Goal: Task Accomplishment & Management: Manage account settings

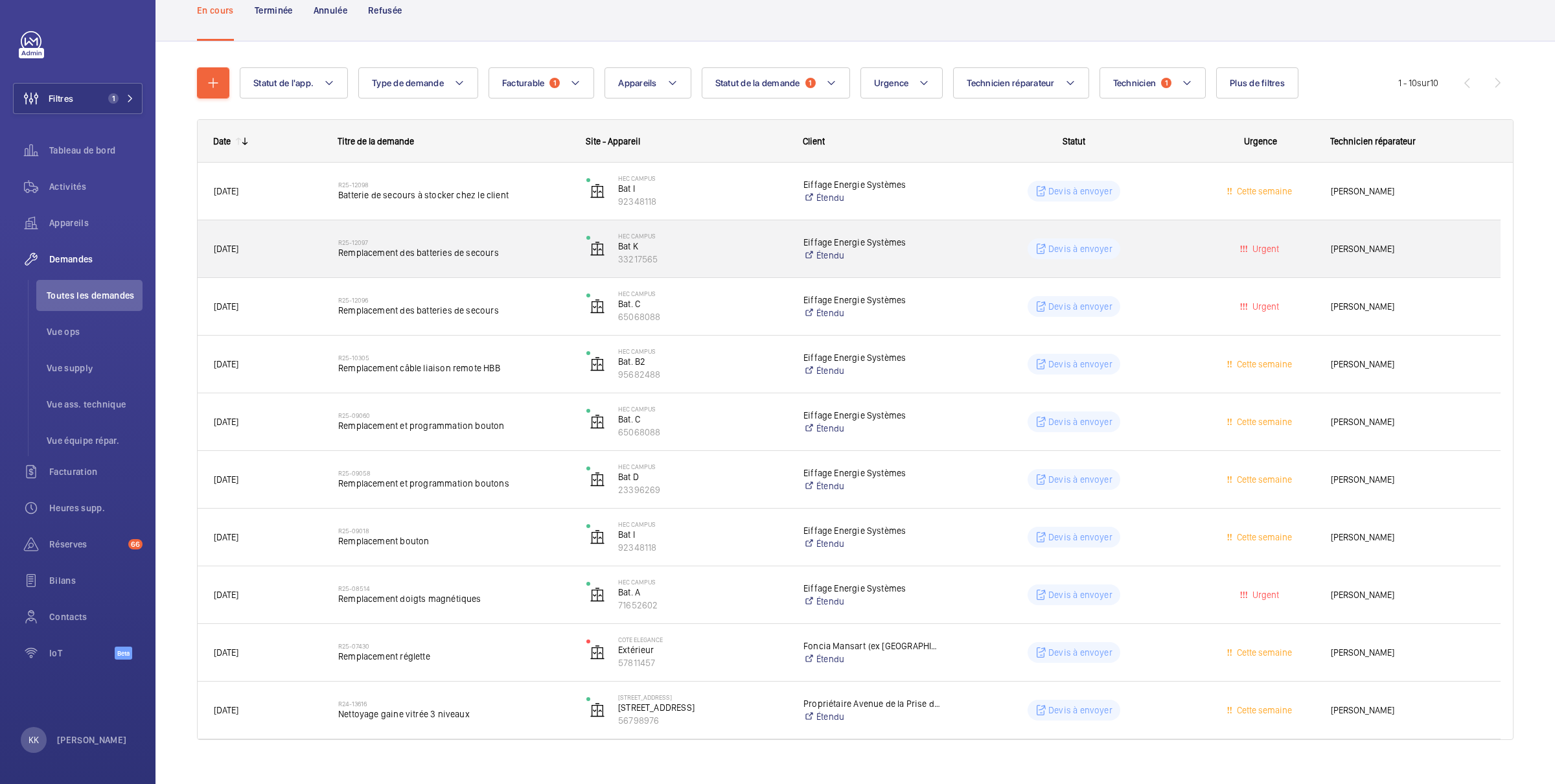
scroll to position [111, 0]
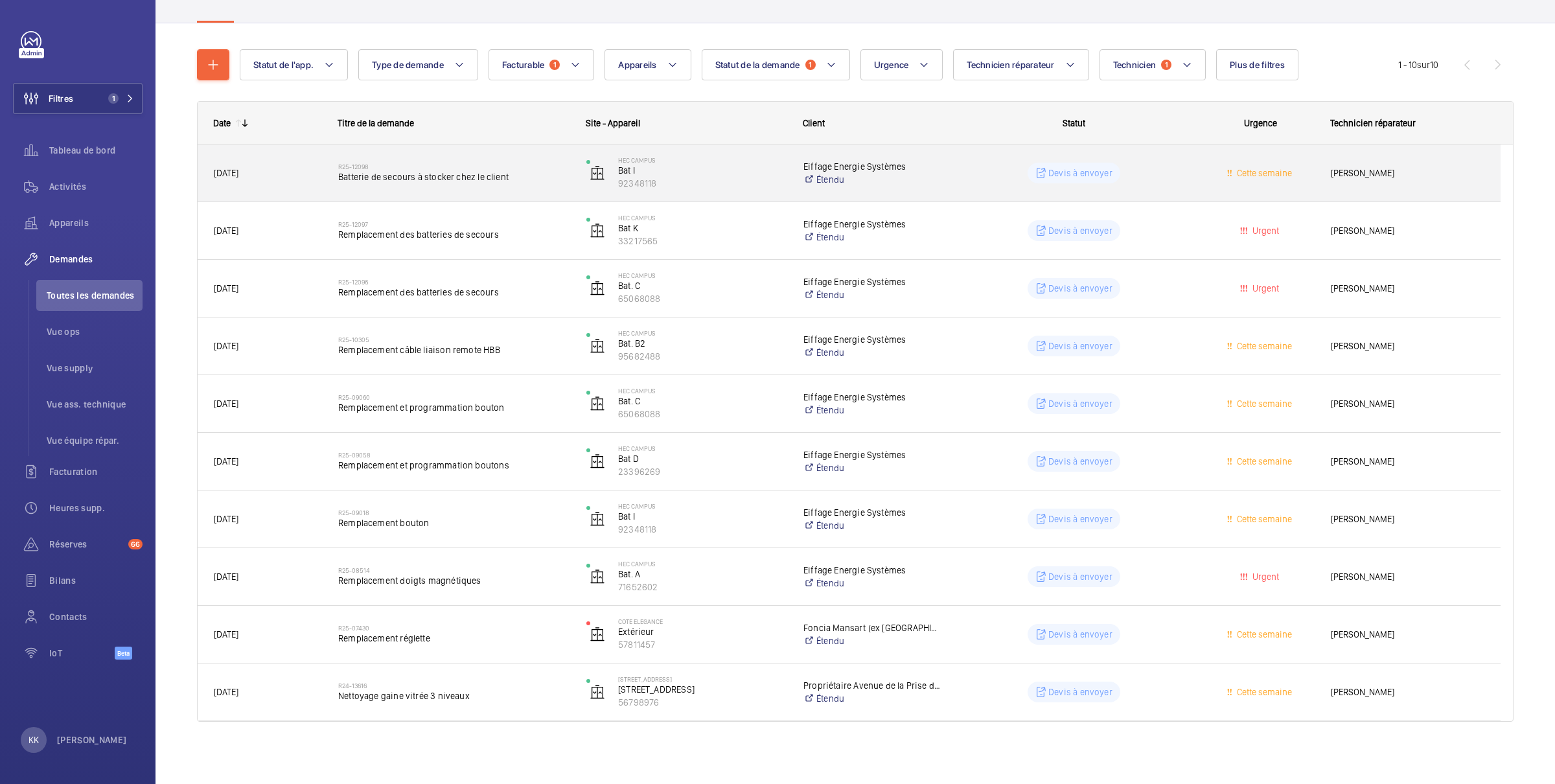
click at [447, 178] on span "Batterie de secours à stocker chez le client" at bounding box center [454, 177] width 231 height 13
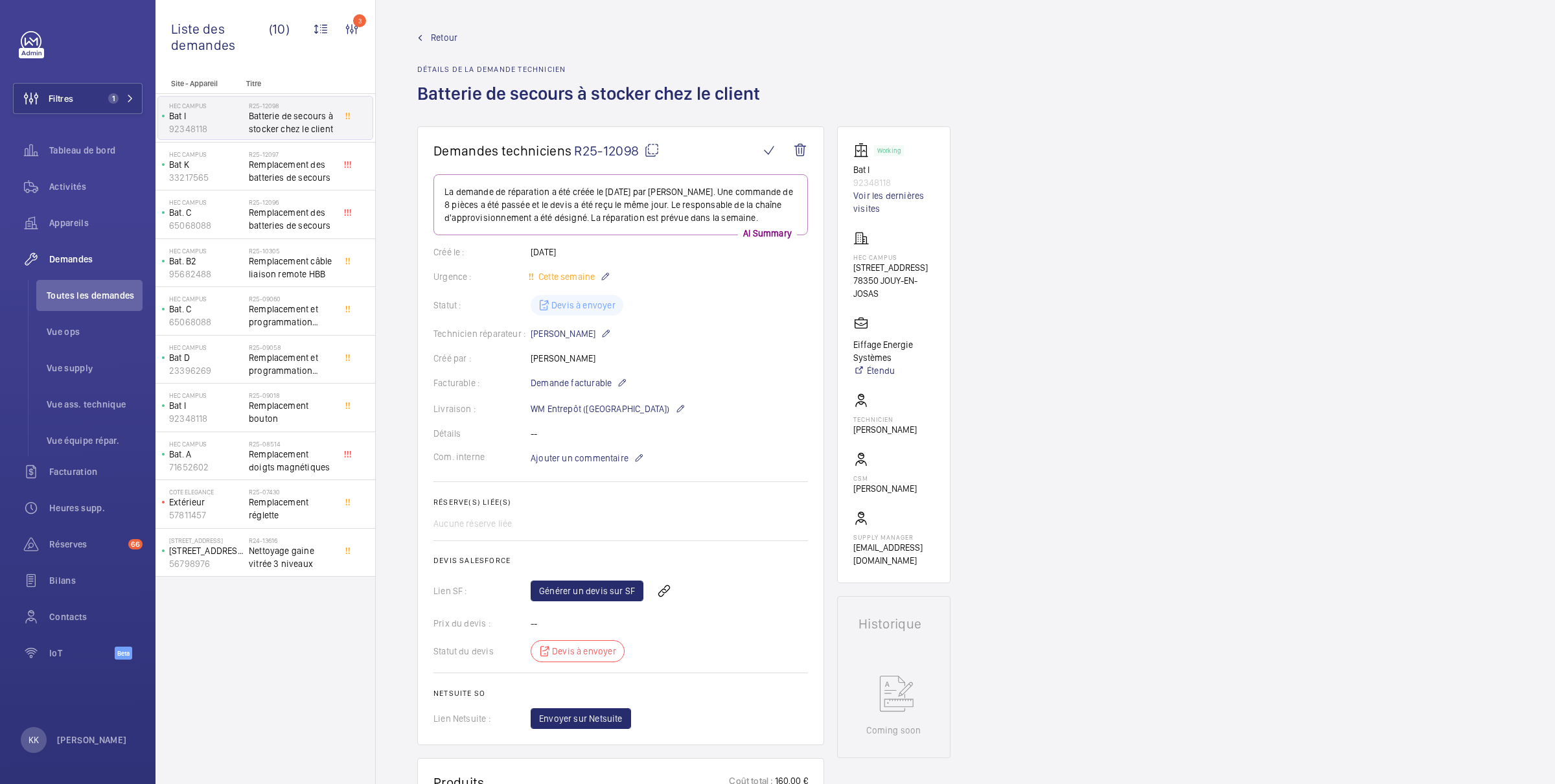
click at [582, 607] on div "Générer un devis sur SF" at bounding box center [669, 591] width 278 height 31
click at [586, 601] on link "Générer un devis sur SF" at bounding box center [587, 590] width 113 height 20
click at [454, 34] on span "Retour" at bounding box center [444, 38] width 26 height 13
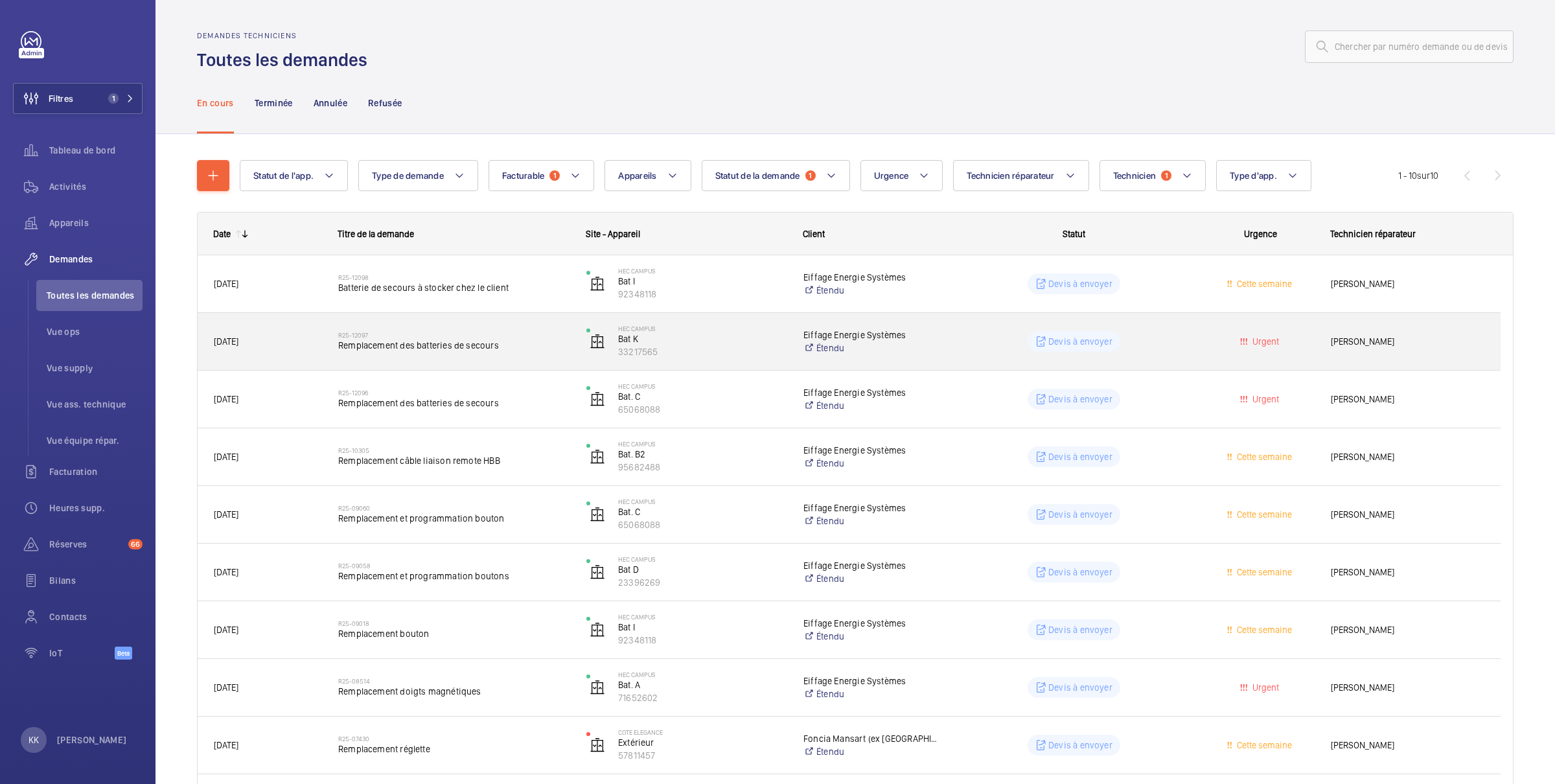
click at [425, 341] on span "Remplacement des batteries de secours" at bounding box center [454, 346] width 231 height 13
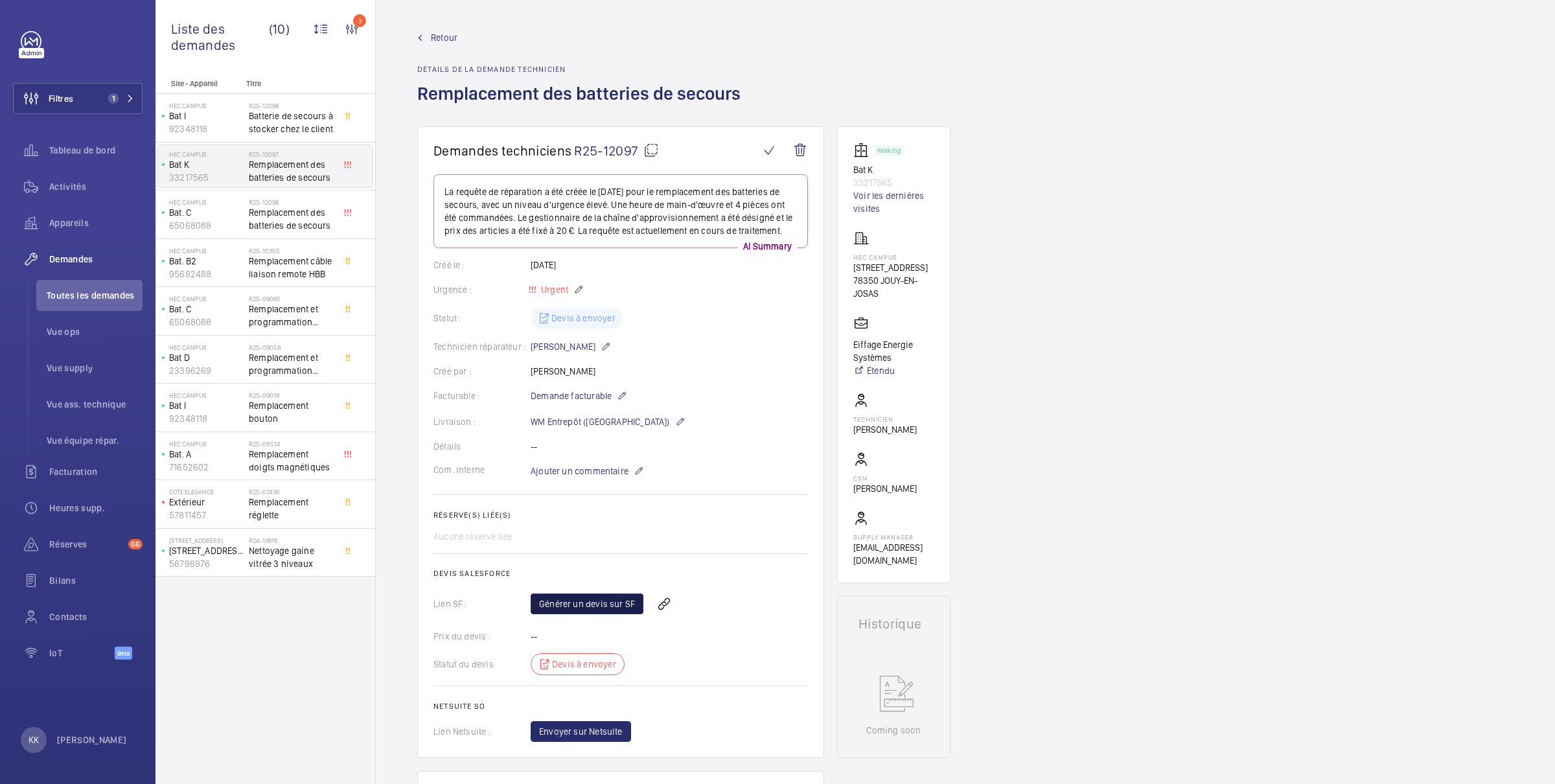
click at [553, 614] on link "Générer un devis sur SF" at bounding box center [587, 603] width 113 height 20
click at [444, 36] on span "Retour" at bounding box center [444, 38] width 26 height 13
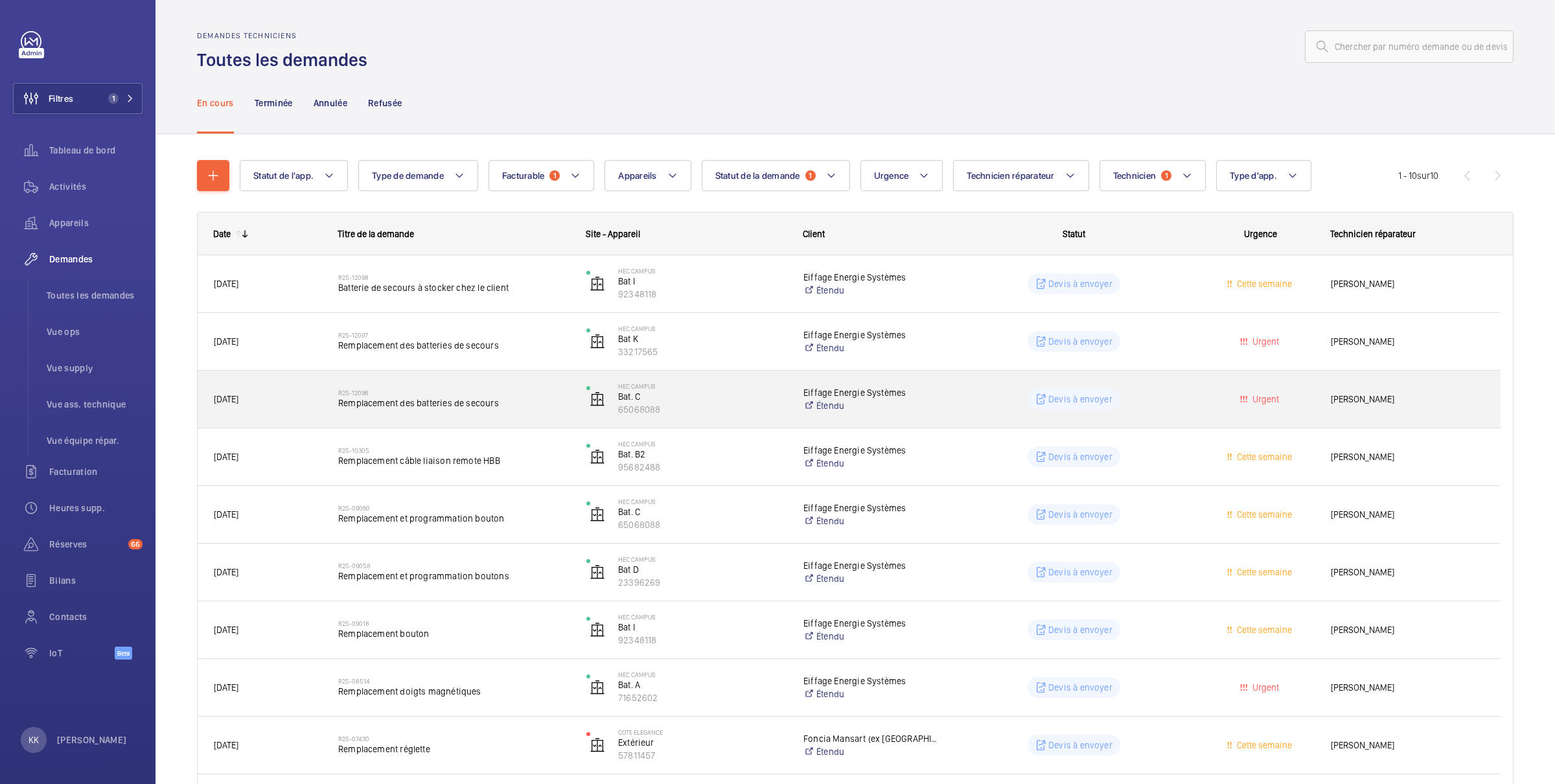
click at [483, 398] on span "Remplacement des batteries de secours" at bounding box center [454, 403] width 231 height 13
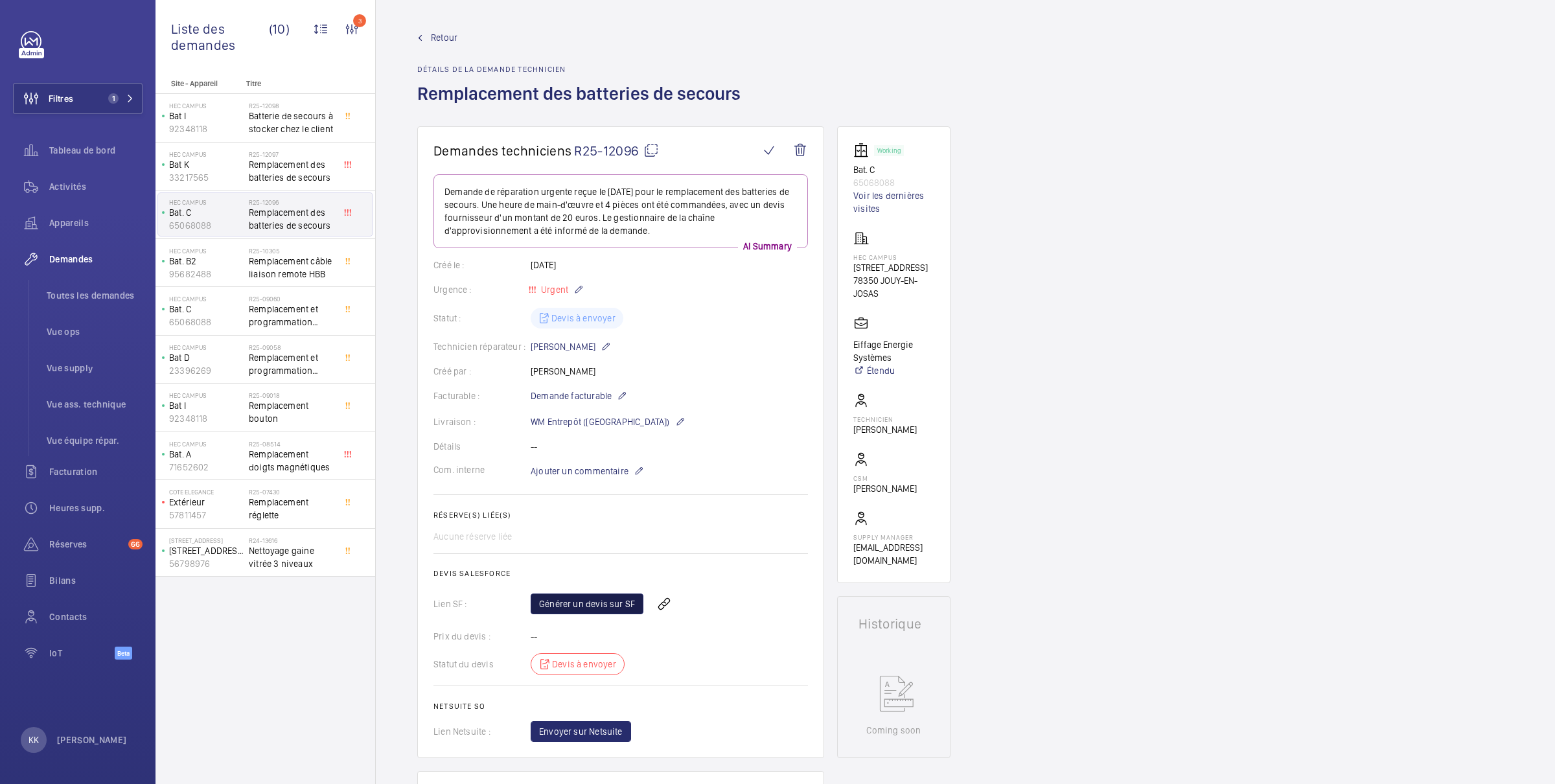
click at [543, 613] on link "Générer un devis sur SF" at bounding box center [587, 603] width 113 height 20
click at [427, 34] on link "Retour" at bounding box center [583, 38] width 331 height 13
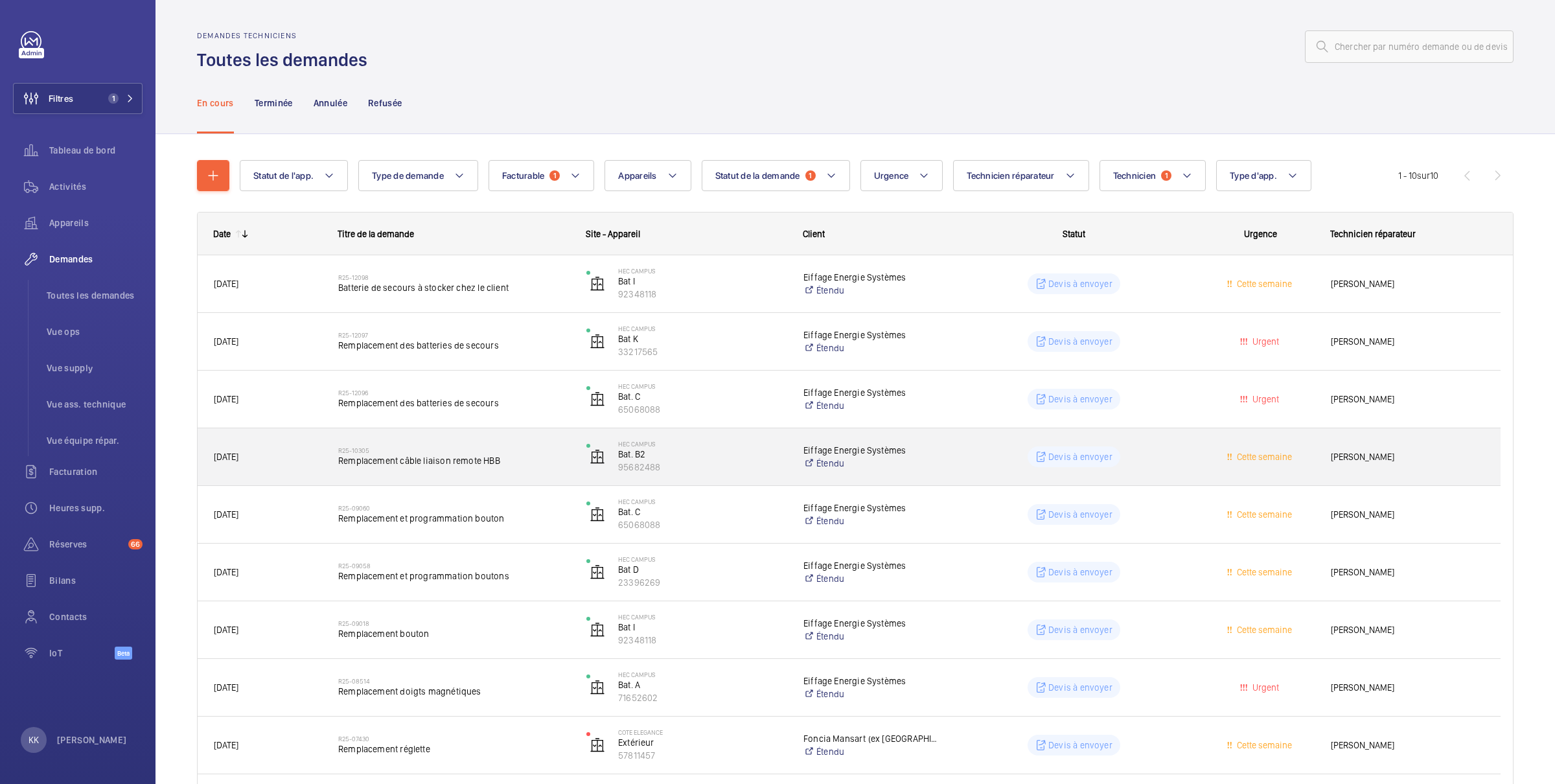
click at [409, 462] on span "Remplacement câble liaison remote HBB" at bounding box center [454, 461] width 231 height 13
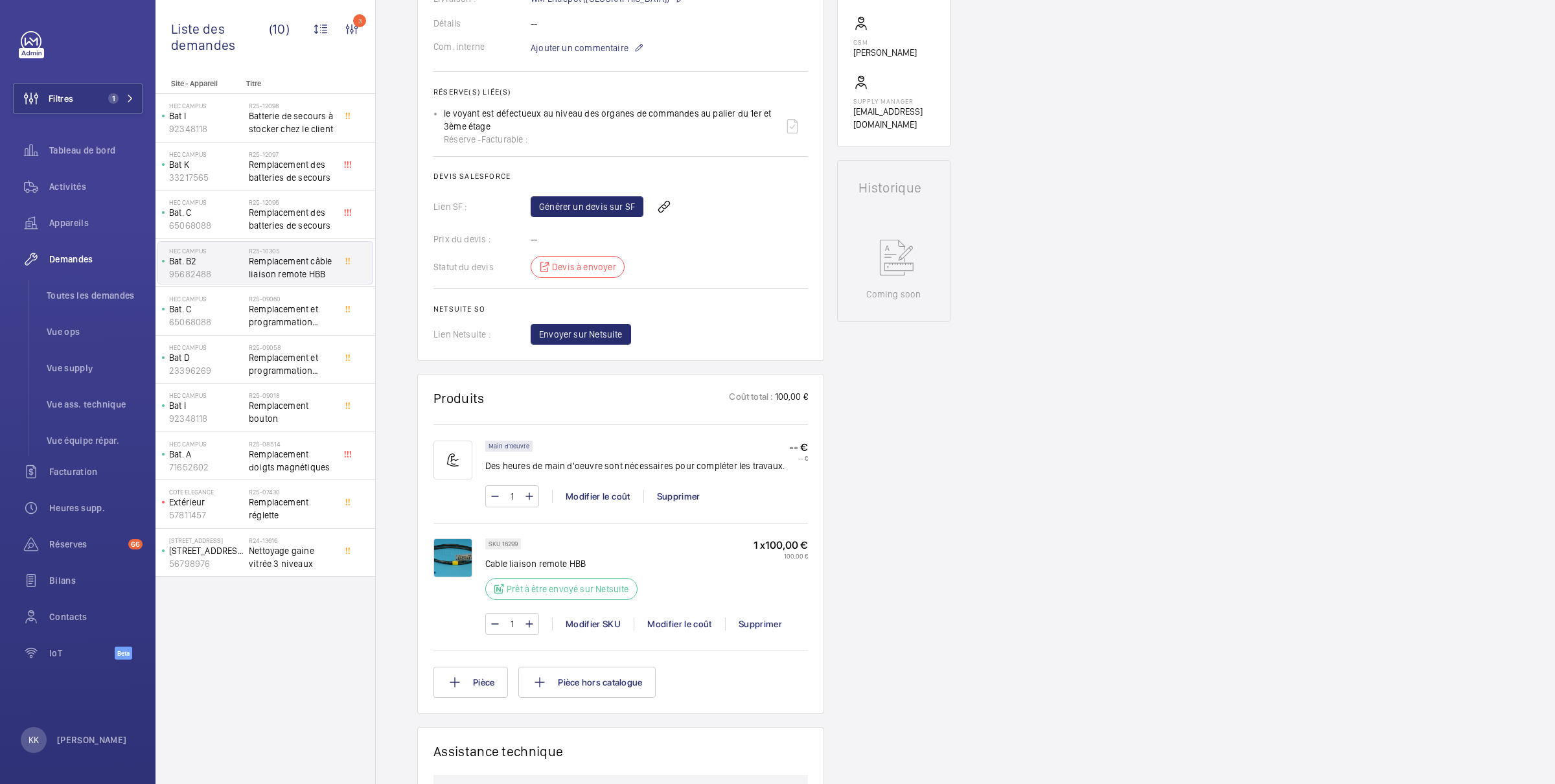
scroll to position [432, 0]
click at [564, 206] on link "Générer un devis sur SF" at bounding box center [587, 210] width 113 height 20
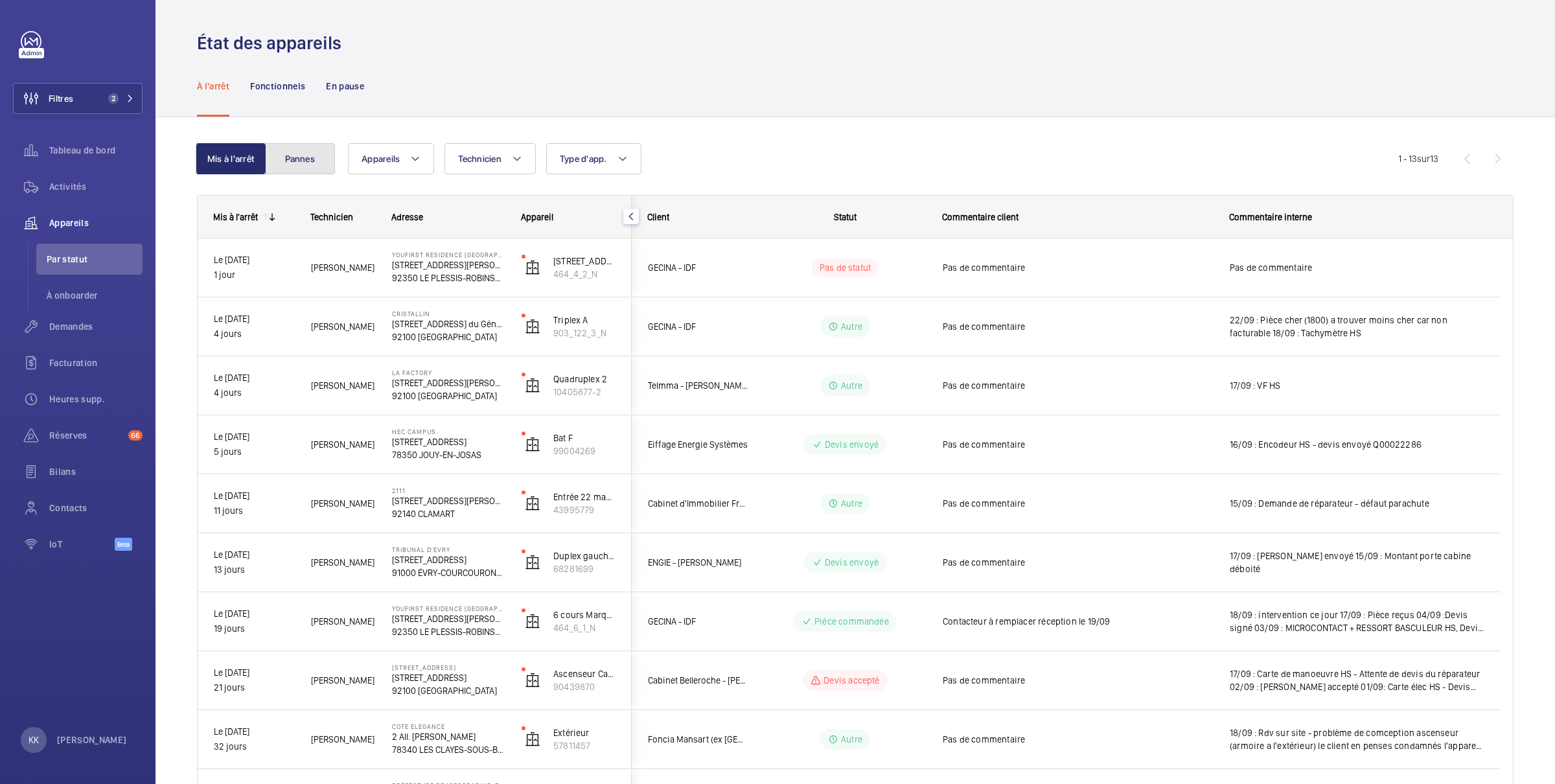
click at [307, 168] on button "Pannes" at bounding box center [300, 158] width 70 height 31
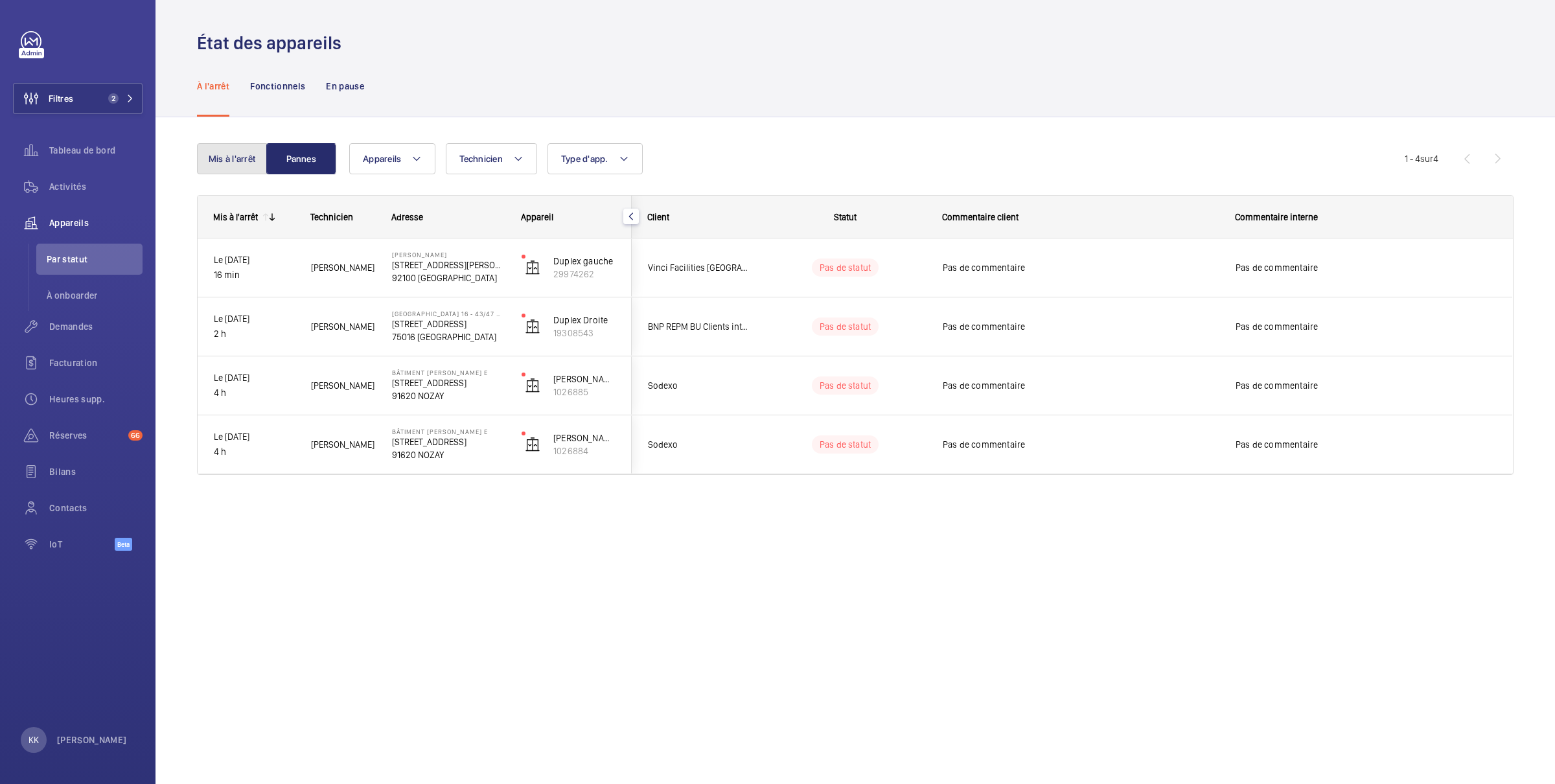
click at [208, 154] on button "Mis à l'arrêt" at bounding box center [232, 158] width 70 height 31
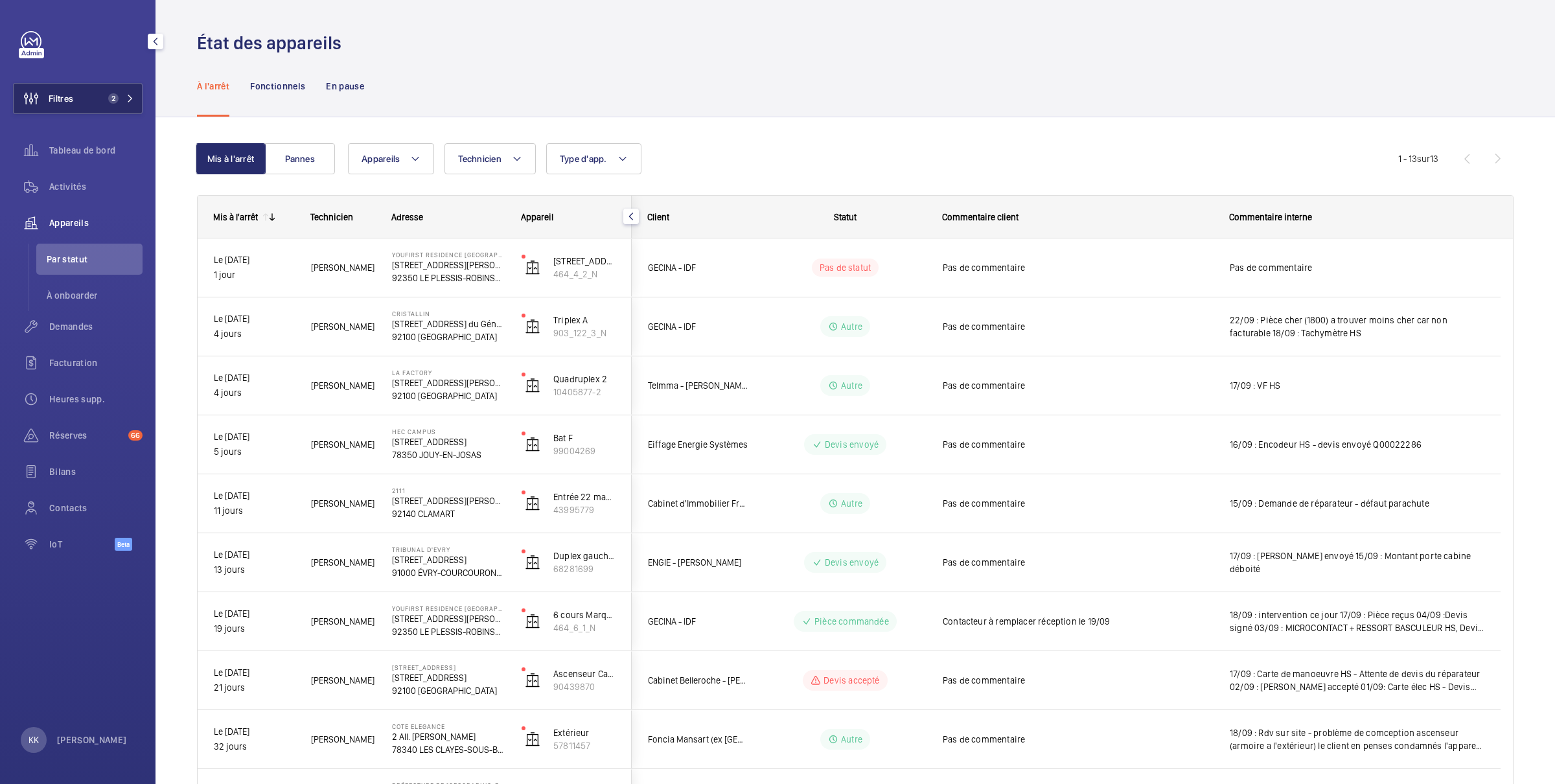
click at [63, 92] on span "Filtres" at bounding box center [61, 99] width 24 height 13
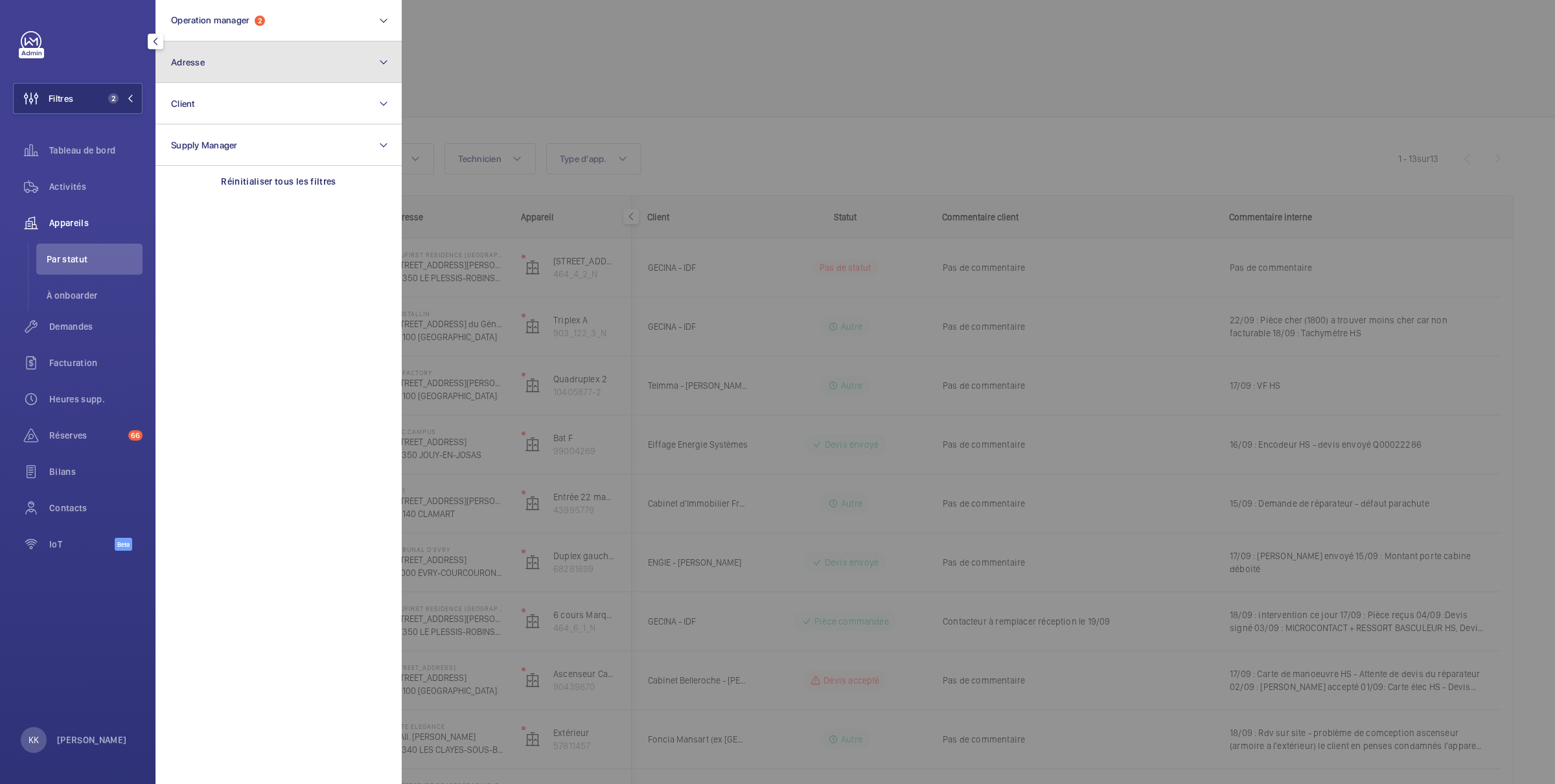
click at [206, 56] on button "Adresse" at bounding box center [278, 62] width 246 height 42
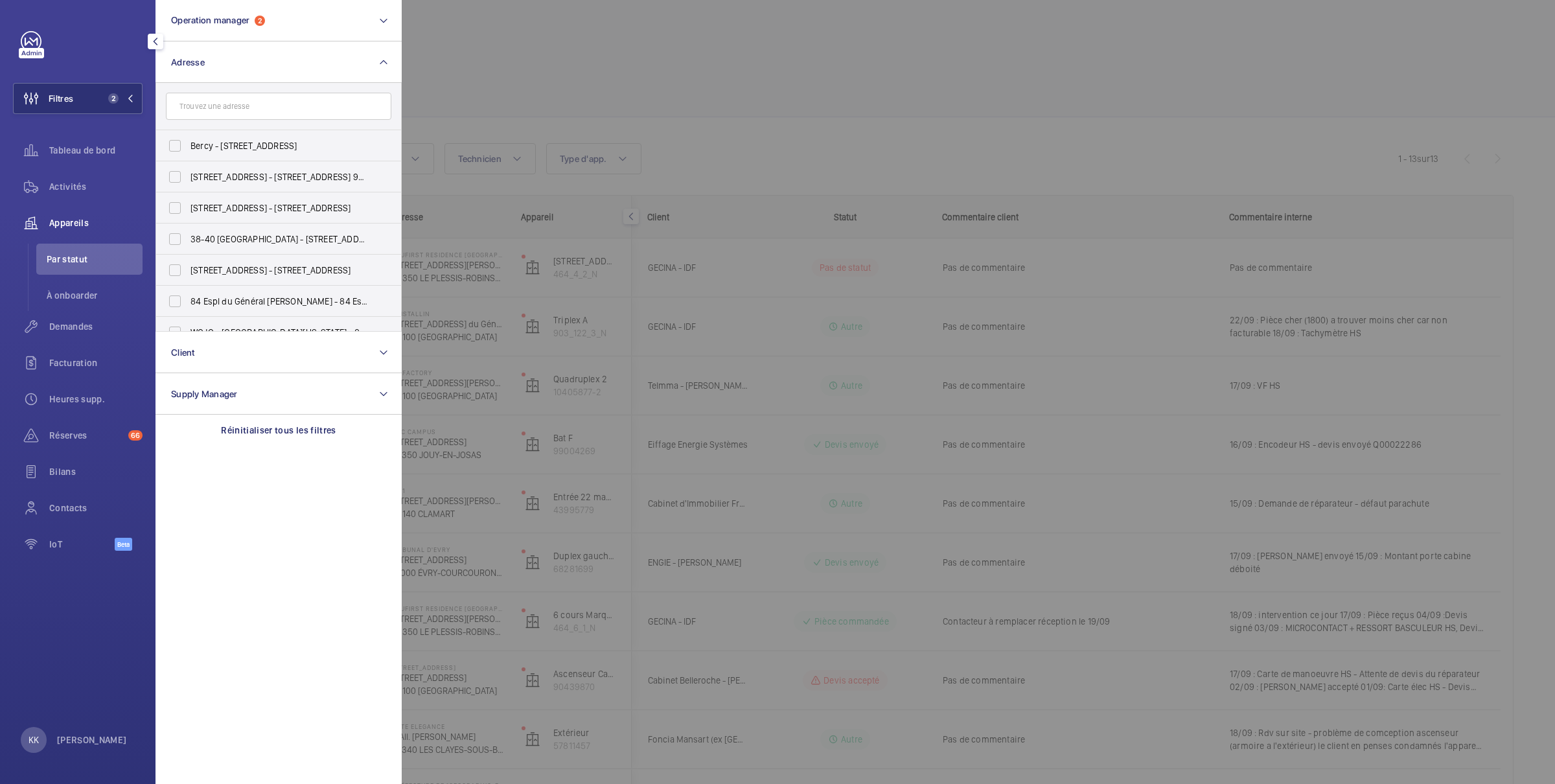
click at [229, 109] on input "text" at bounding box center [279, 106] width 226 height 27
type input "[PERSON_NAME]"
click at [208, 145] on span "[STREET_ADDRESS][PERSON_NAME][PERSON_NAME]" at bounding box center [280, 146] width 178 height 13
click at [188, 145] on input "[STREET_ADDRESS][PERSON_NAME][PERSON_NAME]" at bounding box center [175, 145] width 26 height 26
checkbox input "true"
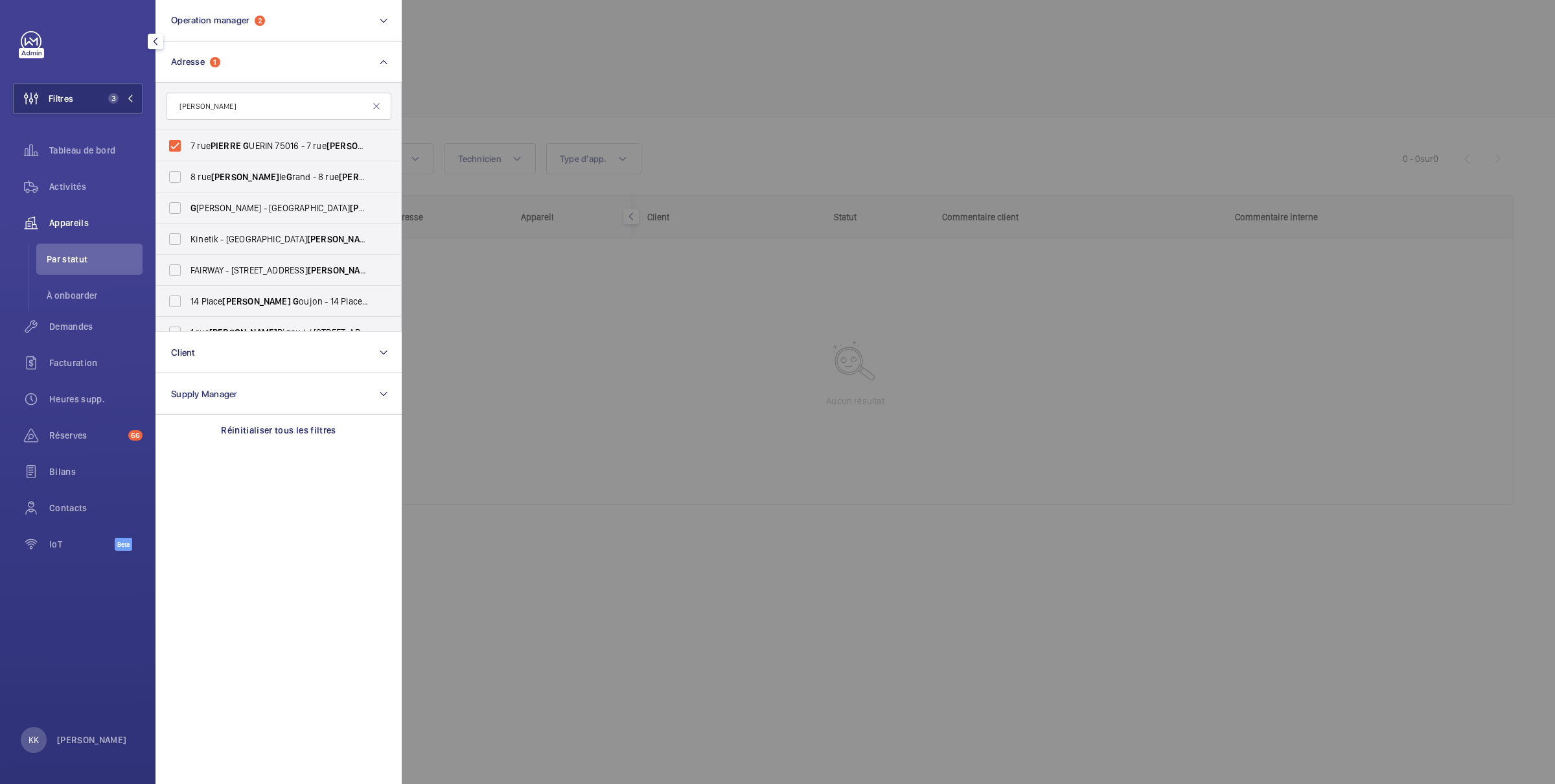
click at [518, 67] on div at bounding box center [1179, 392] width 1555 height 784
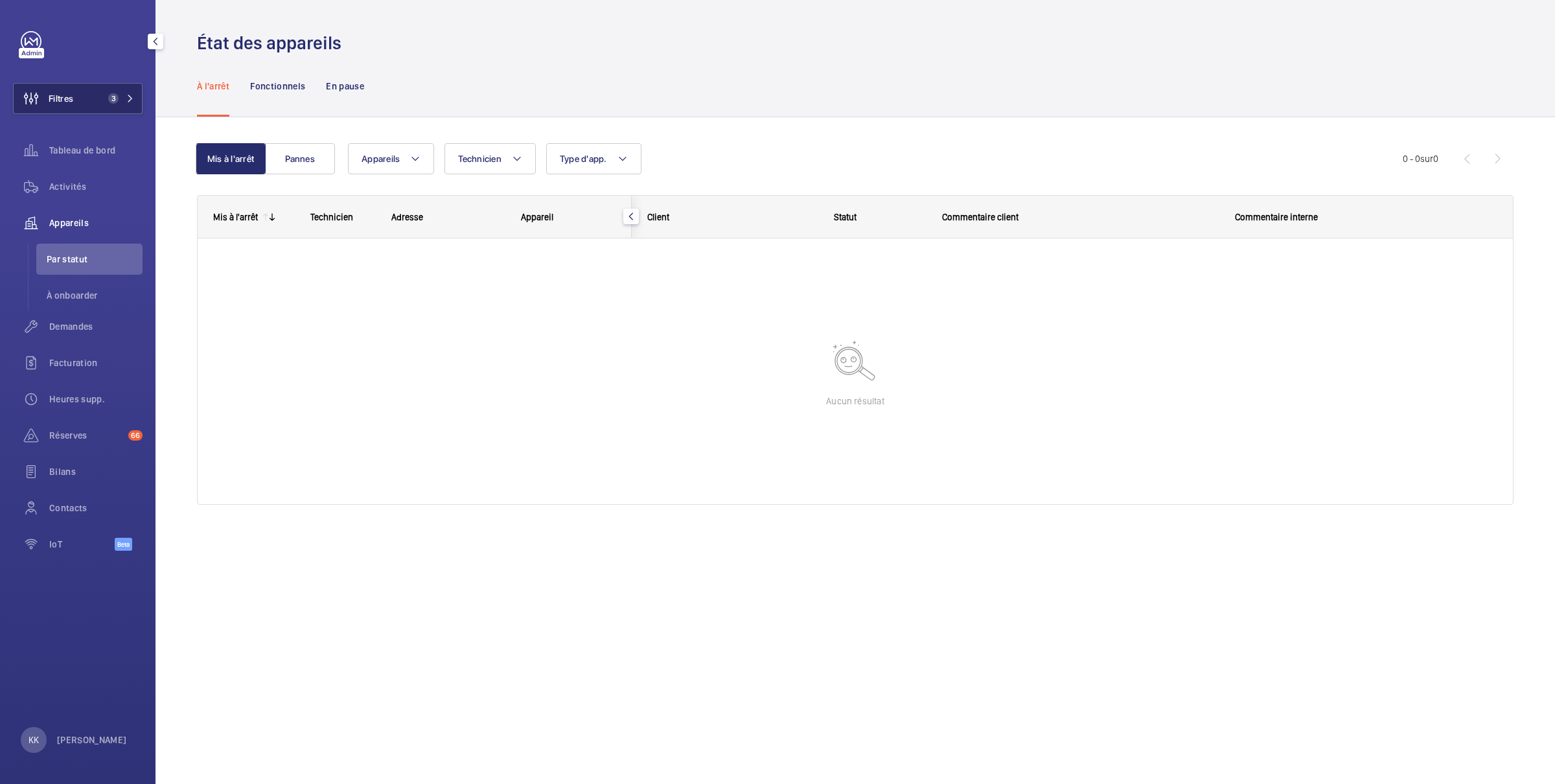
click at [130, 100] on mat-icon at bounding box center [131, 98] width 8 height 8
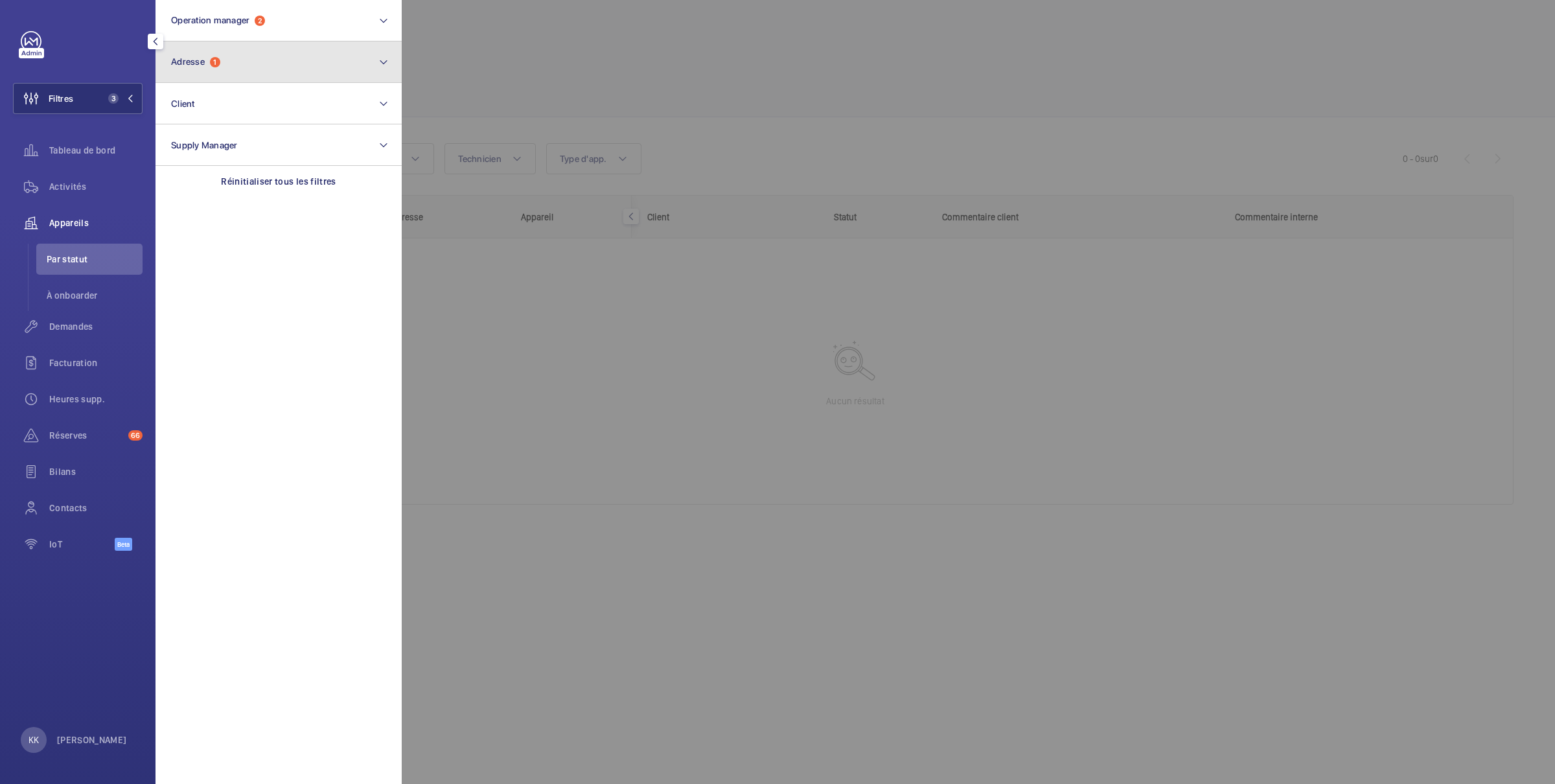
click at [216, 54] on button "Adresse 1" at bounding box center [278, 62] width 246 height 42
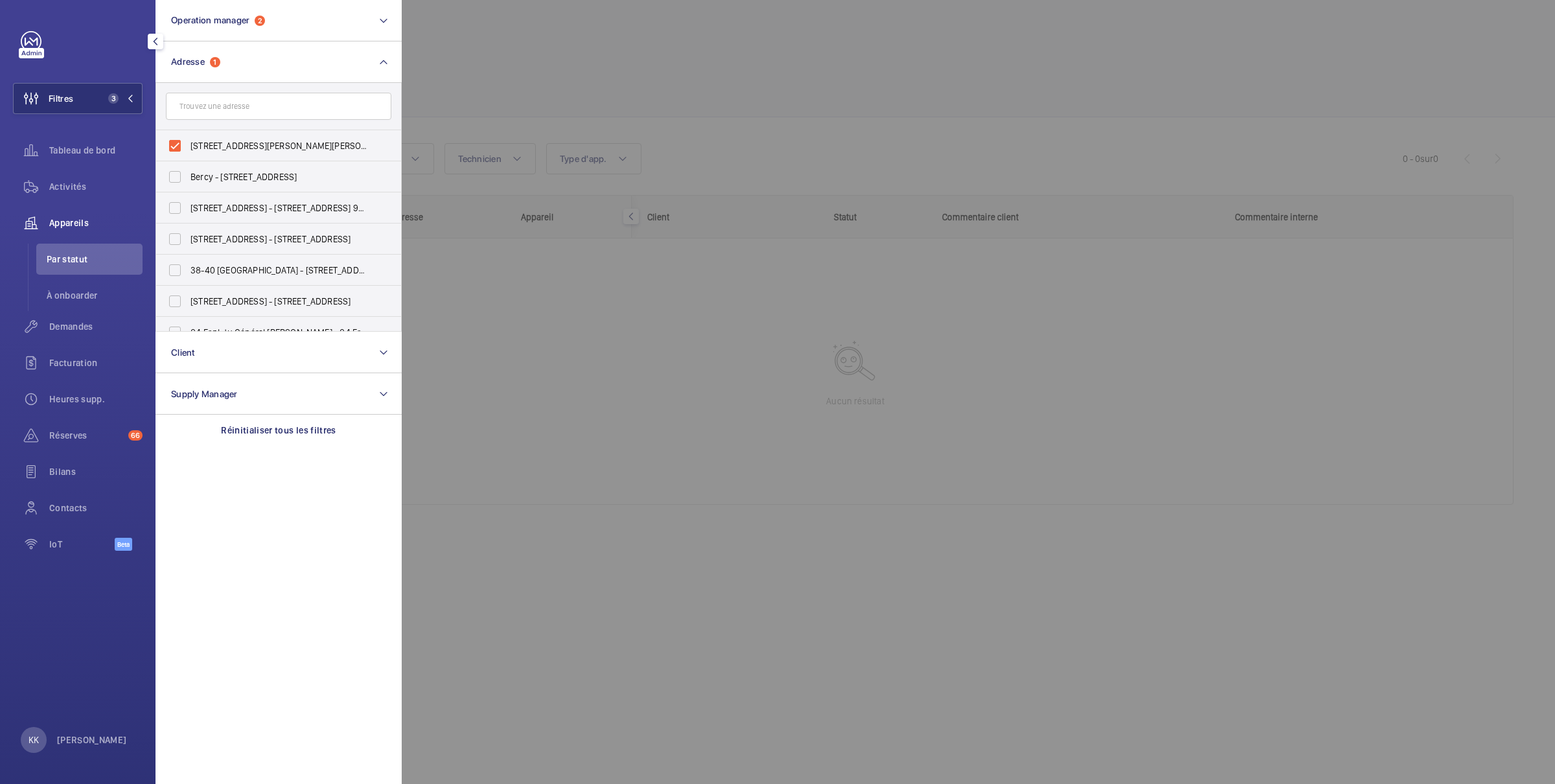
click at [204, 109] on input "text" at bounding box center [279, 106] width 226 height 27
click at [210, 145] on span "[STREET_ADDRESS][PERSON_NAME][PERSON_NAME]" at bounding box center [280, 146] width 178 height 13
click at [188, 145] on input "[STREET_ADDRESS][PERSON_NAME][PERSON_NAME]" at bounding box center [175, 145] width 26 height 26
checkbox input "false"
click at [212, 115] on input "text" at bounding box center [279, 106] width 226 height 27
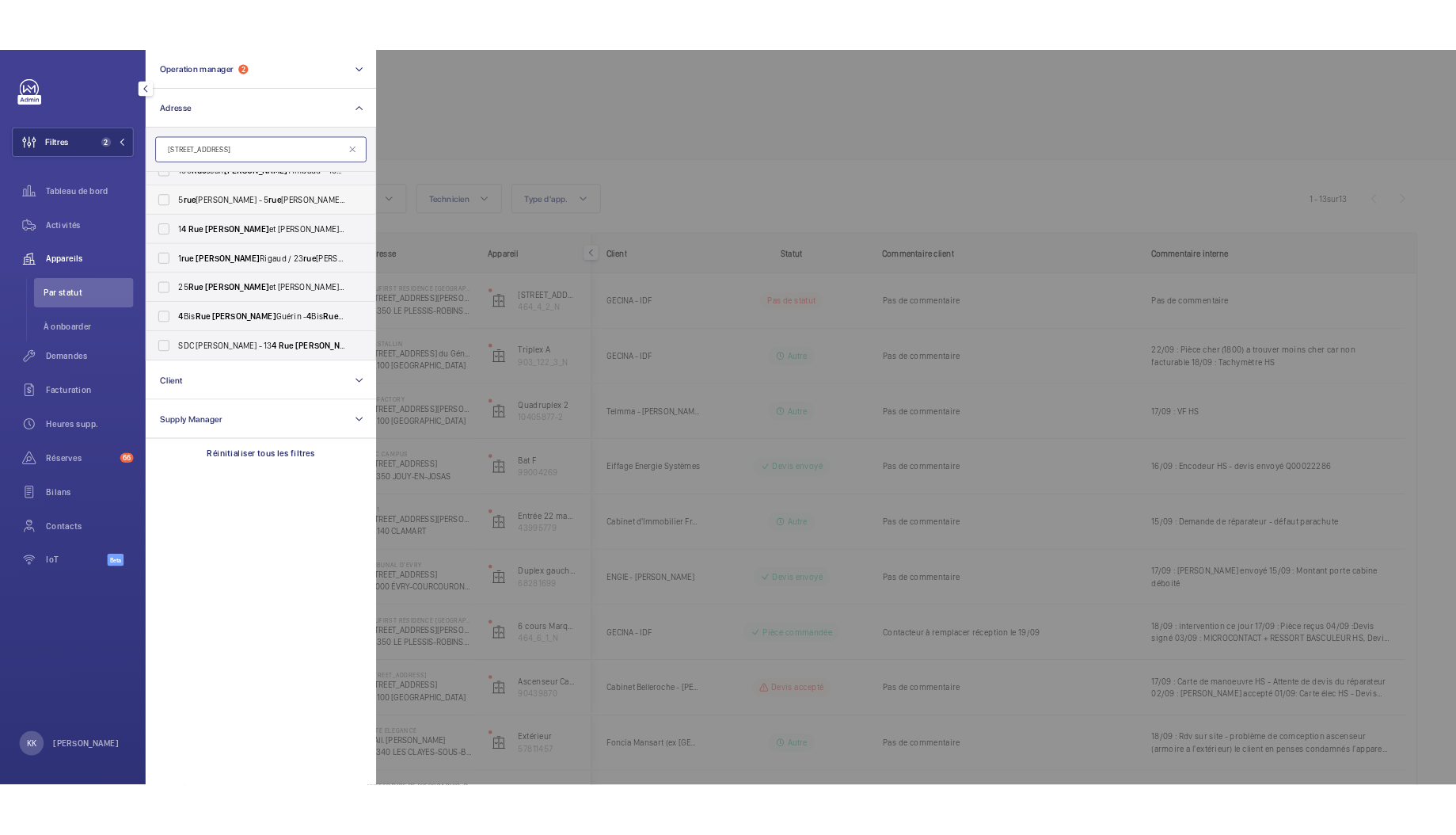
scroll to position [176, 0]
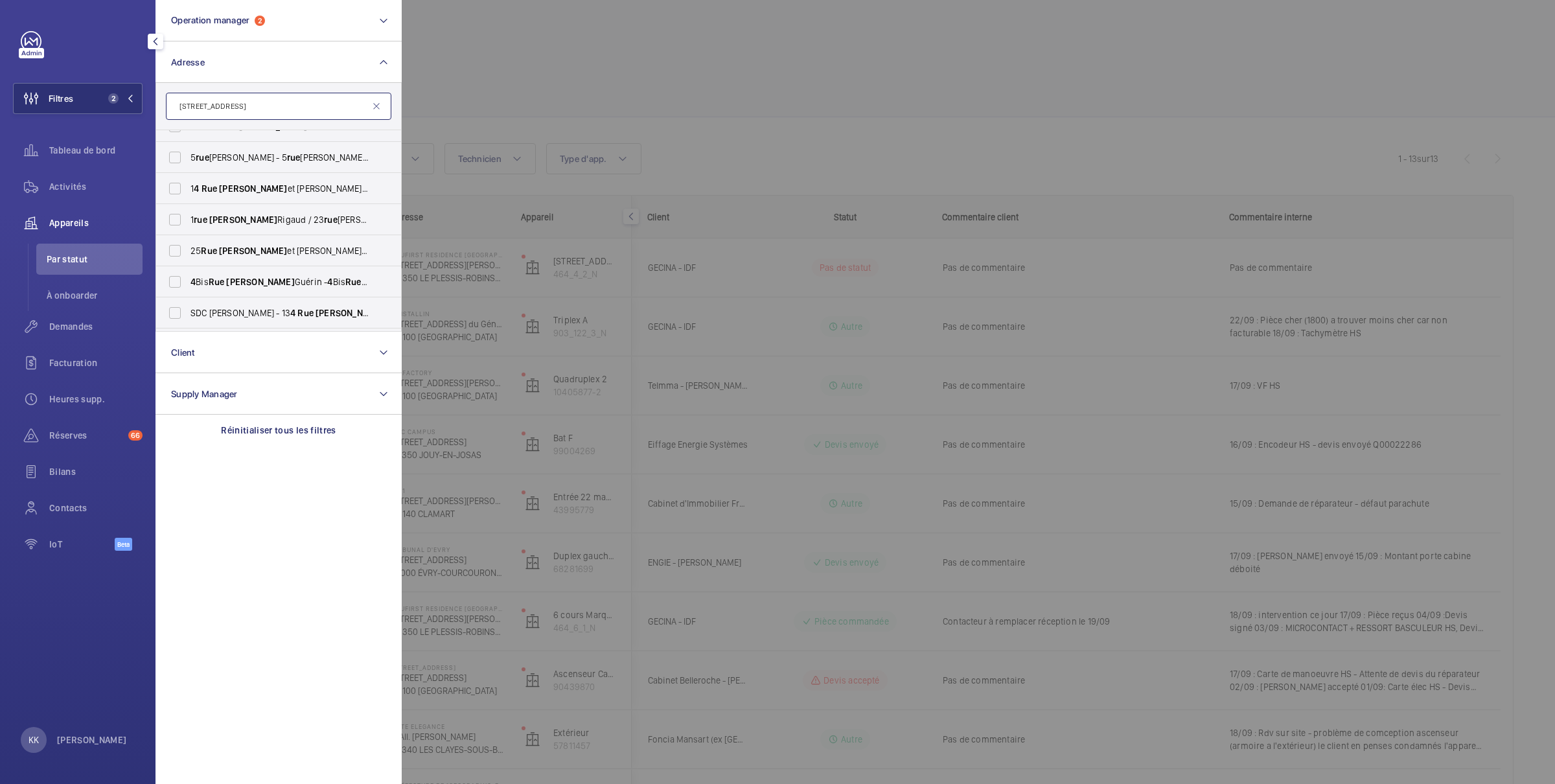
click at [189, 107] on input "[STREET_ADDRESS]" at bounding box center [279, 106] width 226 height 27
click at [186, 107] on input "[STREET_ADDRESS]" at bounding box center [279, 106] width 226 height 27
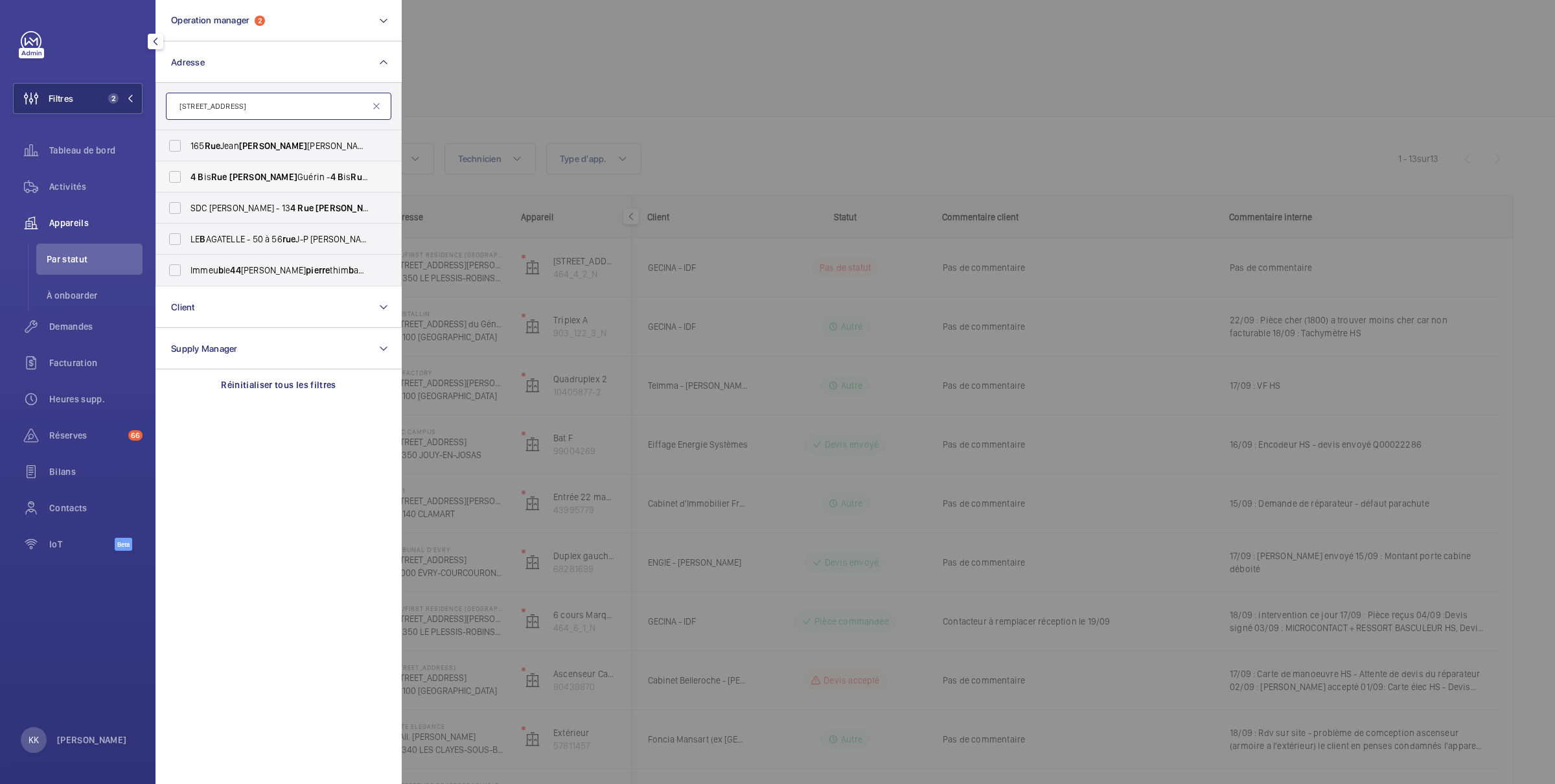
type input "[STREET_ADDRESS]"
click at [235, 173] on span "[PERSON_NAME]" at bounding box center [263, 177] width 68 height 11
click at [188, 173] on input "4 B is [STREET_ADDRESS][PERSON_NAME][PERSON_NAME]" at bounding box center [175, 177] width 26 height 26
checkbox input "true"
click at [86, 328] on span "Demandes" at bounding box center [96, 326] width 93 height 13
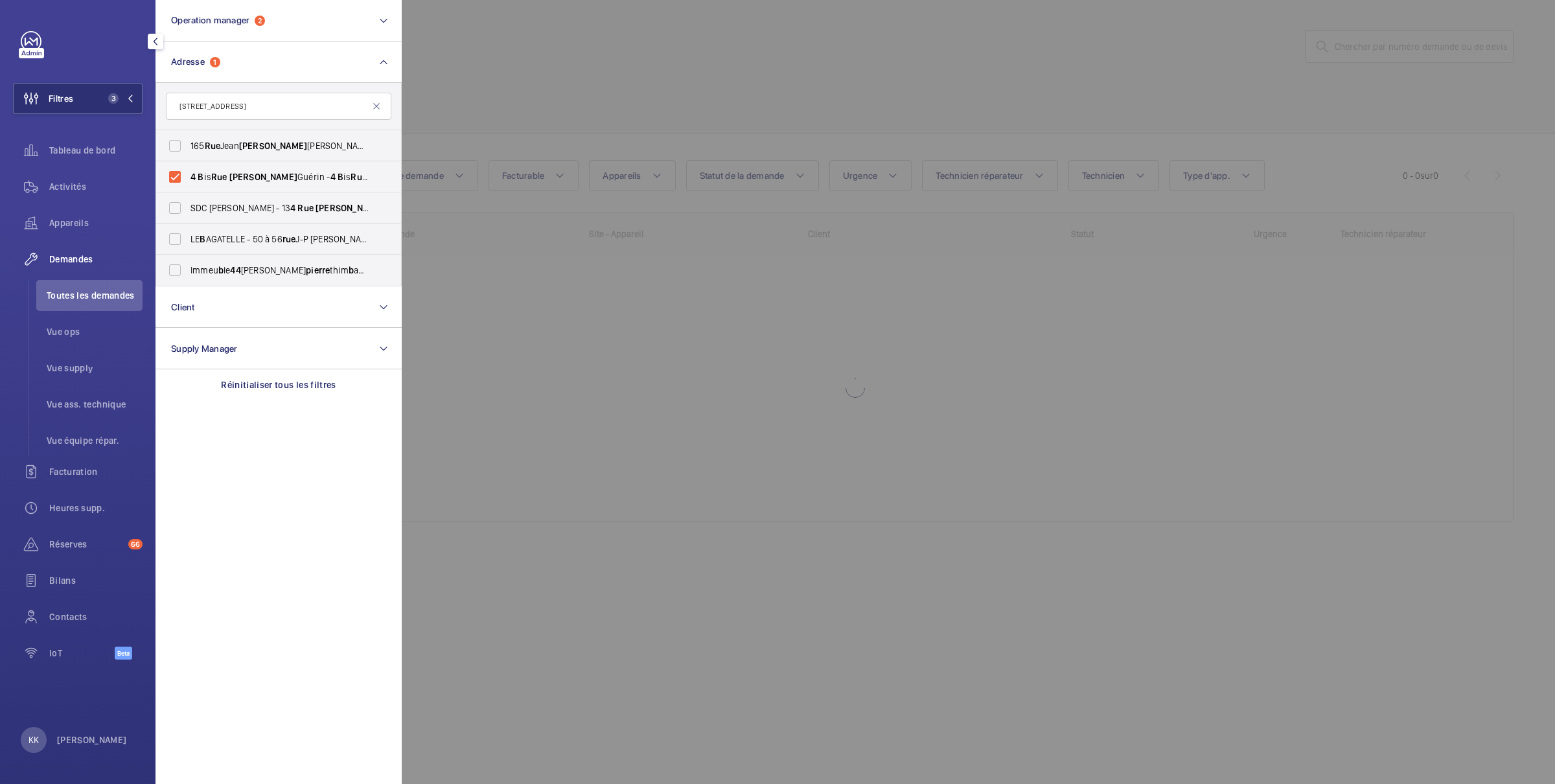
click at [605, 53] on div at bounding box center [1179, 392] width 1555 height 784
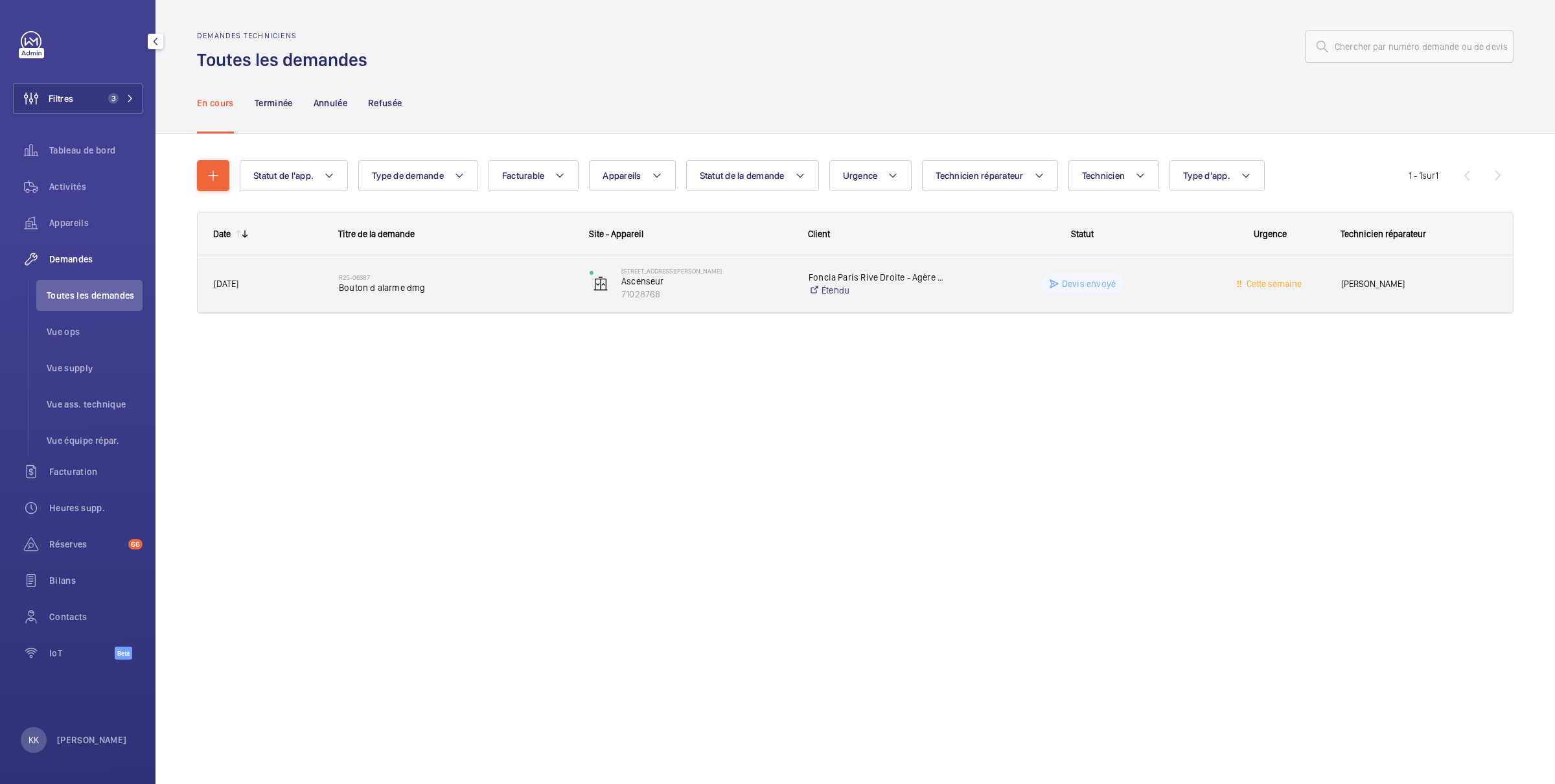
click at [477, 282] on span "Bouton d alarme dmg" at bounding box center [456, 287] width 234 height 13
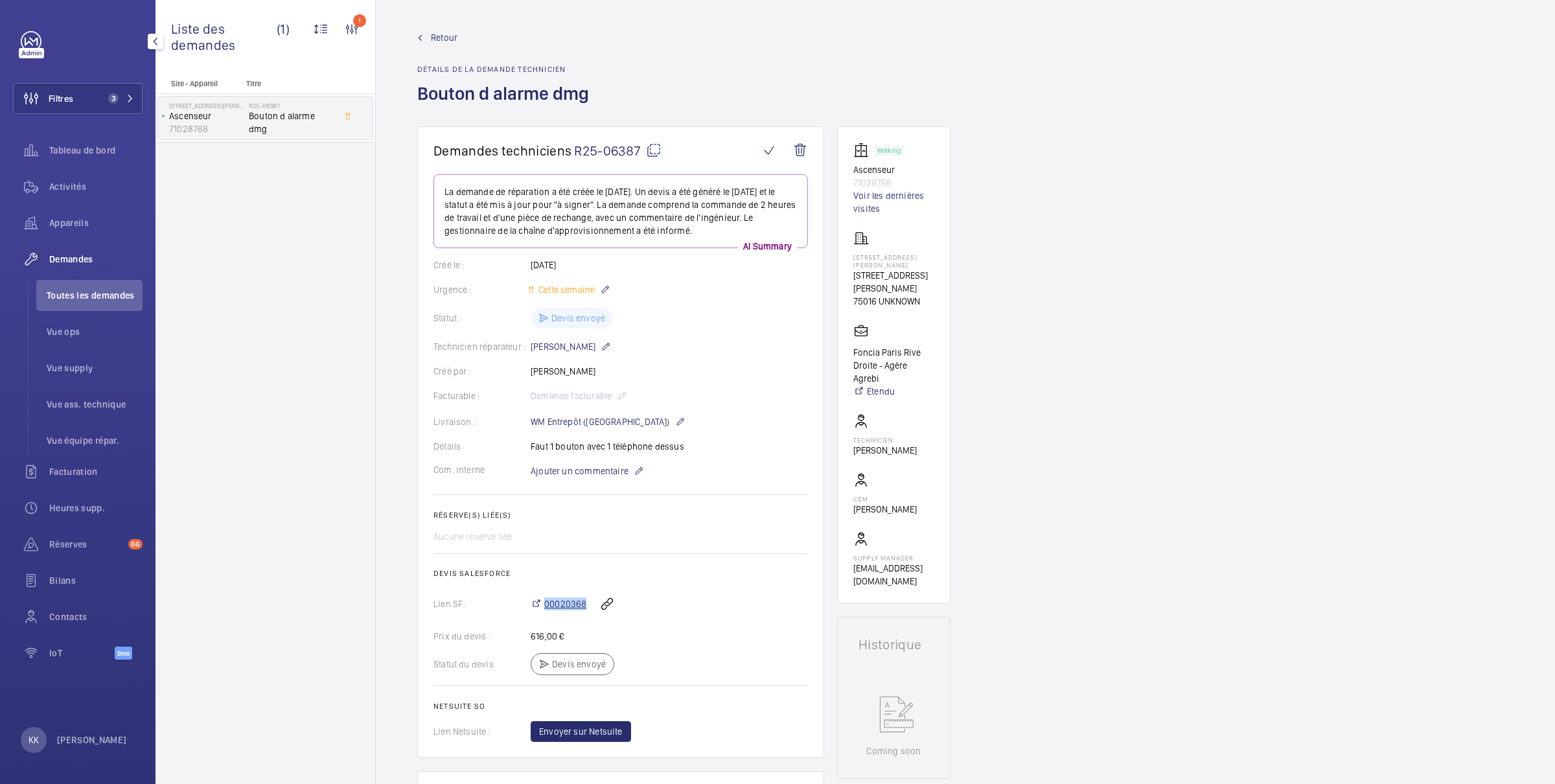
drag, startPoint x: 586, startPoint y: 605, endPoint x: 543, endPoint y: 601, distance: 43.2
click at [543, 601] on div "00020368" at bounding box center [669, 603] width 278 height 31
copy span "00020368"
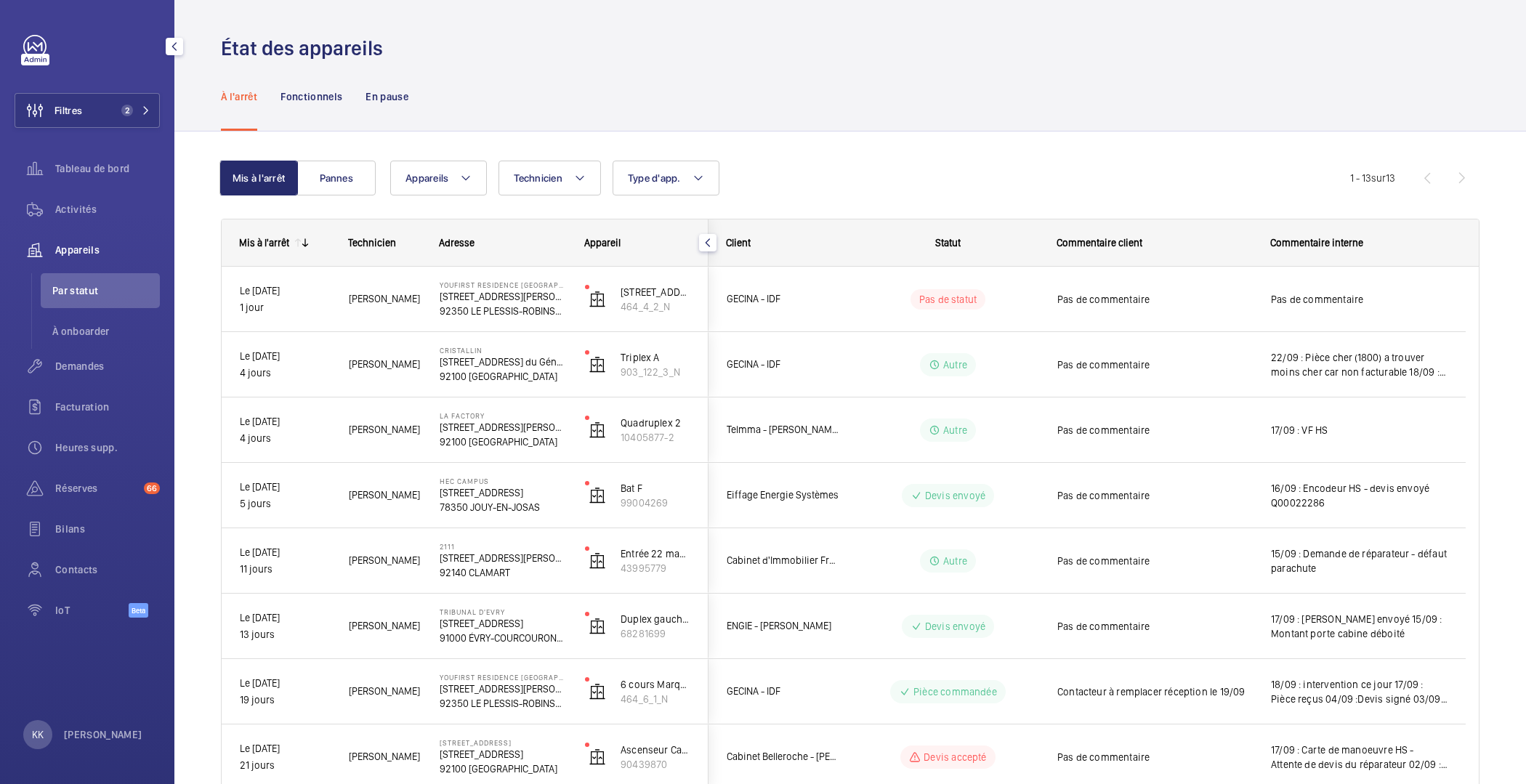
click at [88, 66] on div "Filtres 2 Tableau de bord Activités Appareils Par statut À onboarder Demandes F…" at bounding box center [87, 334] width 146 height 599
click at [88, 112] on button "Filtres 2" at bounding box center [87, 110] width 146 height 35
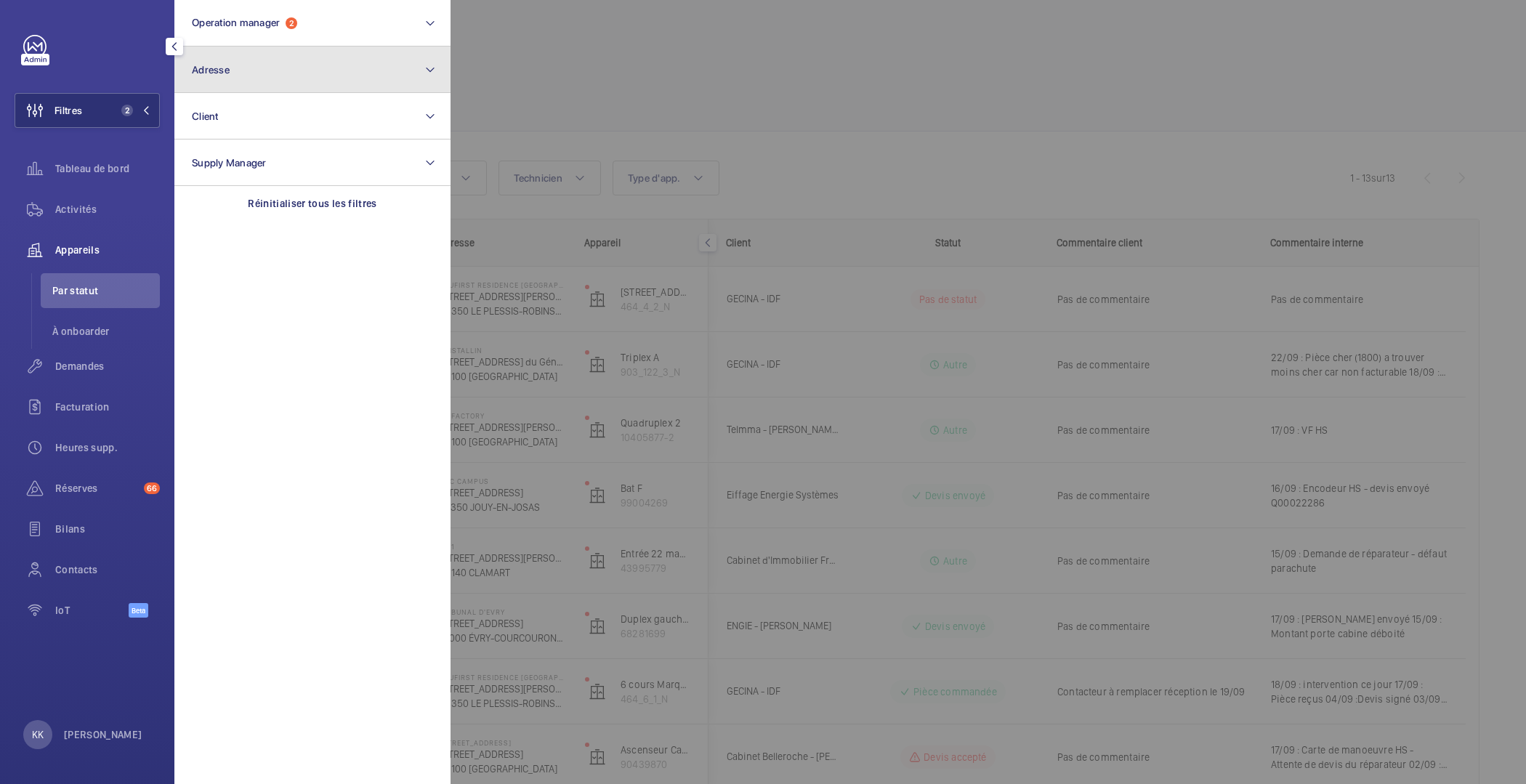
click at [263, 67] on button "Adresse" at bounding box center [312, 70] width 276 height 47
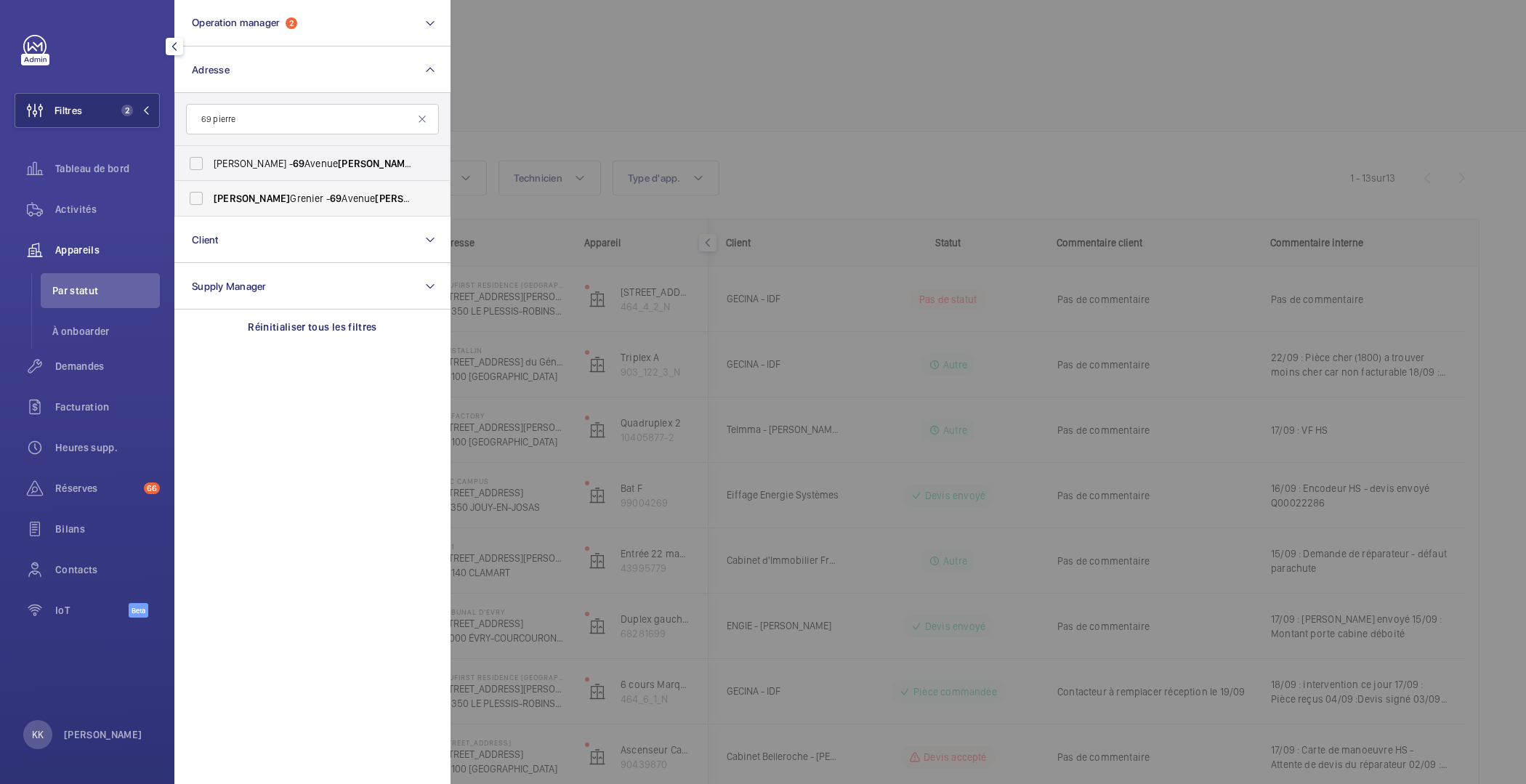
type input "69 pierre"
click at [330, 195] on span "69" at bounding box center [336, 198] width 12 height 12
click at [211, 195] on input "Pierre Grenier - 69 Avenue Pierre Grenier, BOULOGNE-BILLANCOURT 92100" at bounding box center [196, 198] width 29 height 29
checkbox input "true"
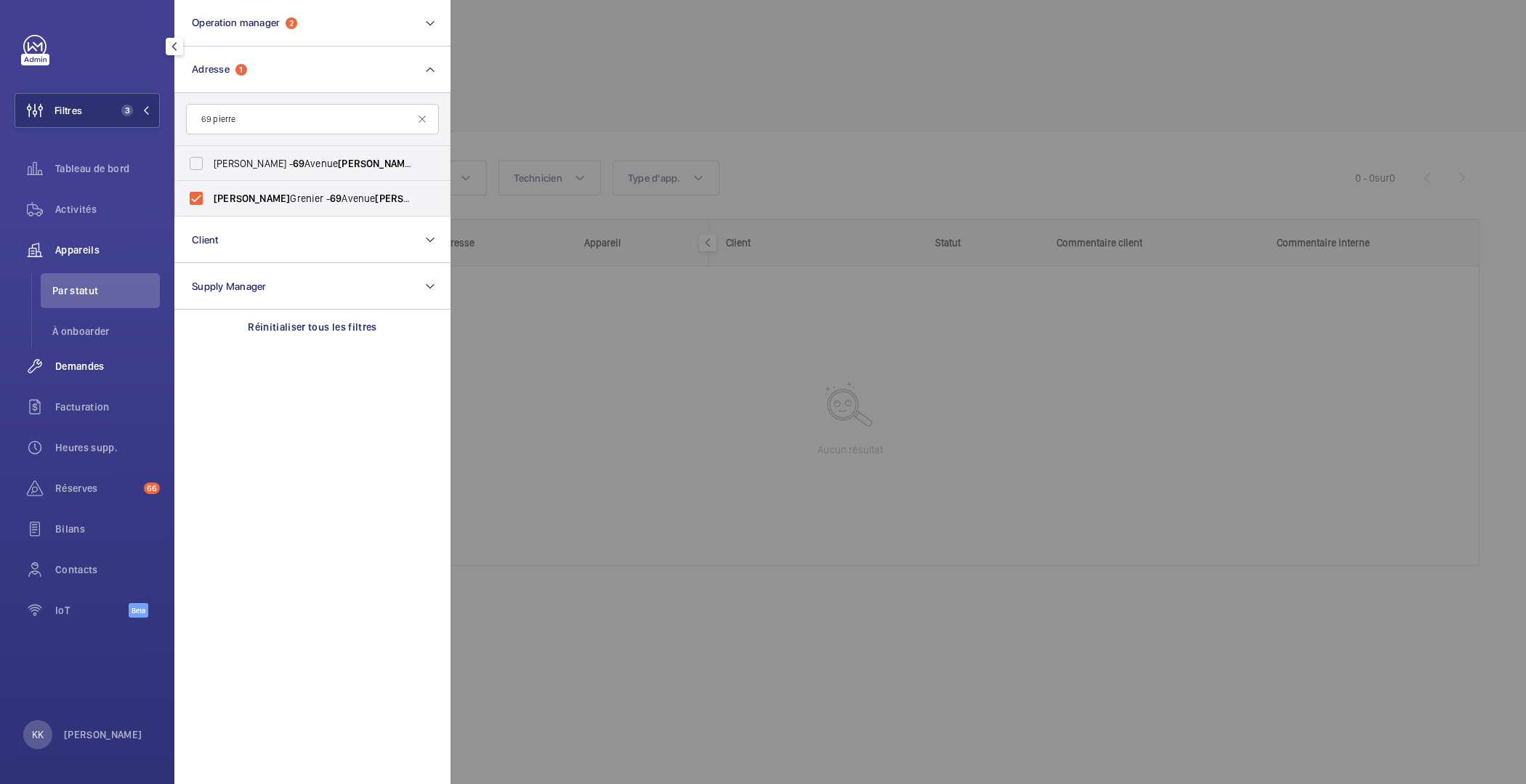
click at [73, 373] on span "Demandes" at bounding box center [107, 366] width 104 height 15
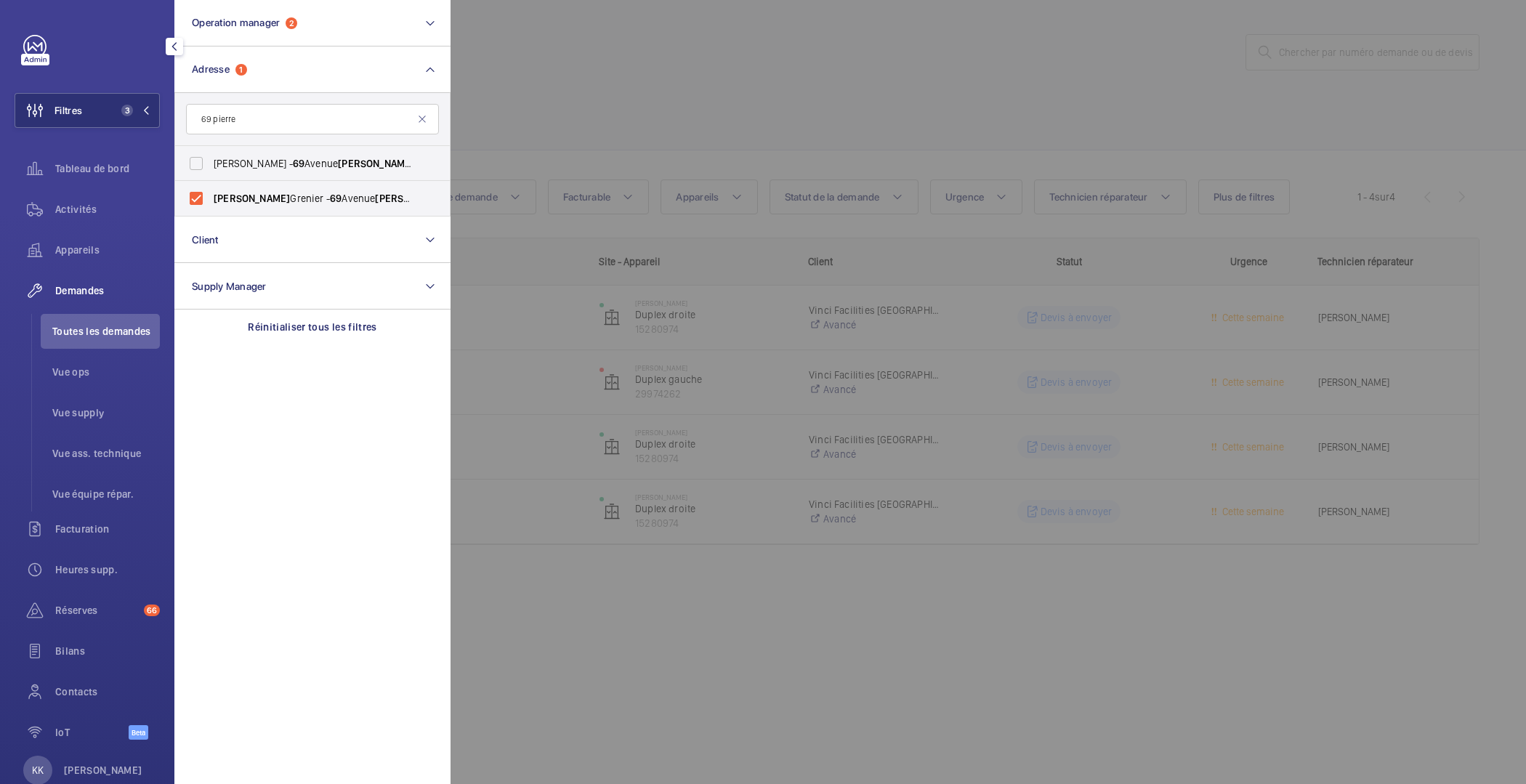
click at [545, 119] on div at bounding box center [1213, 392] width 1526 height 784
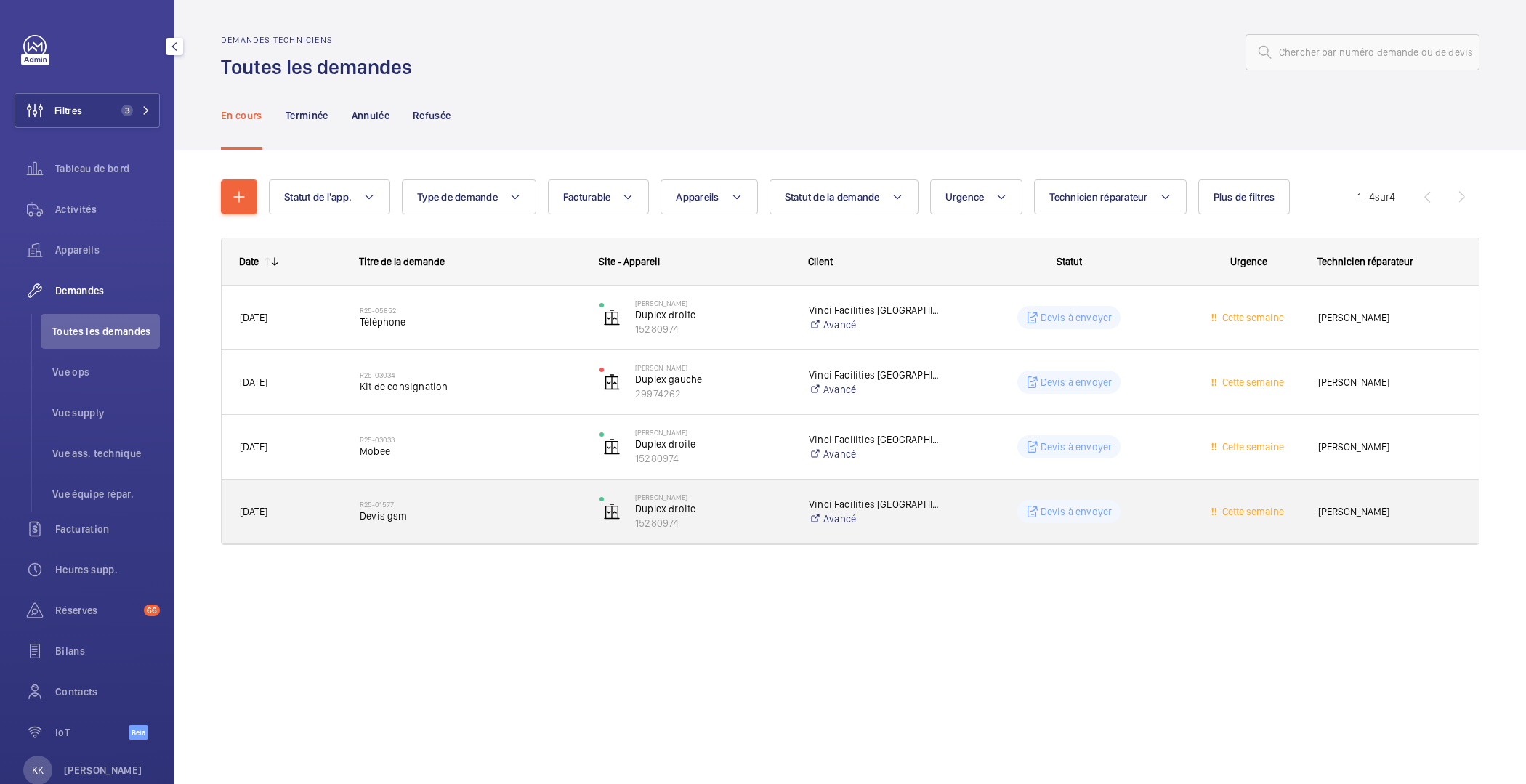
click at [463, 512] on span "Devis gsm" at bounding box center [470, 516] width 221 height 15
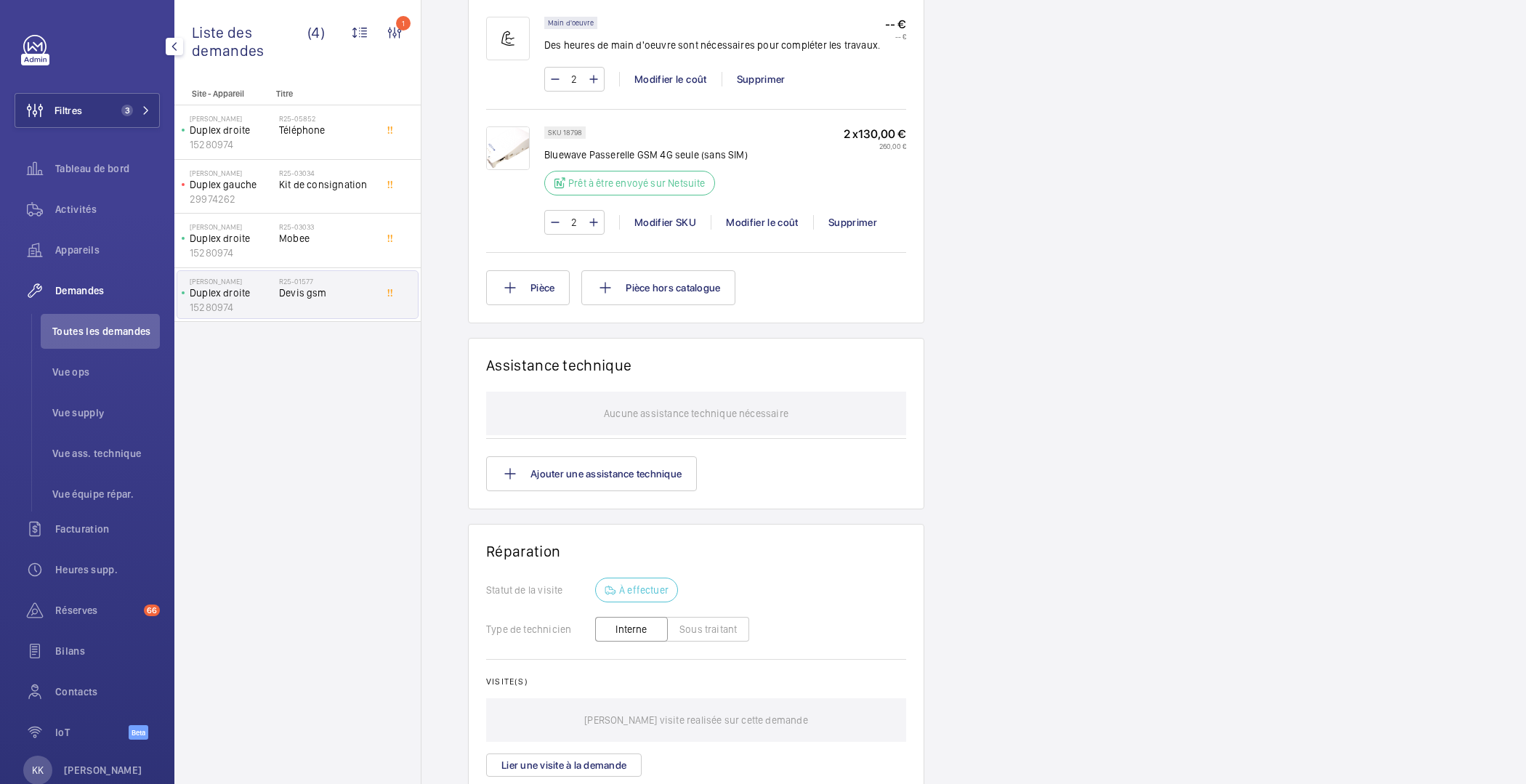
scroll to position [434, 0]
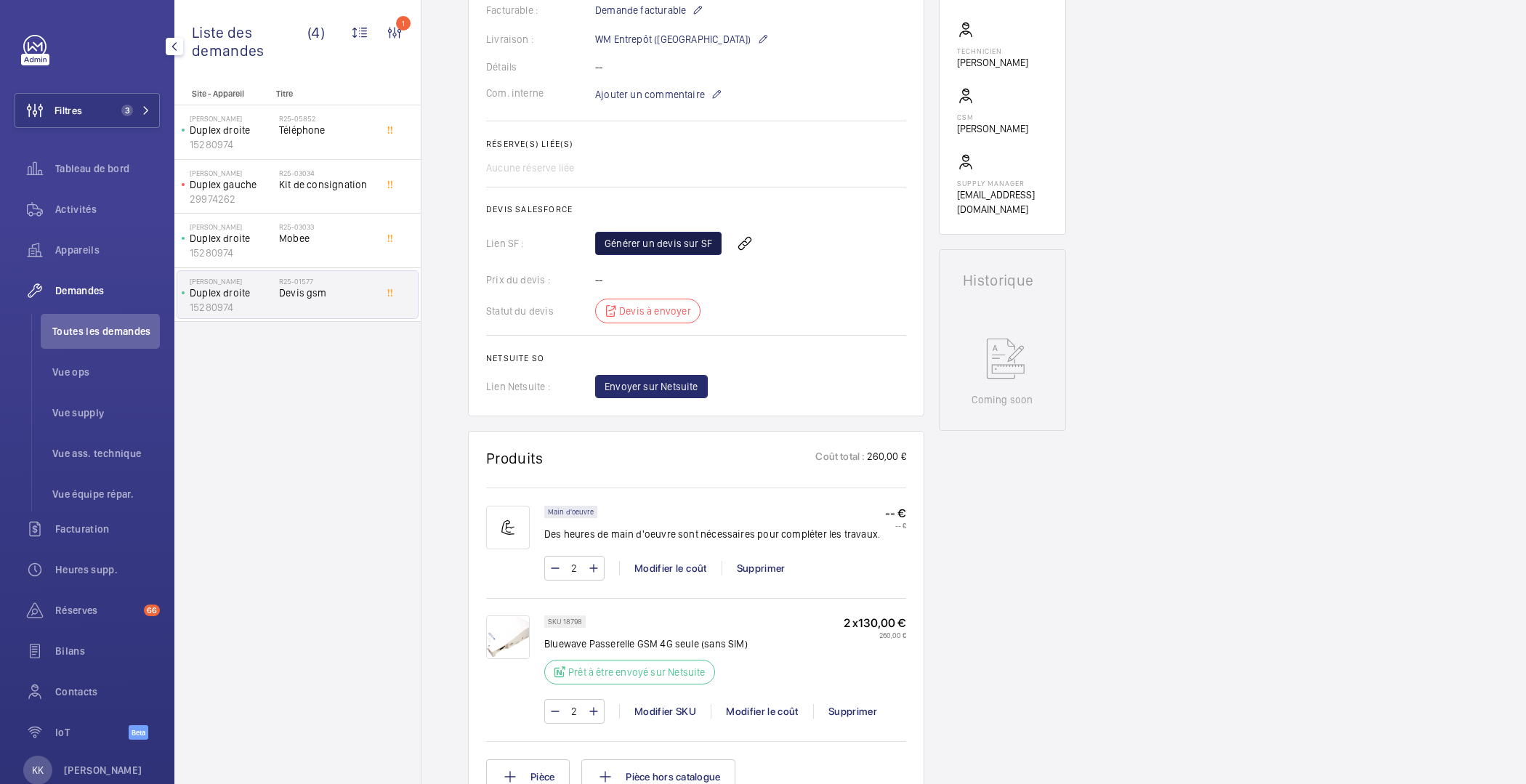
click at [643, 235] on link "Générer un devis sur SF" at bounding box center [658, 243] width 126 height 23
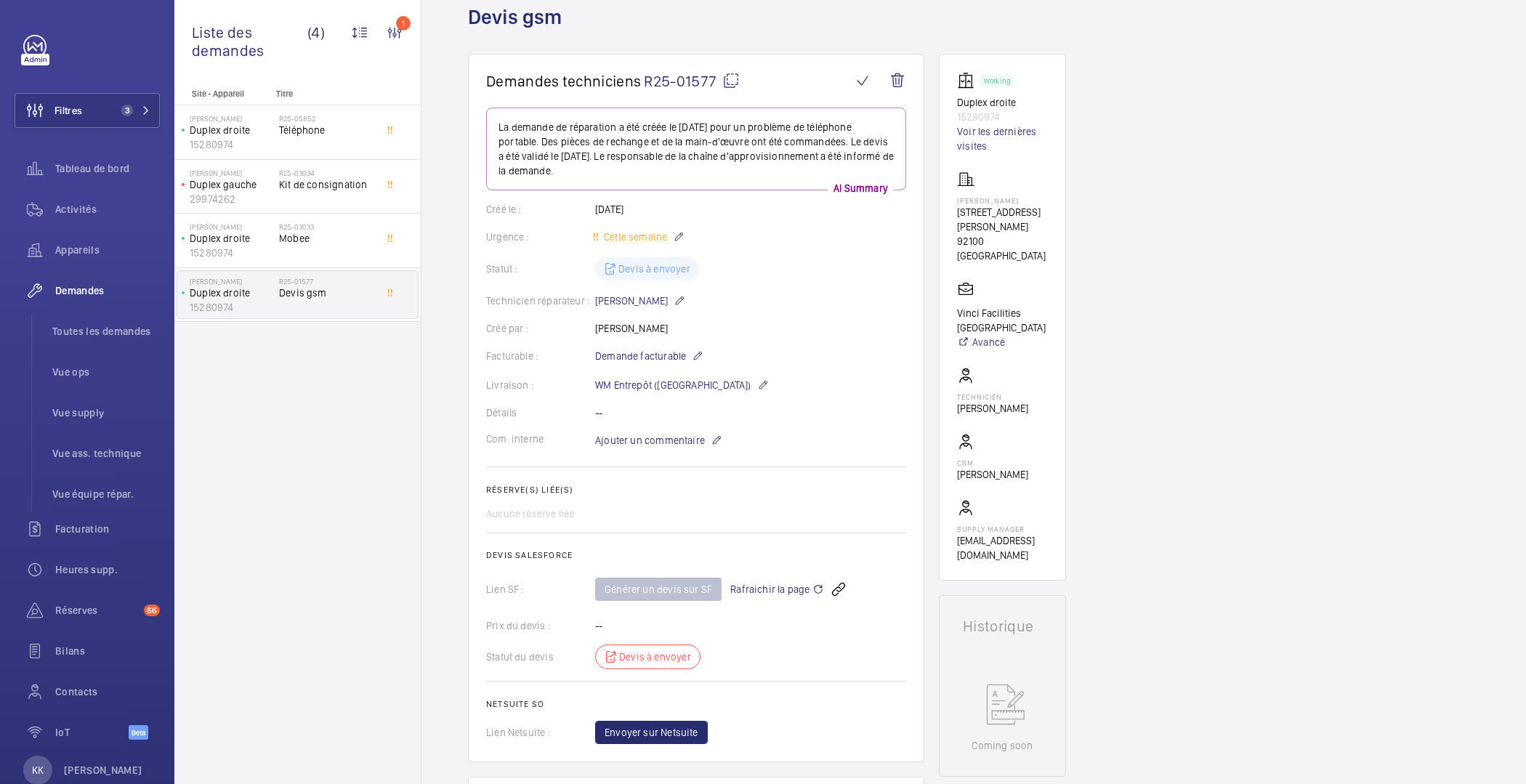
scroll to position [0, 0]
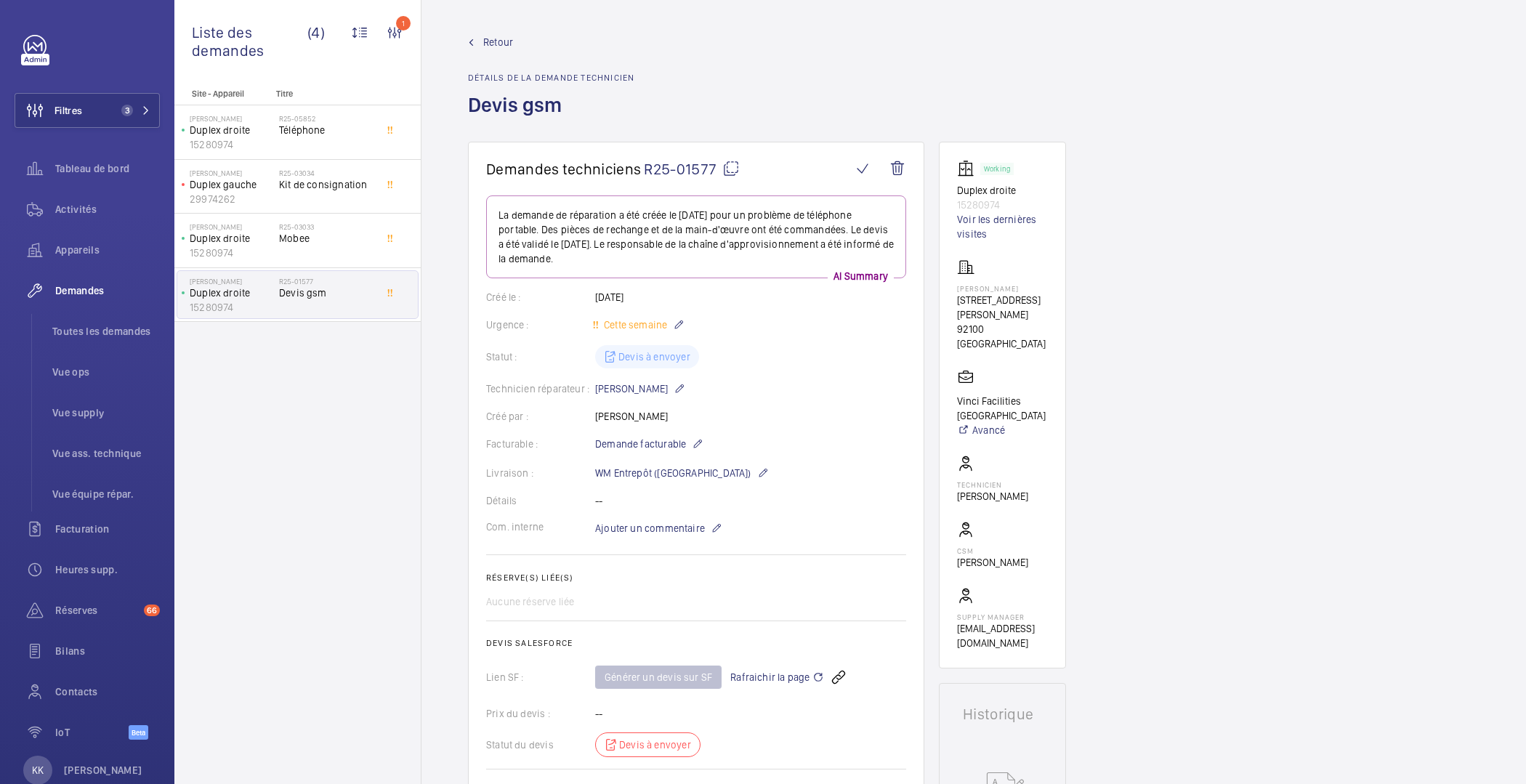
click at [504, 41] on span "Retour" at bounding box center [498, 42] width 30 height 15
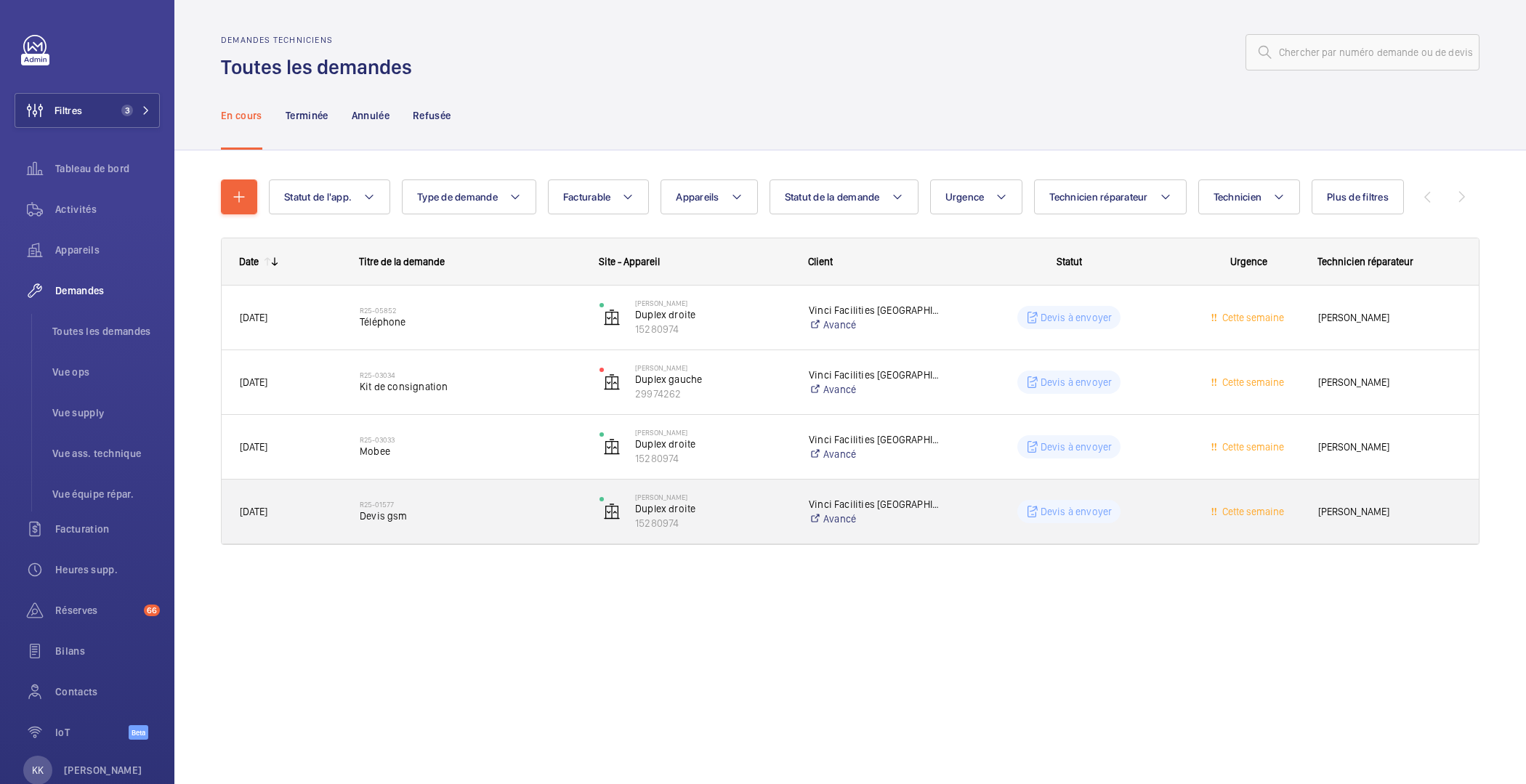
click at [466, 515] on span "Devis gsm" at bounding box center [470, 516] width 221 height 15
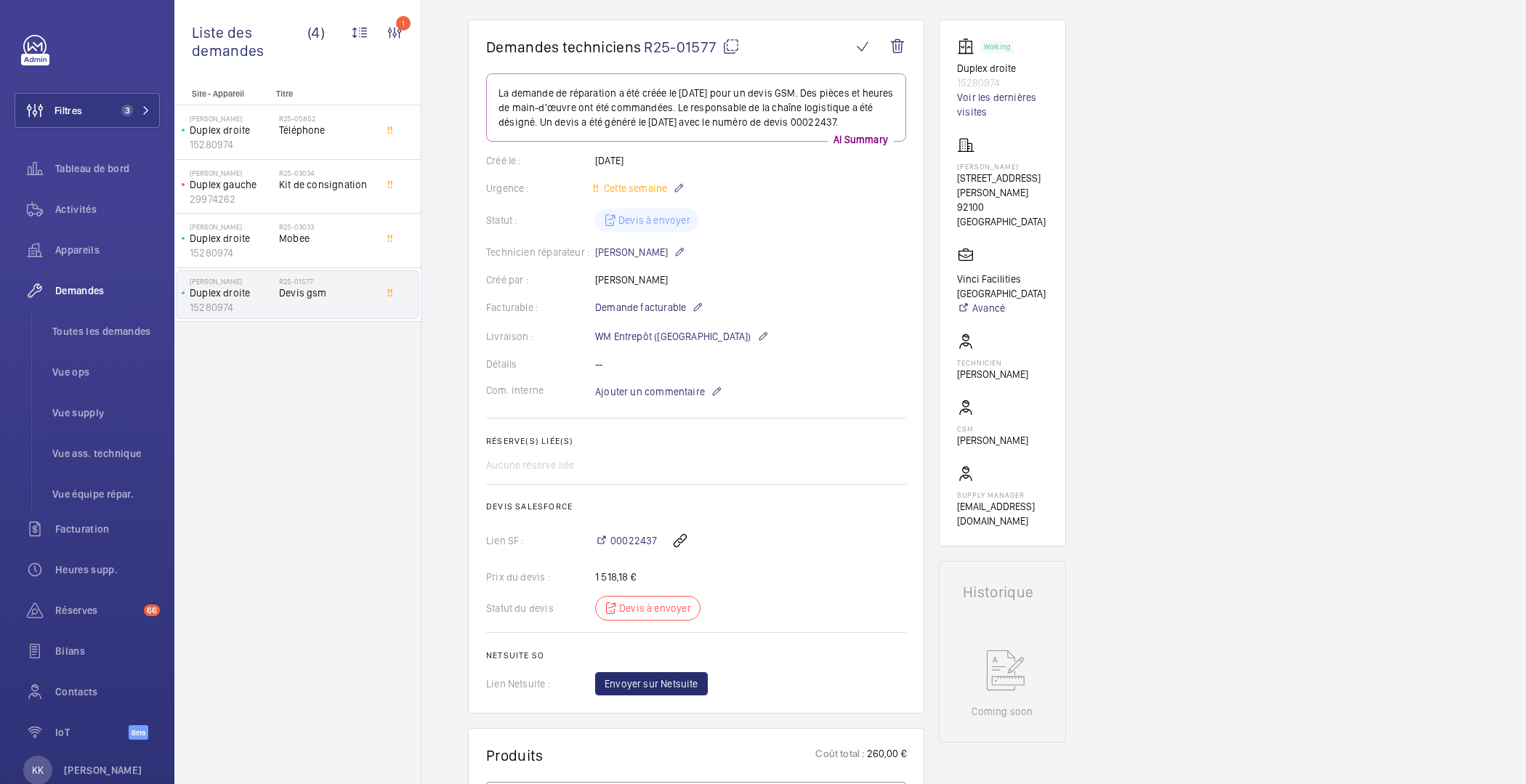
scroll to position [121, 0]
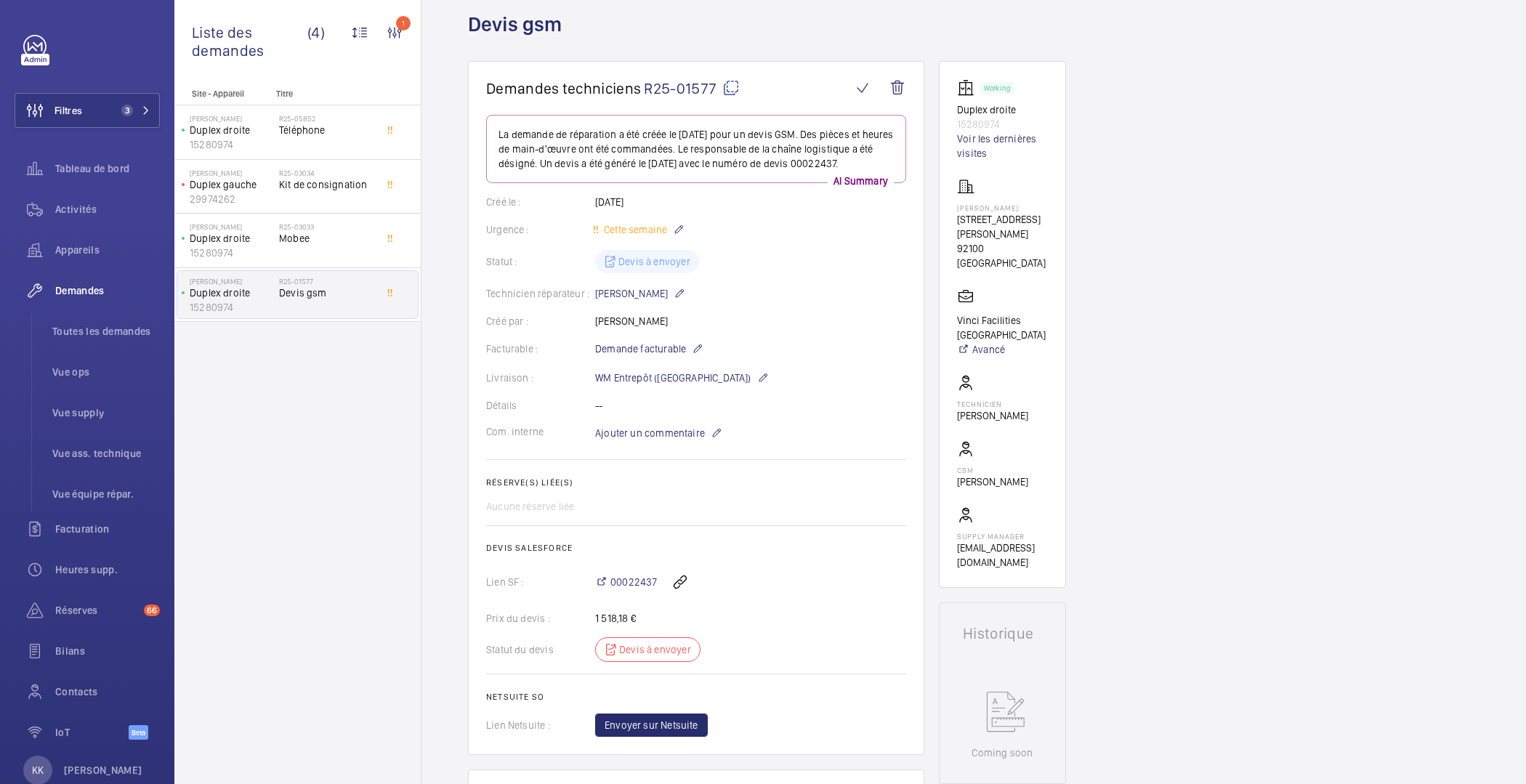
scroll to position [0, 0]
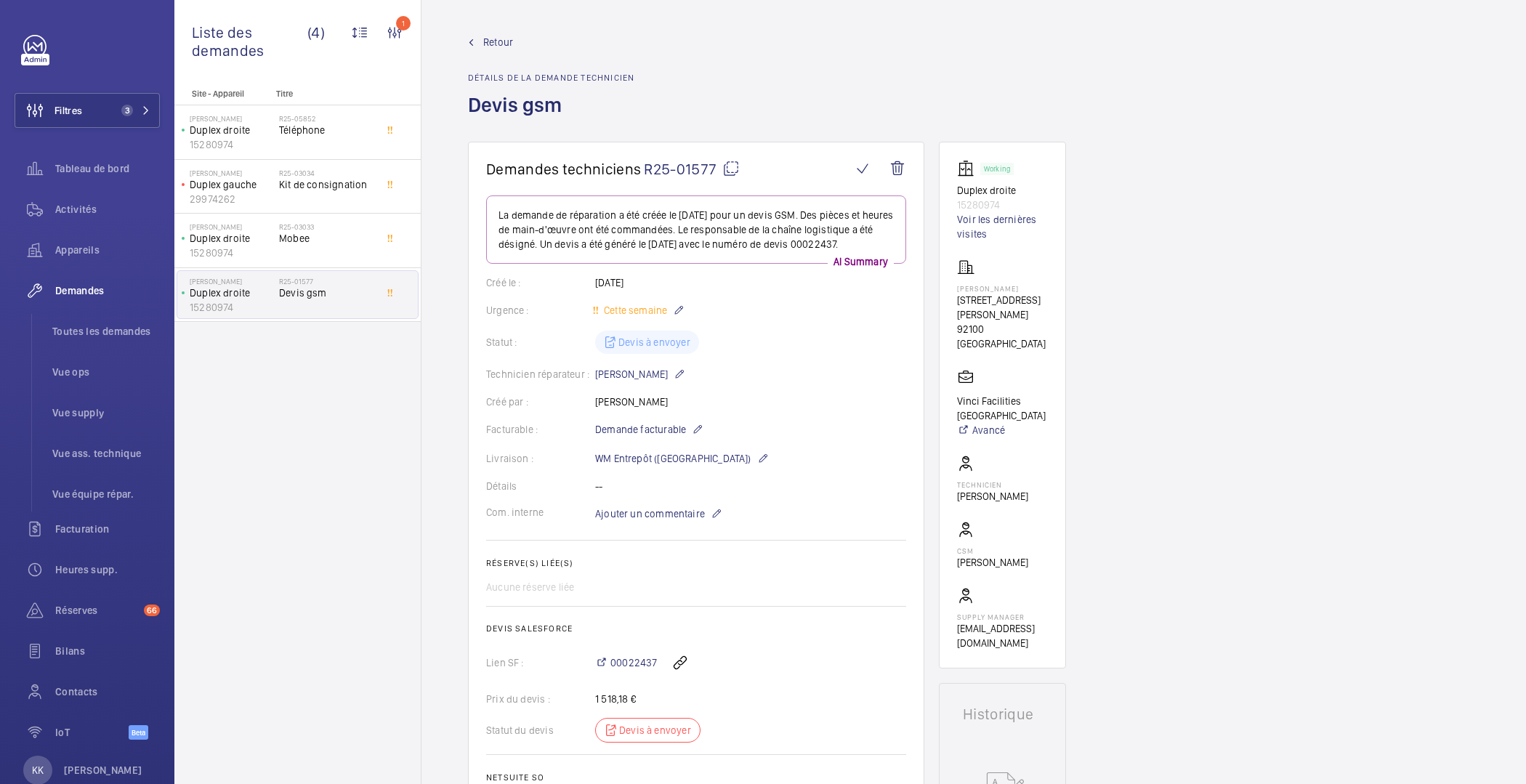
click at [495, 37] on span "Retour" at bounding box center [498, 42] width 30 height 15
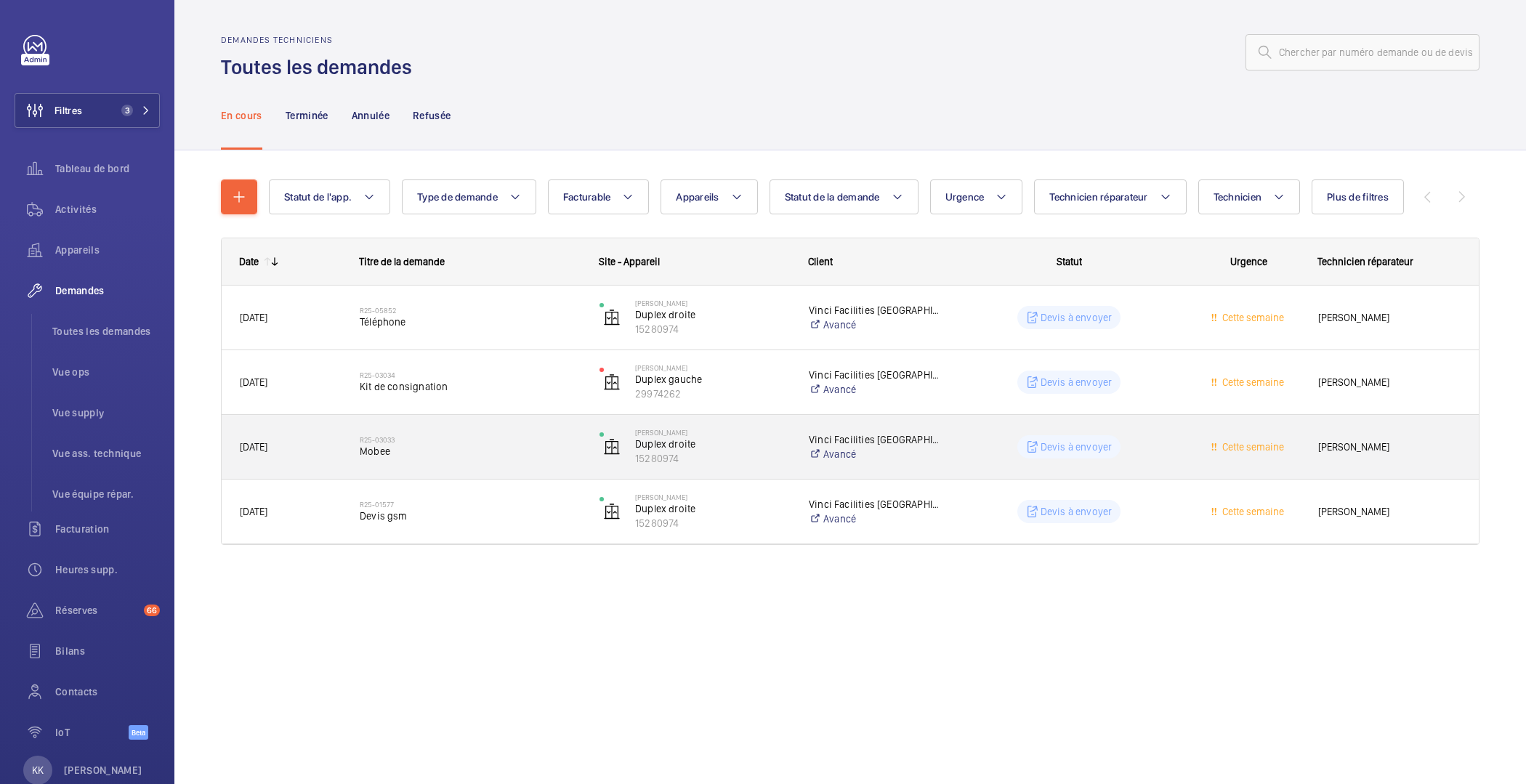
click at [530, 455] on span "Mobee" at bounding box center [470, 451] width 221 height 15
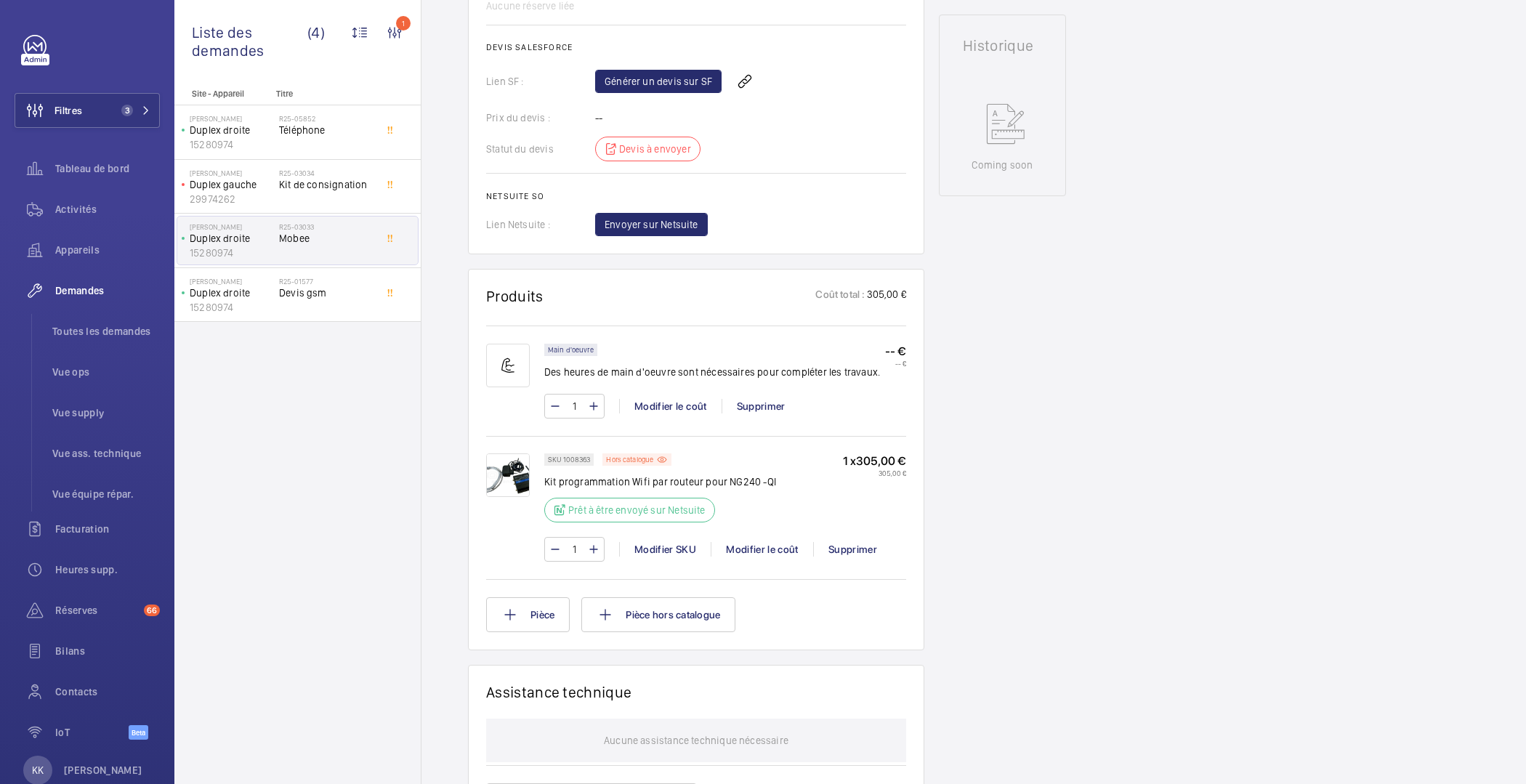
scroll to position [665, 0]
click at [616, 68] on div "Générer un devis sur SF" at bounding box center [751, 84] width 311 height 35
click at [622, 98] on div "Générer un devis sur SF" at bounding box center [751, 84] width 311 height 35
click at [623, 86] on link "Générer un devis sur SF" at bounding box center [658, 84] width 126 height 23
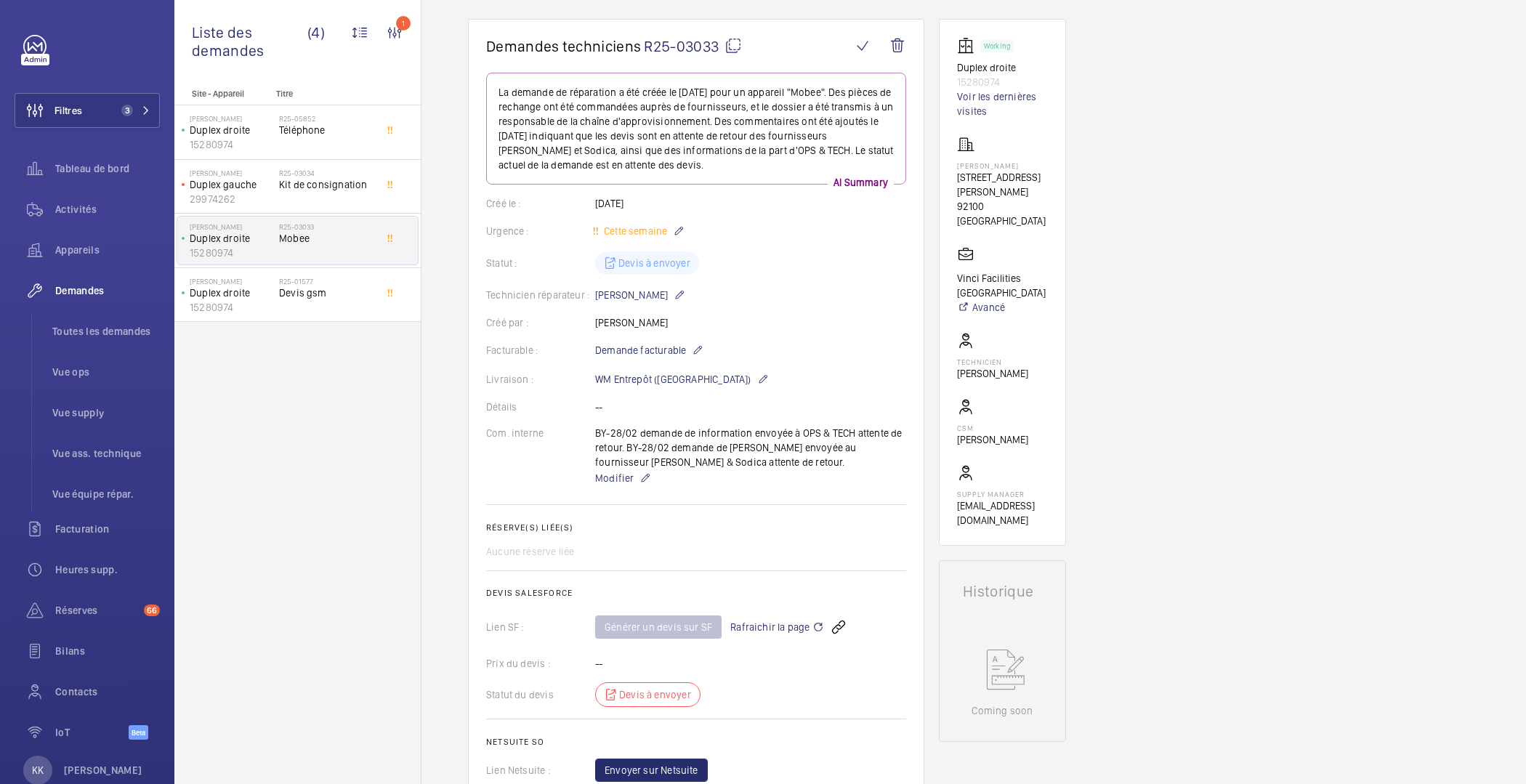
scroll to position [0, 0]
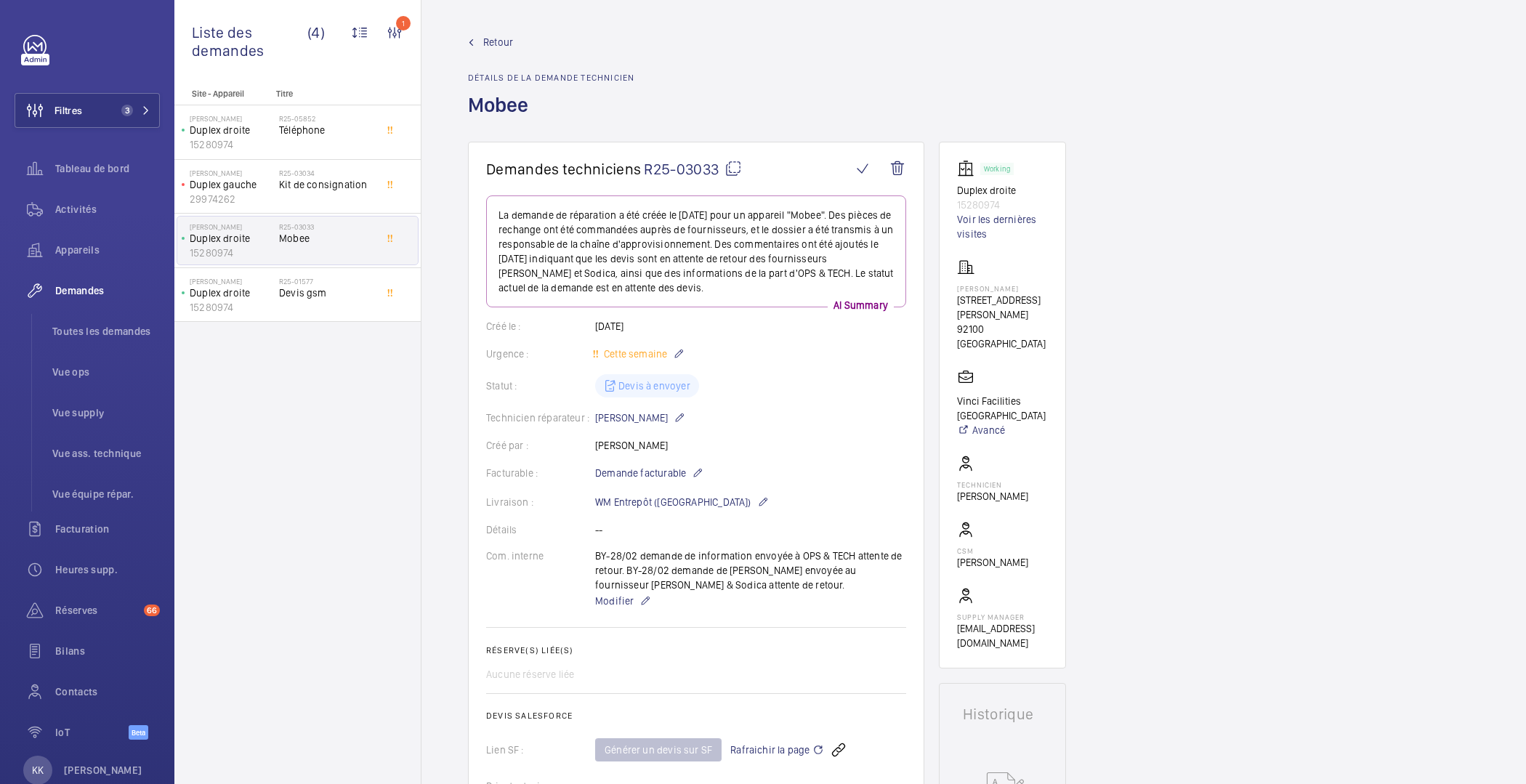
click at [501, 42] on span "Retour" at bounding box center [498, 42] width 30 height 15
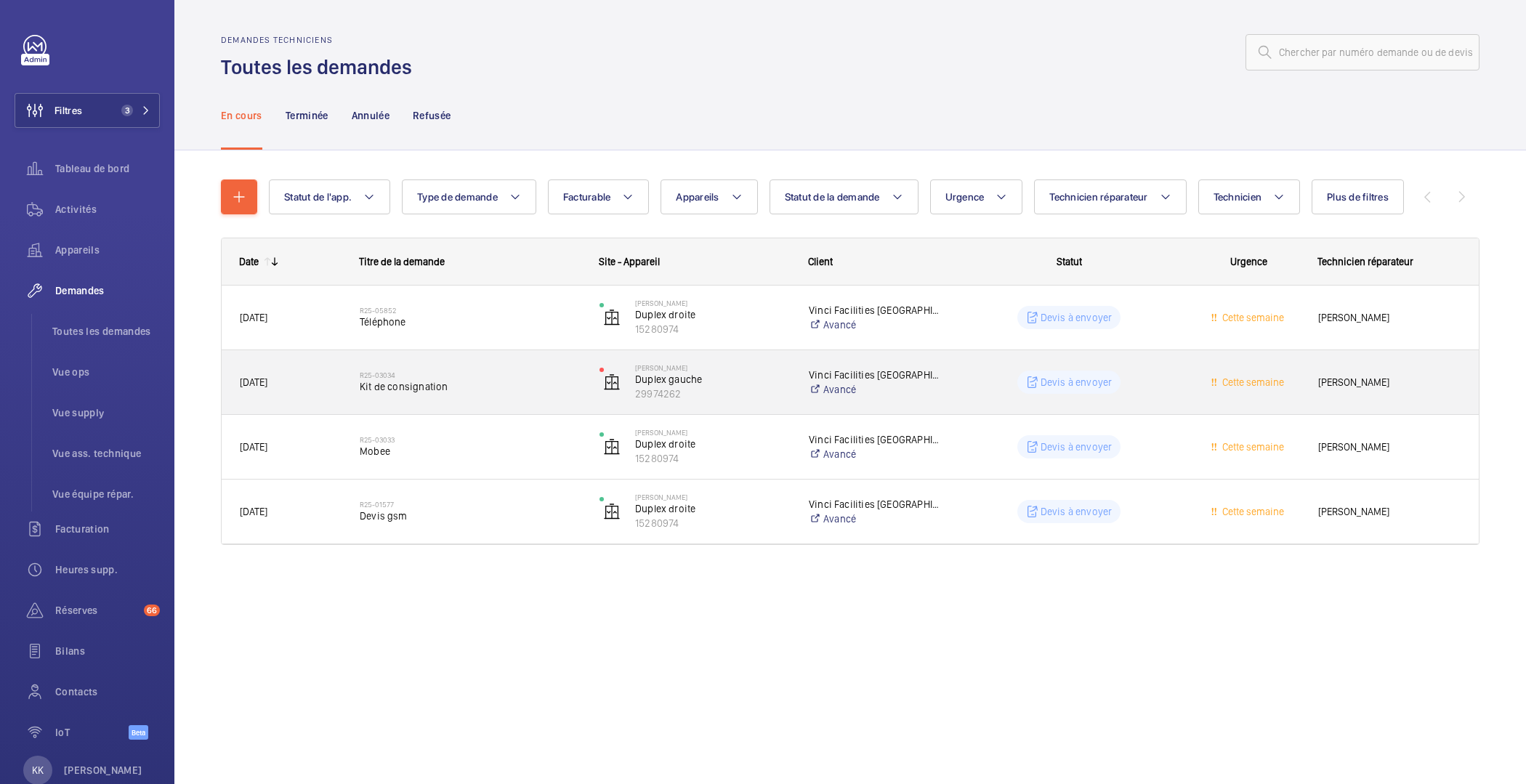
click at [418, 385] on span "Kit de consignation" at bounding box center [470, 387] width 221 height 15
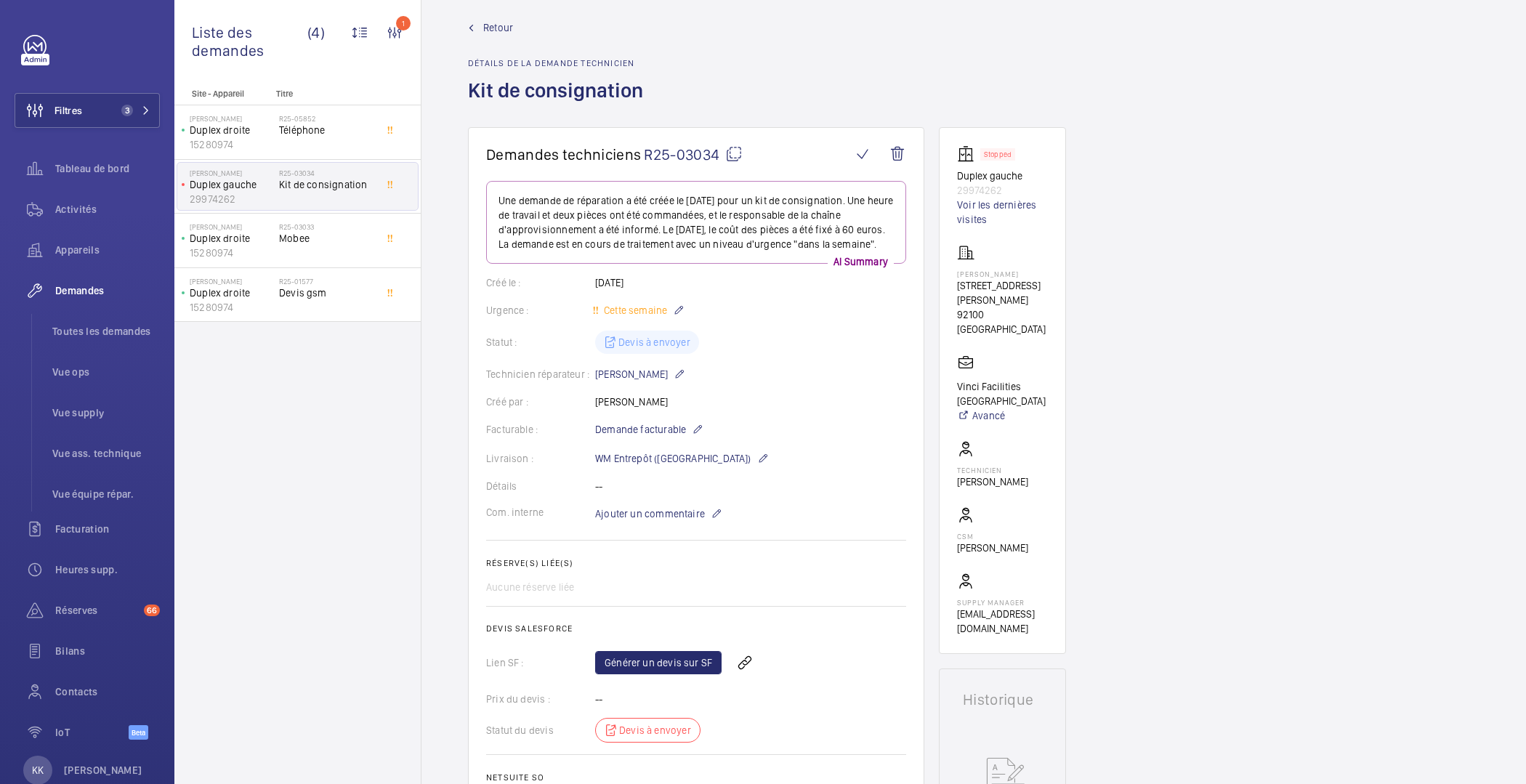
scroll to position [216, 0]
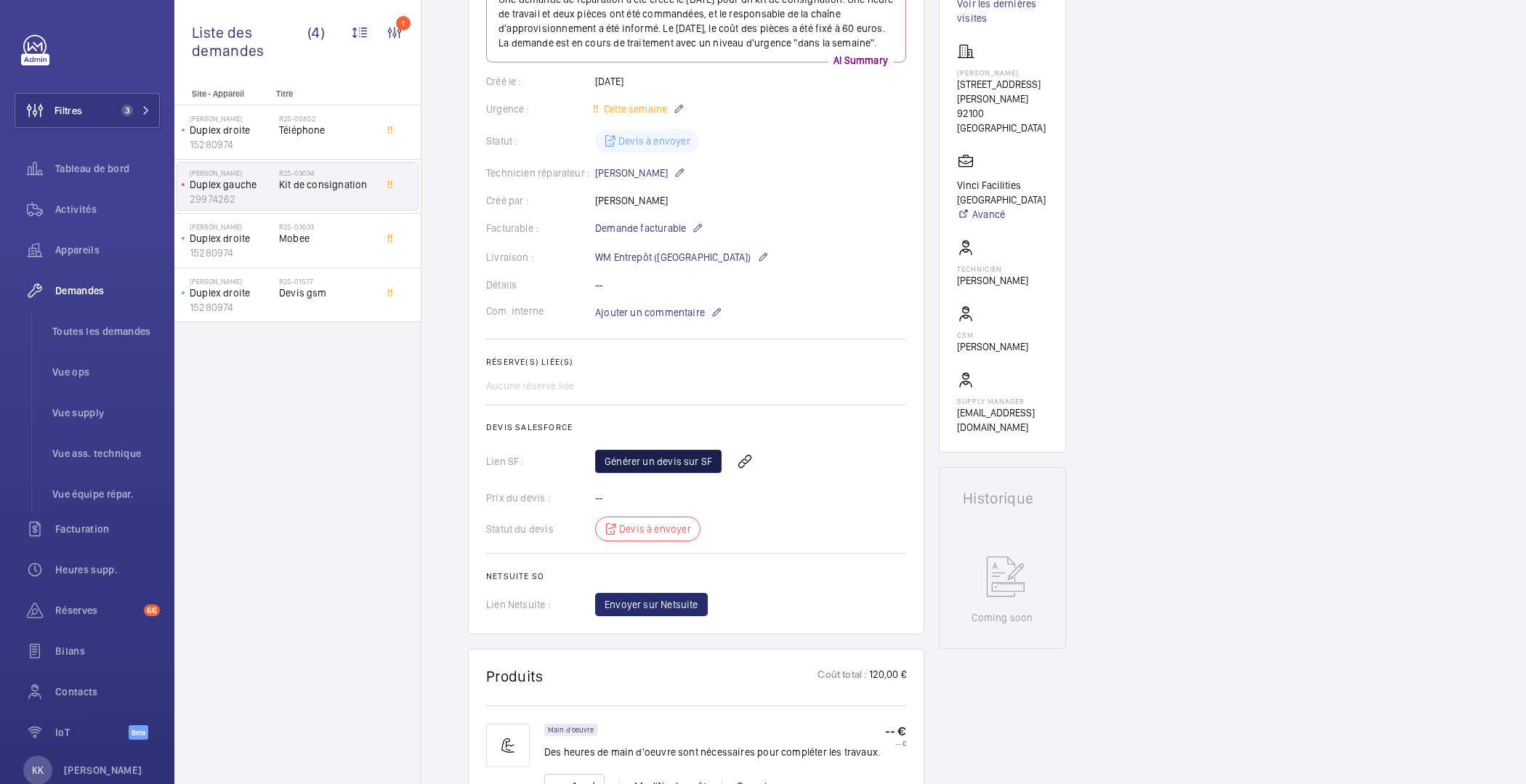
click at [652, 461] on link "Générer un devis sur SF" at bounding box center [658, 461] width 126 height 23
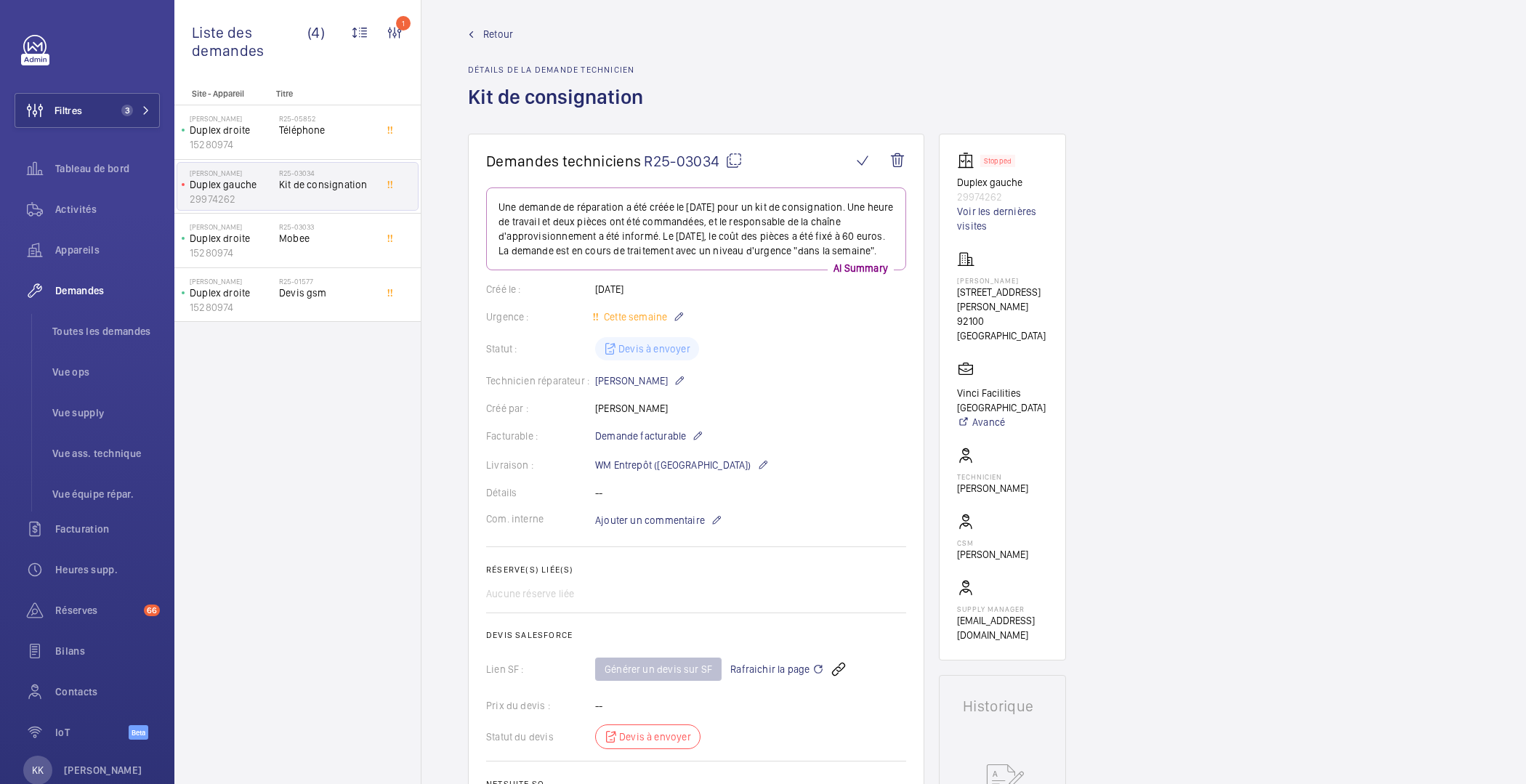
scroll to position [0, 0]
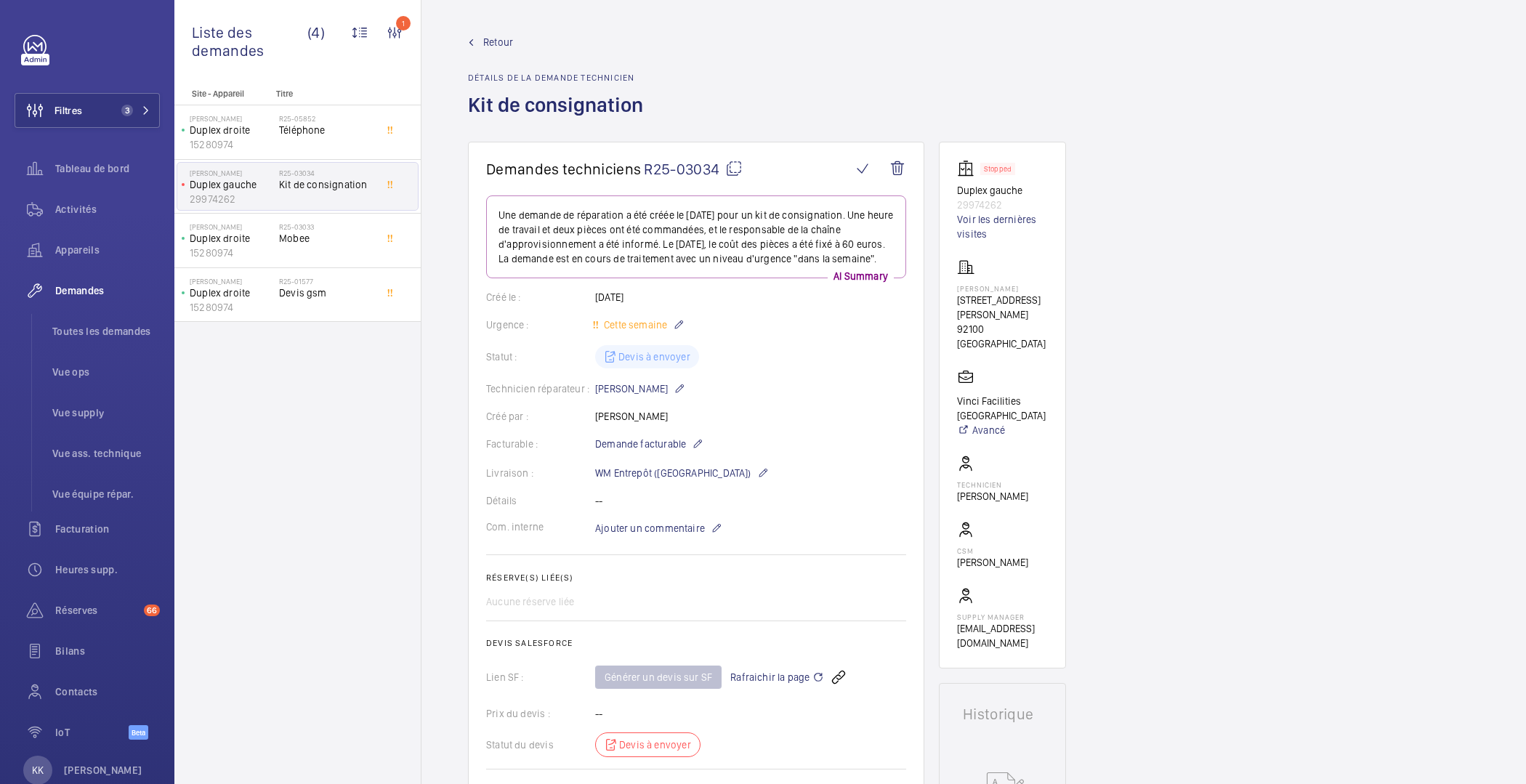
click at [496, 33] on wm-front-admin-header "Retour Détails de la demande technicien Kit de consignation" at bounding box center [974, 71] width 1105 height 142
click at [496, 38] on span "Retour" at bounding box center [498, 42] width 30 height 15
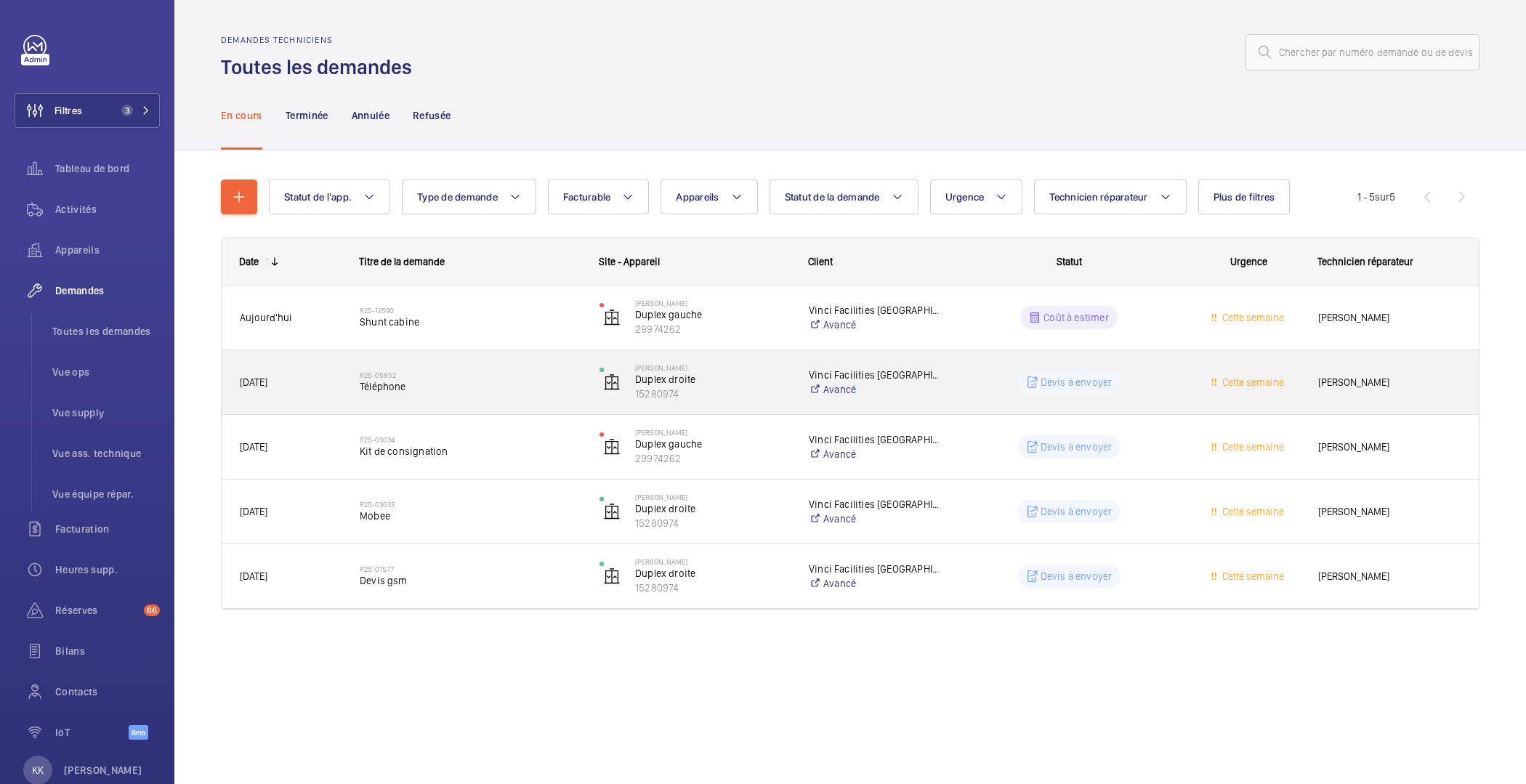
click at [402, 403] on div "R25-05852 Téléphone" at bounding box center [462, 382] width 238 height 65
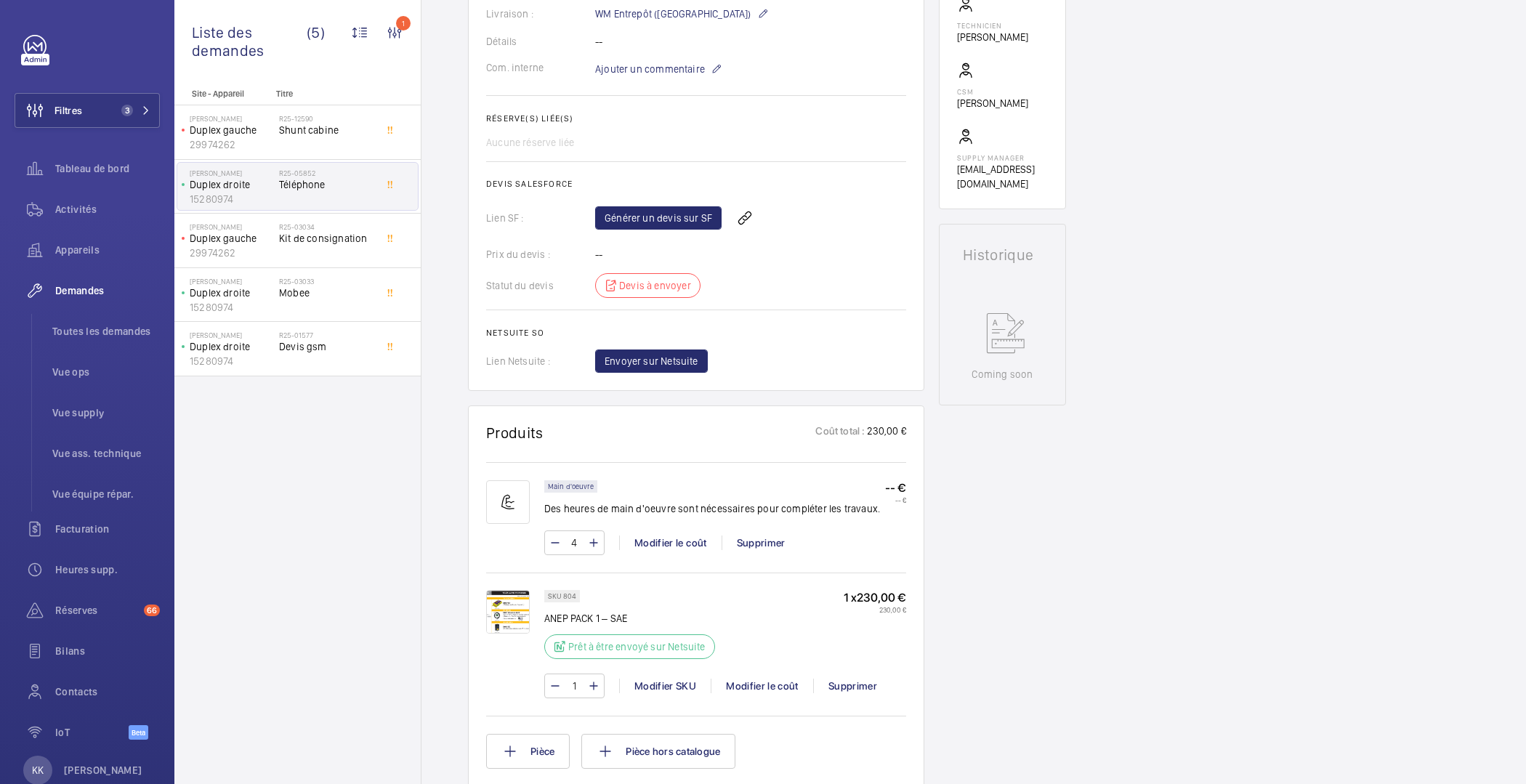
scroll to position [415, 0]
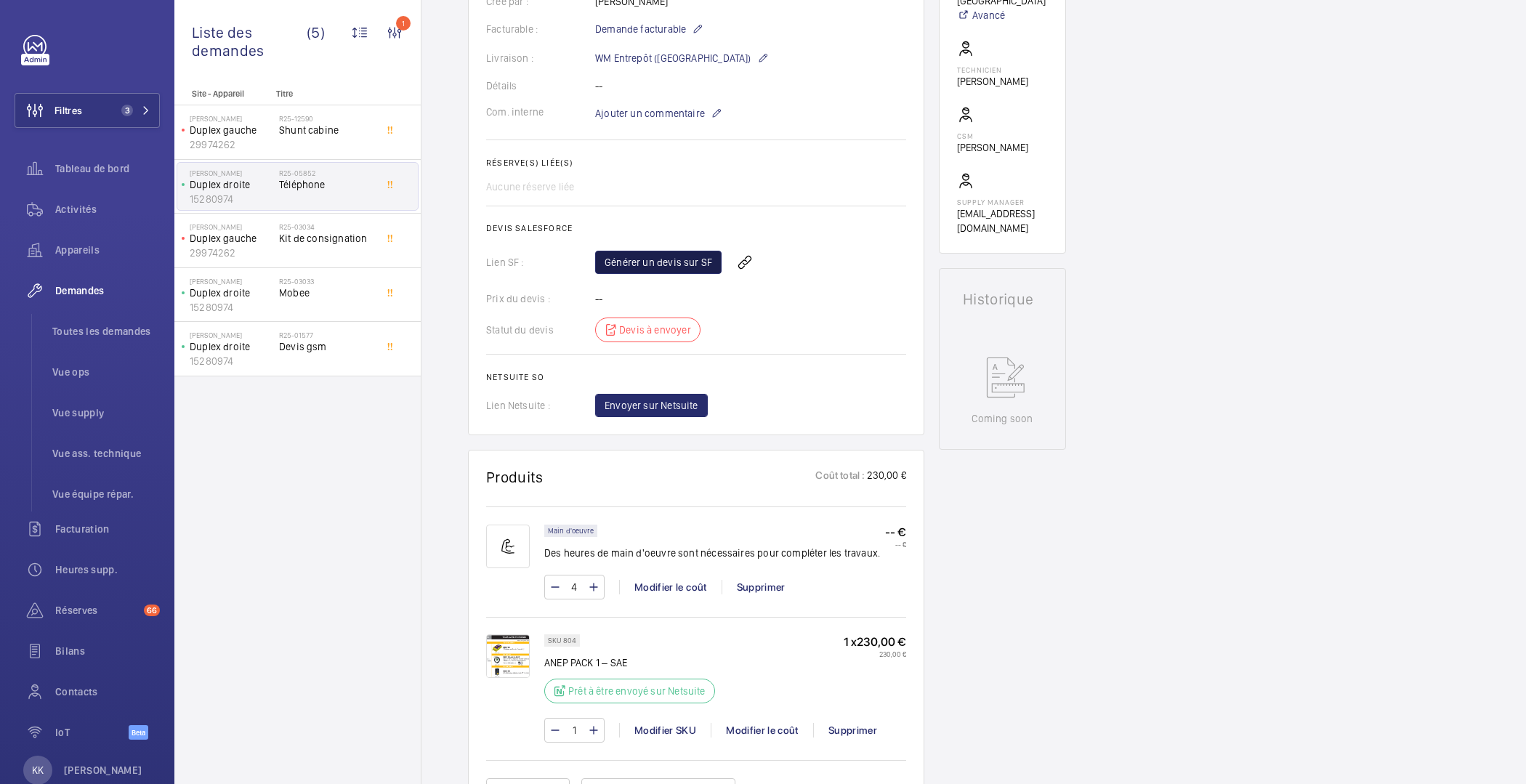
click at [678, 263] on link "Générer un devis sur SF" at bounding box center [658, 262] width 126 height 23
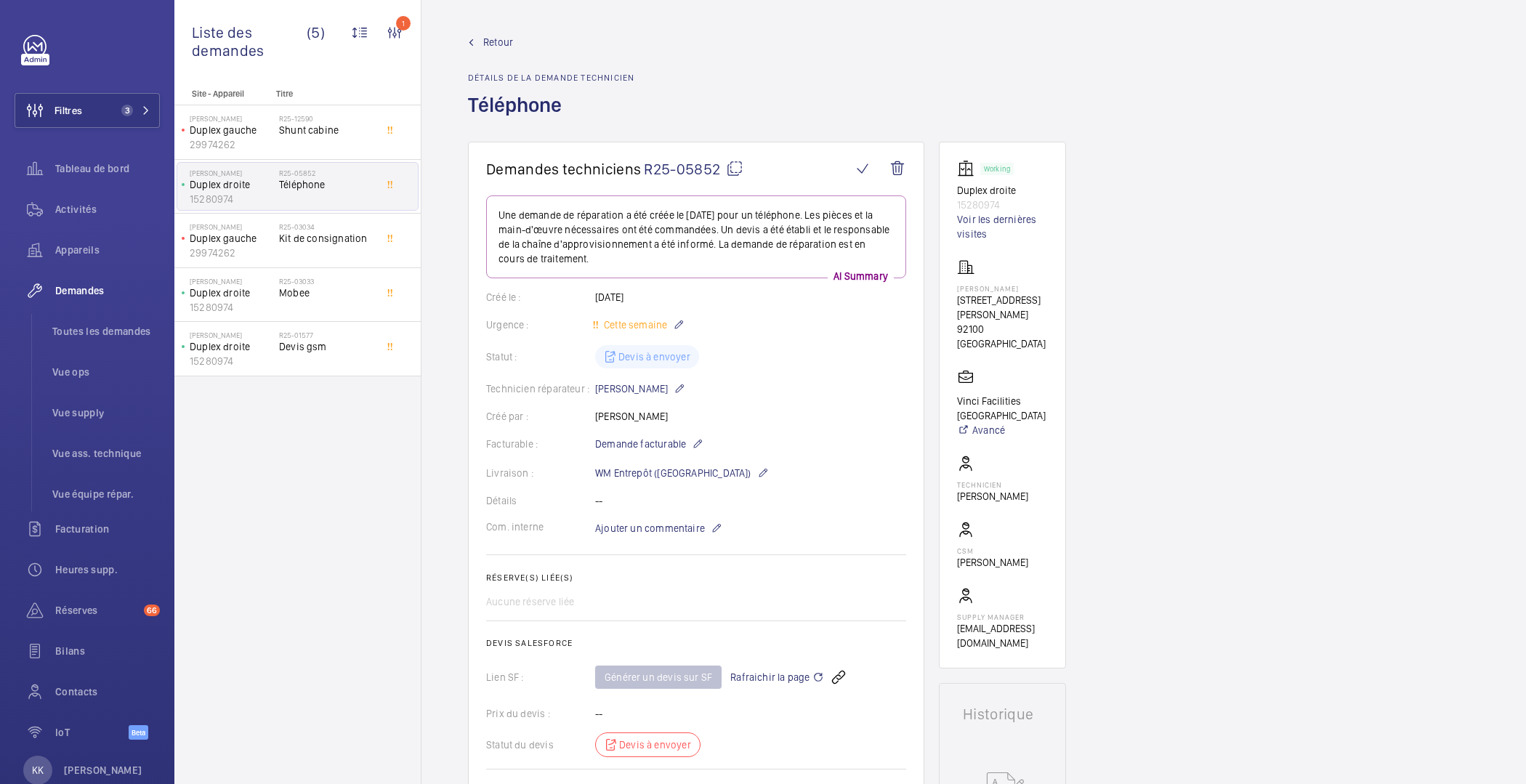
click at [496, 41] on span "Retour" at bounding box center [498, 42] width 30 height 15
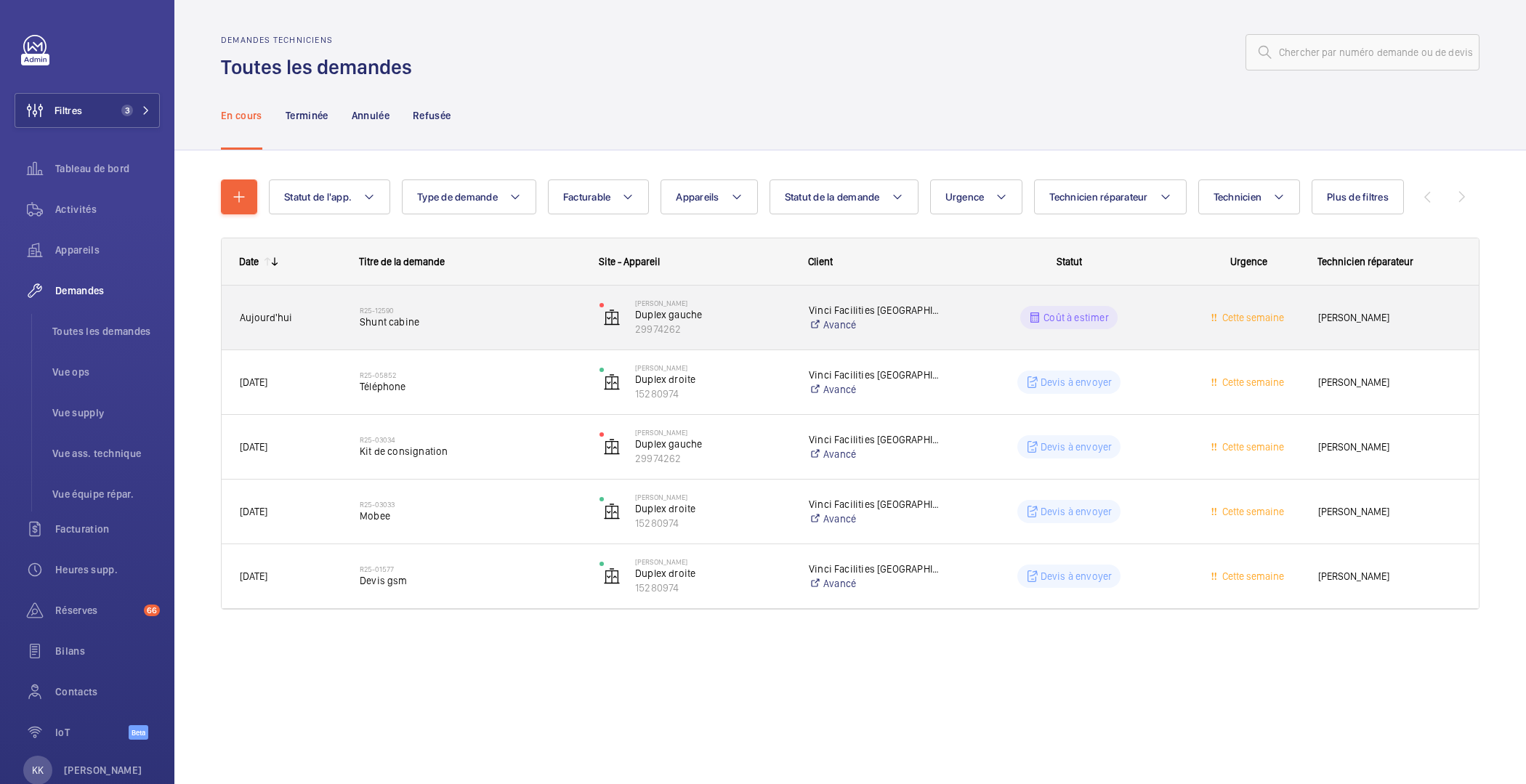
click at [1018, 318] on wm-front-pills-cell "Coût à estimer" at bounding box center [1069, 317] width 221 height 23
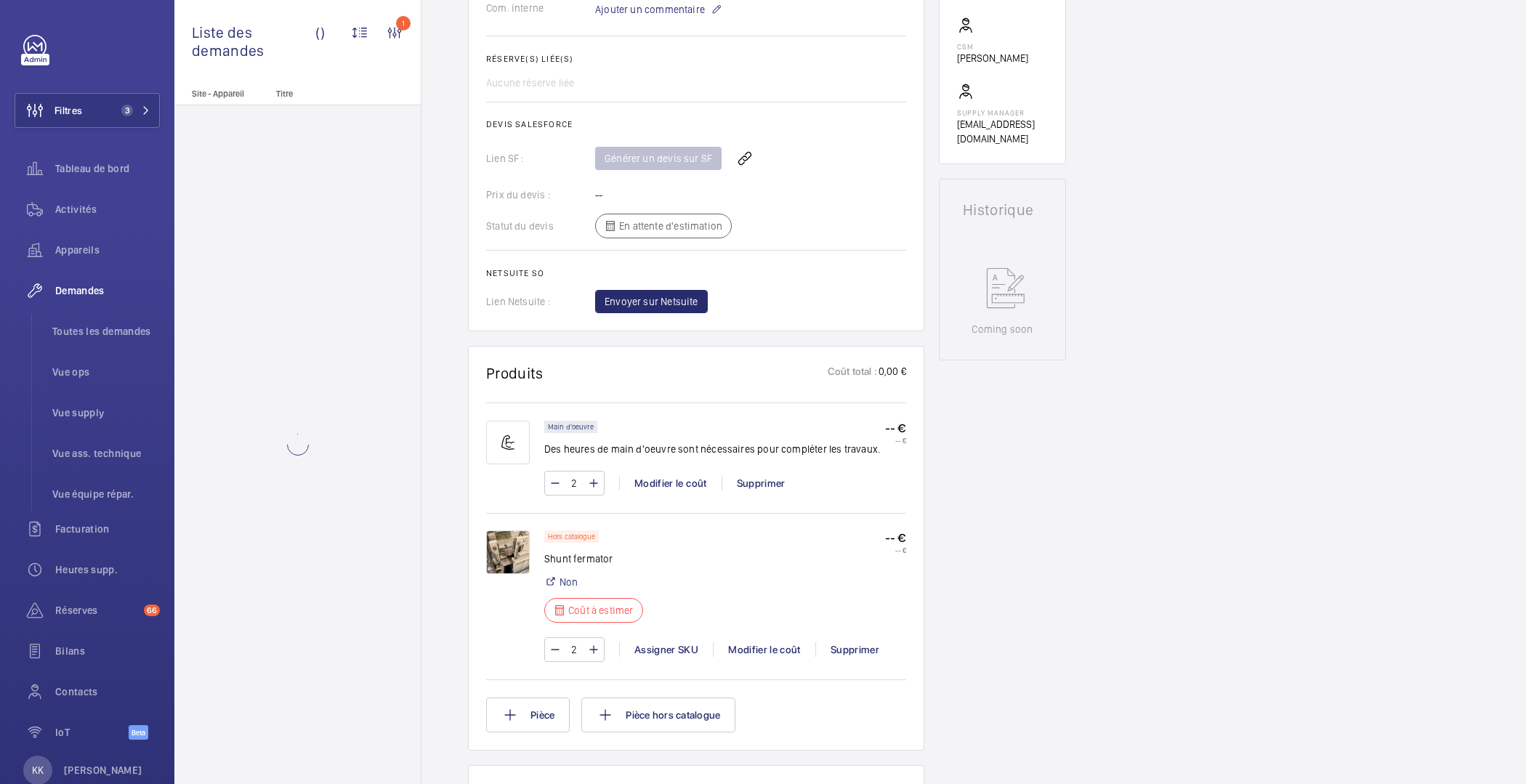
scroll to position [519, 0]
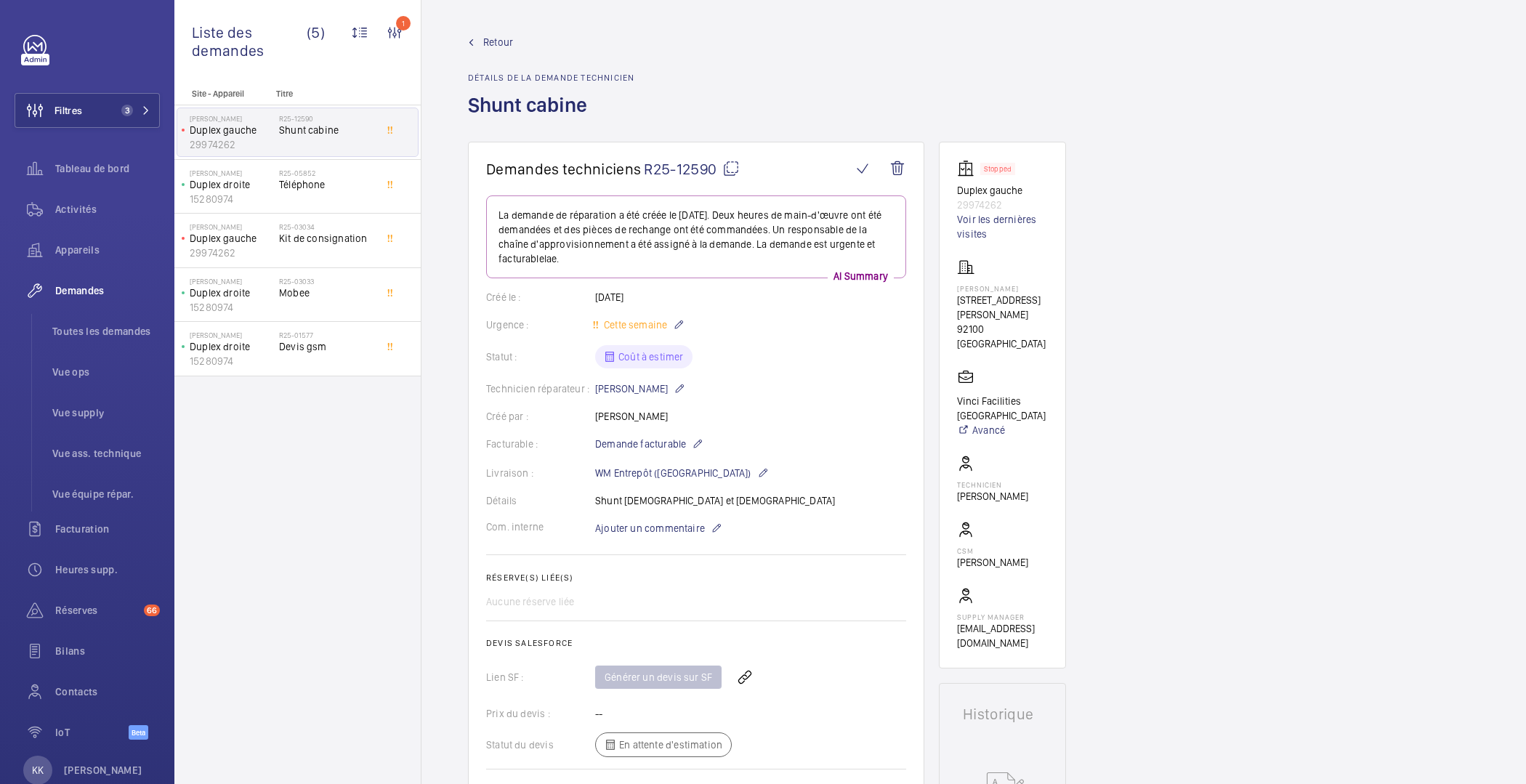
click at [494, 46] on span "Retour" at bounding box center [498, 42] width 30 height 15
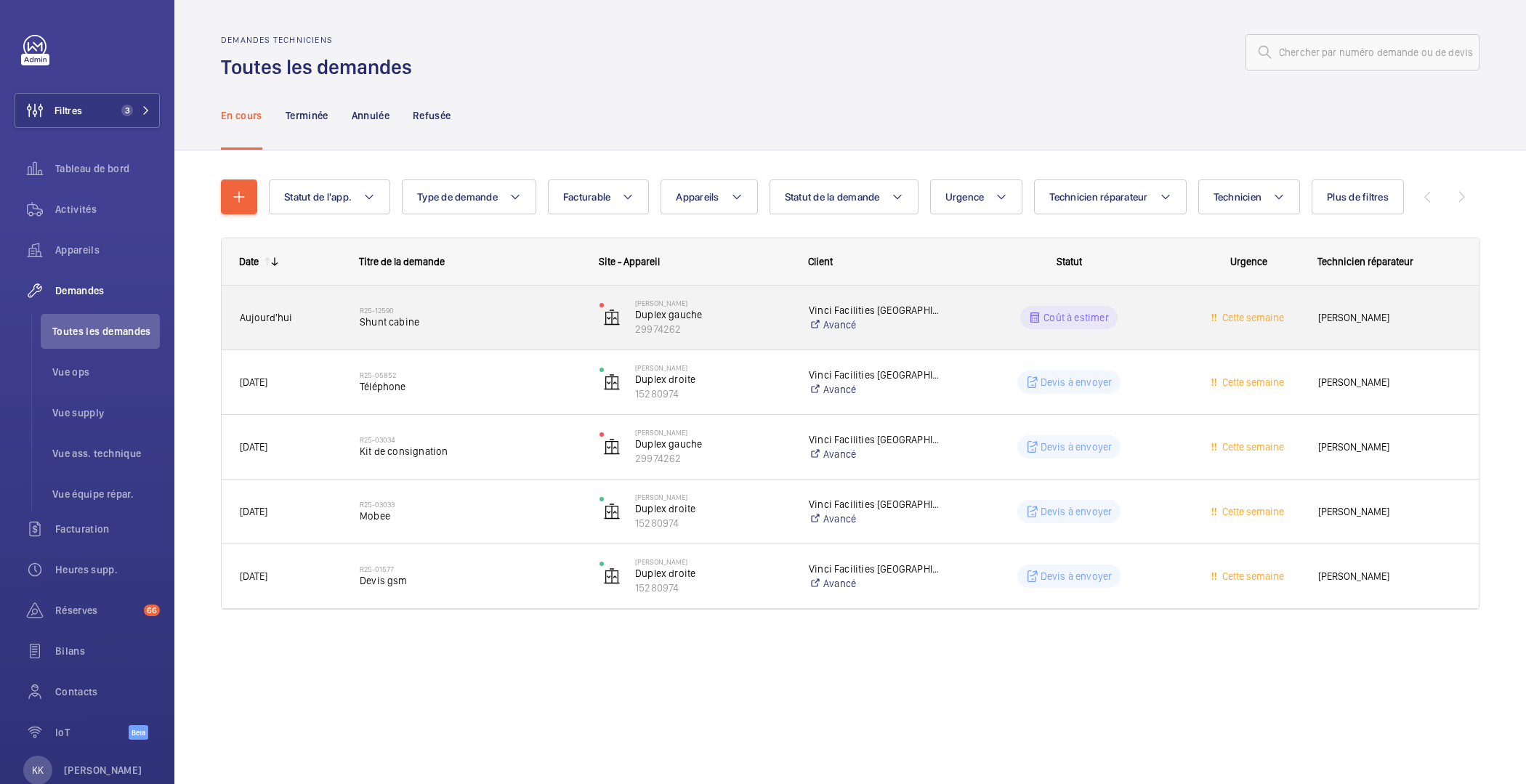
click at [410, 325] on span "Shunt cabine" at bounding box center [470, 322] width 221 height 15
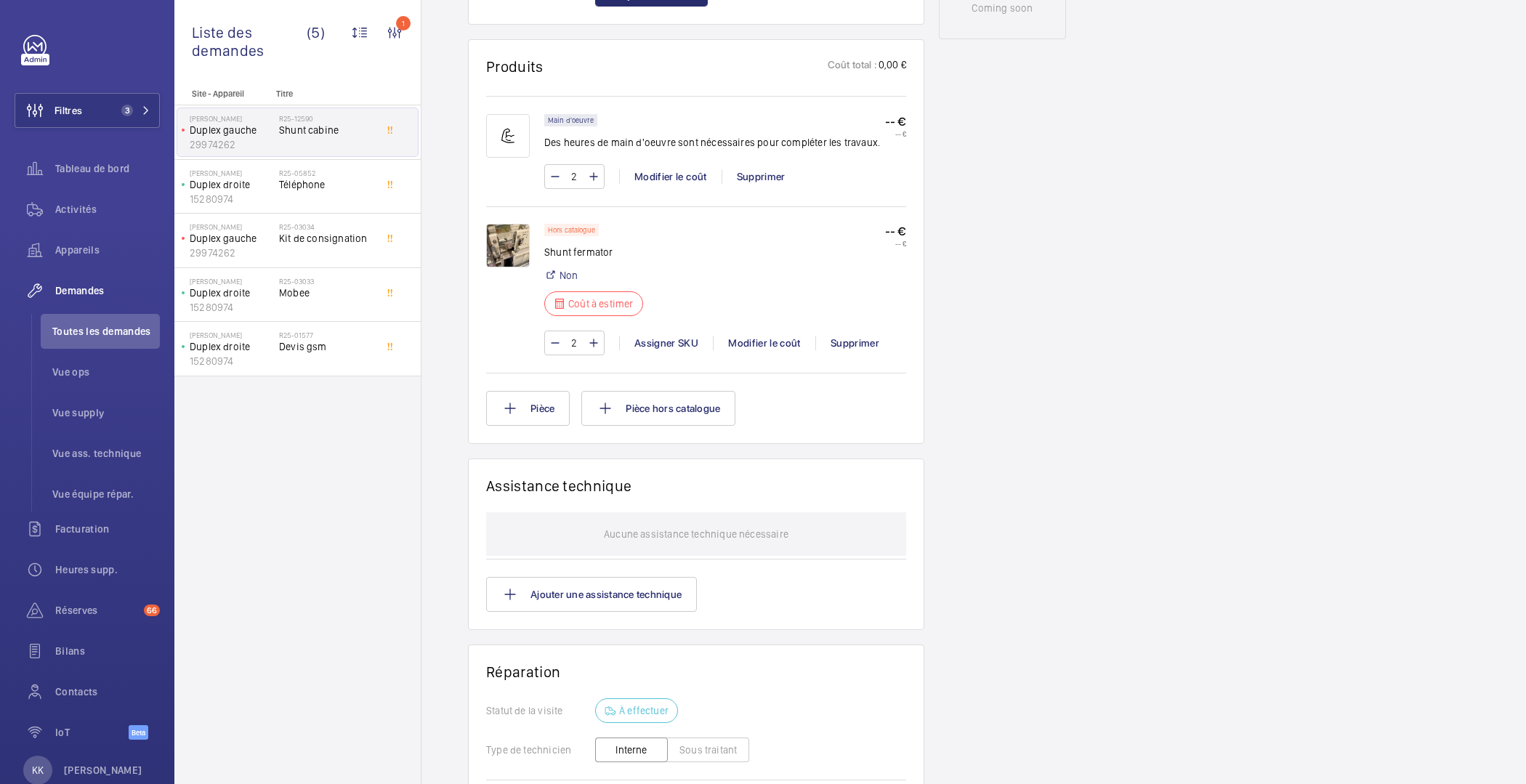
scroll to position [828, 0]
click at [506, 256] on img at bounding box center [507, 243] width 44 height 44
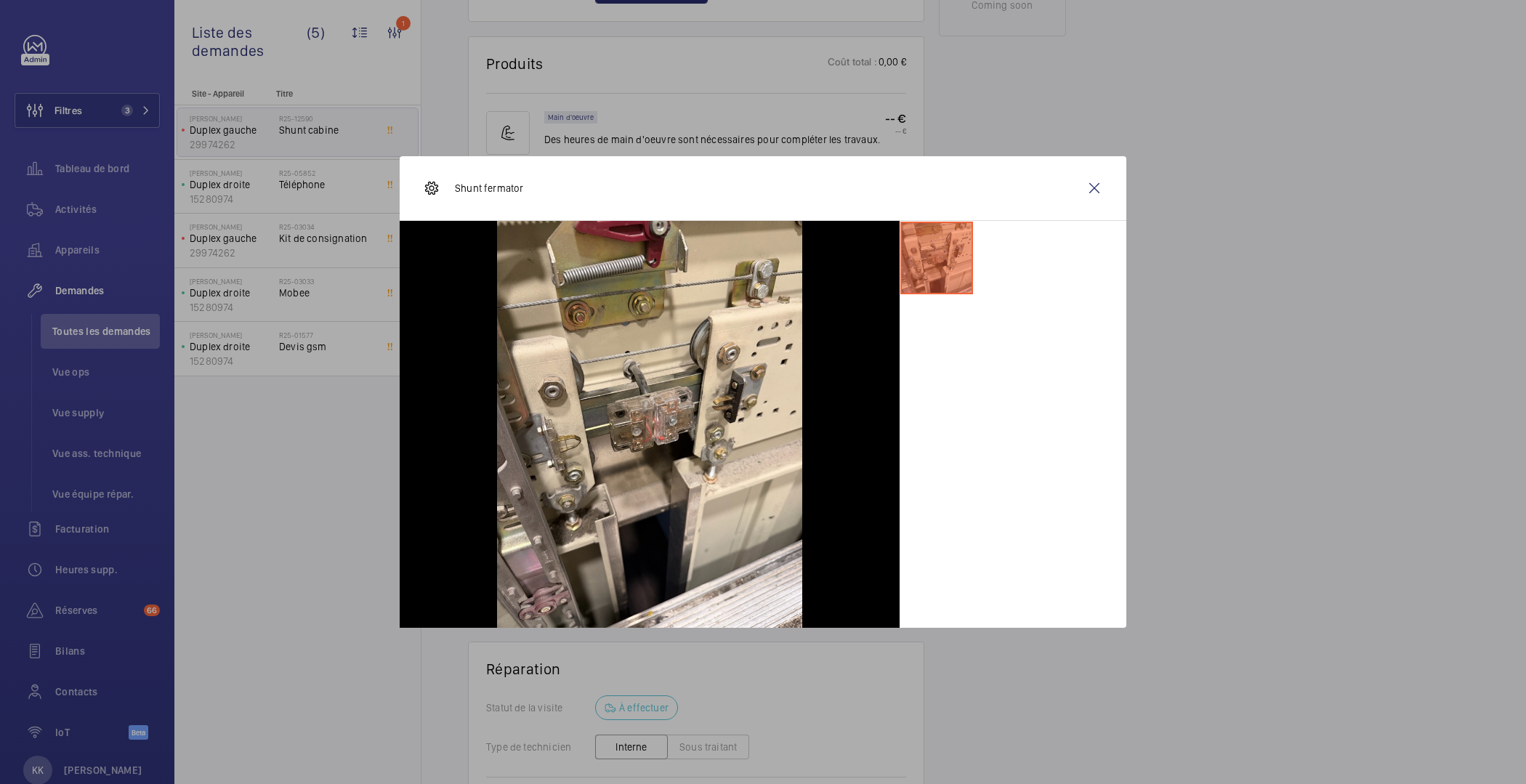
click at [919, 268] on li at bounding box center [936, 258] width 72 height 72
click at [1096, 183] on wm-front-icon-button at bounding box center [1094, 188] width 35 height 35
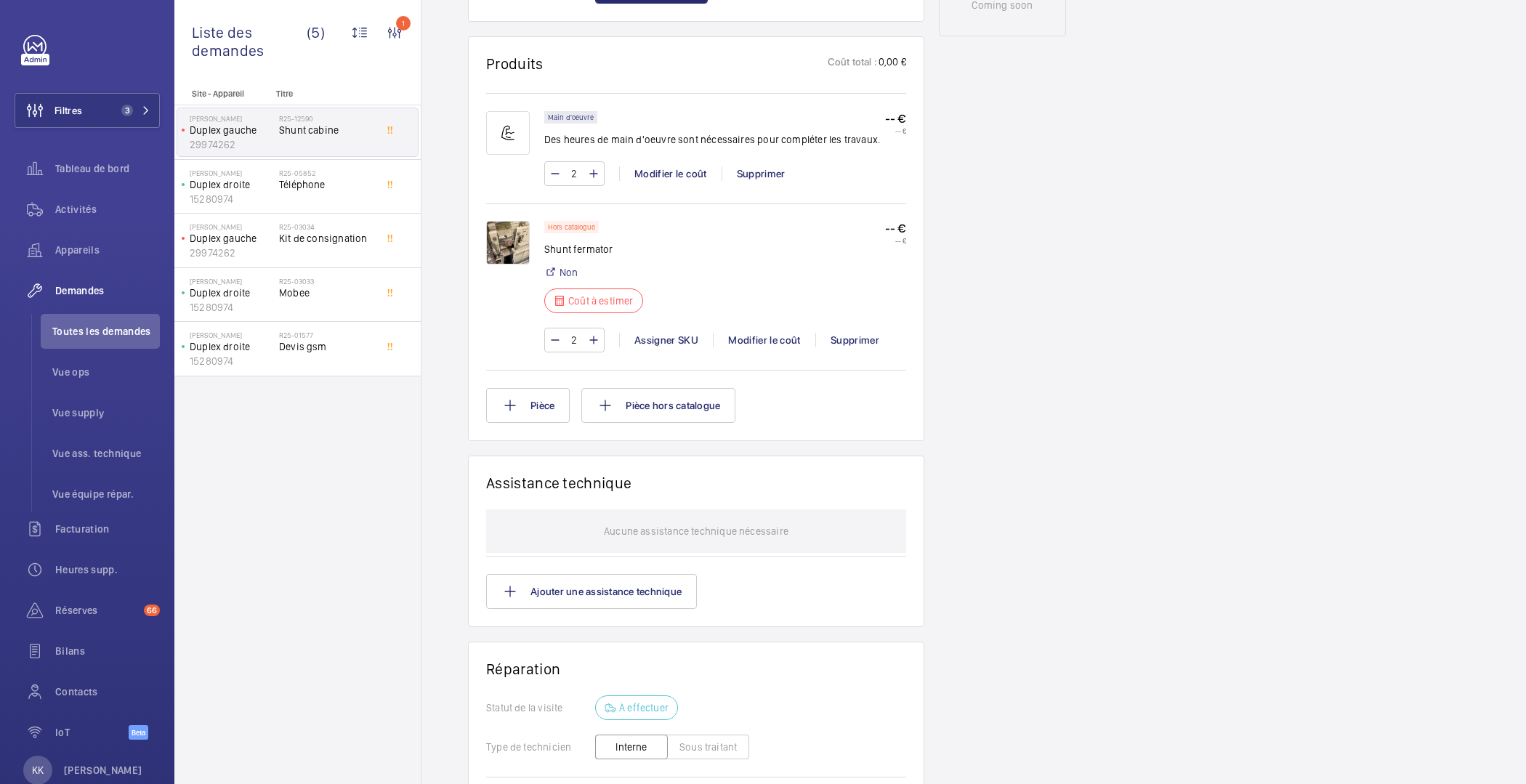
scroll to position [229, 0]
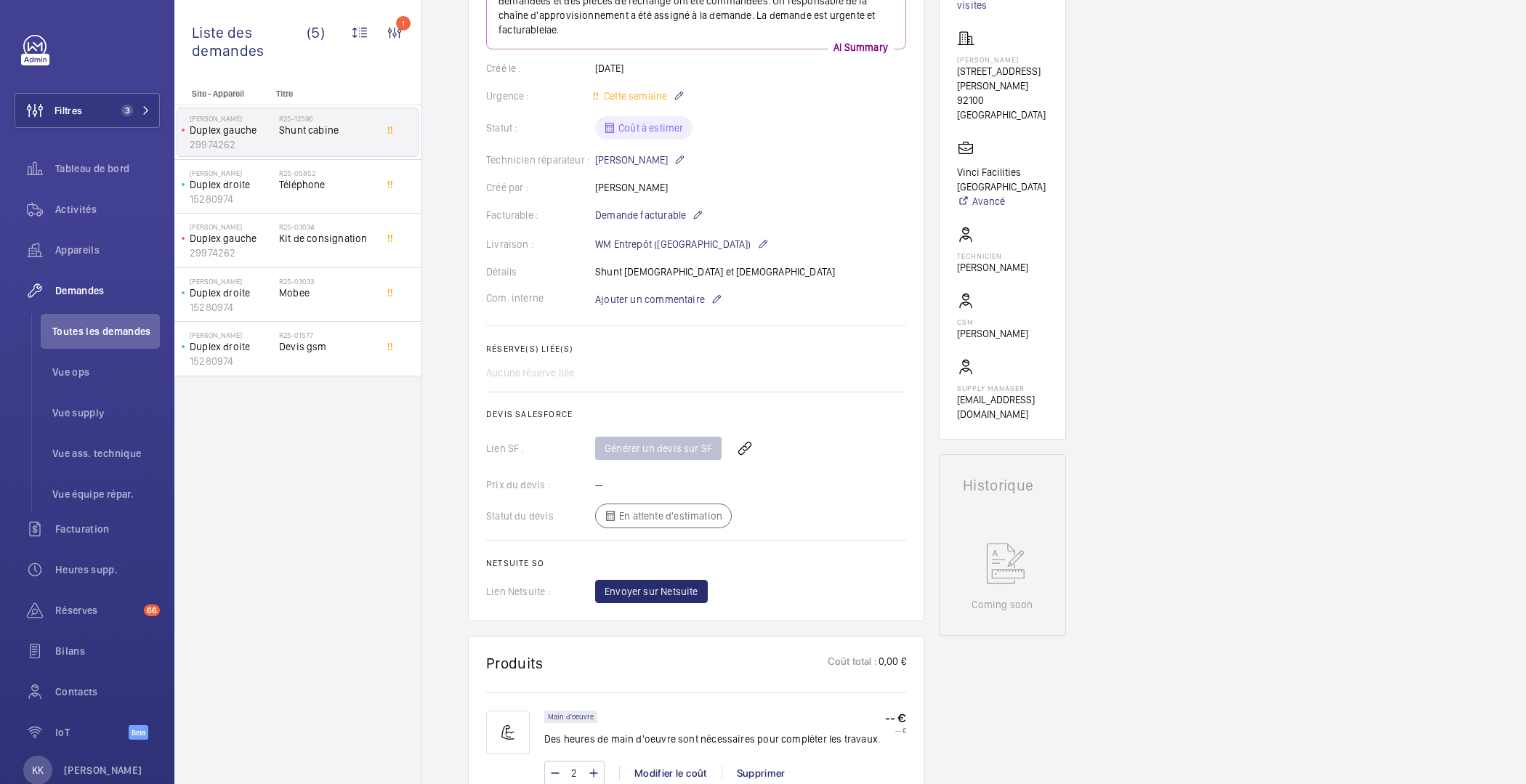
click at [677, 278] on wm-front-card-body "La demande de réparation a été créée le 22 septembre 2025. Deux heures de main-…" at bounding box center [696, 285] width 420 height 637
click at [711, 298] on mat-icon at bounding box center [717, 300] width 12 height 18
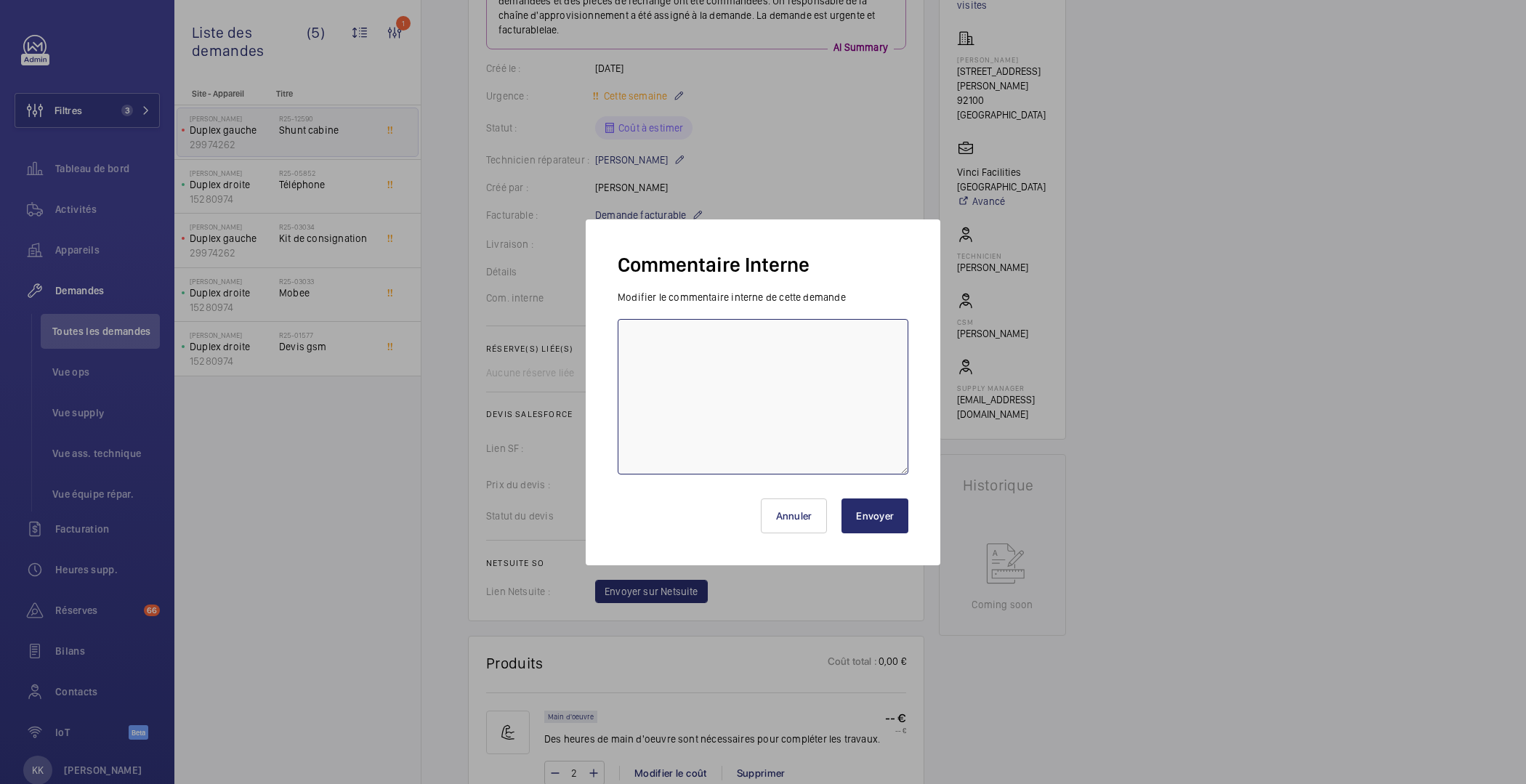
click at [669, 329] on textarea at bounding box center [763, 396] width 291 height 155
type textarea "En tous 4 Shunt 2 mal et 2 femelle"
click at [883, 524] on button "Envoyer" at bounding box center [875, 516] width 67 height 35
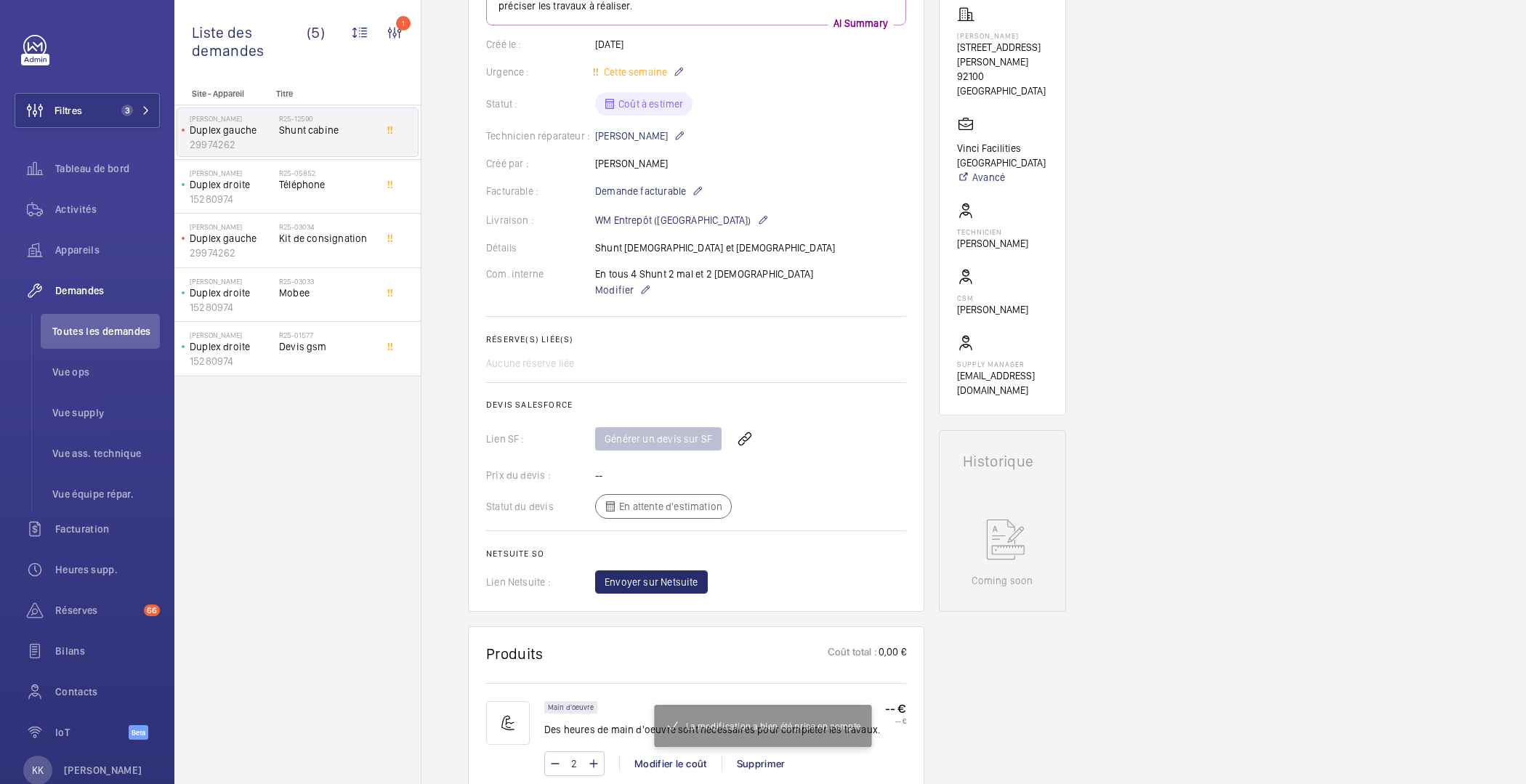
scroll to position [0, 0]
